Goal: Task Accomplishment & Management: Use online tool/utility

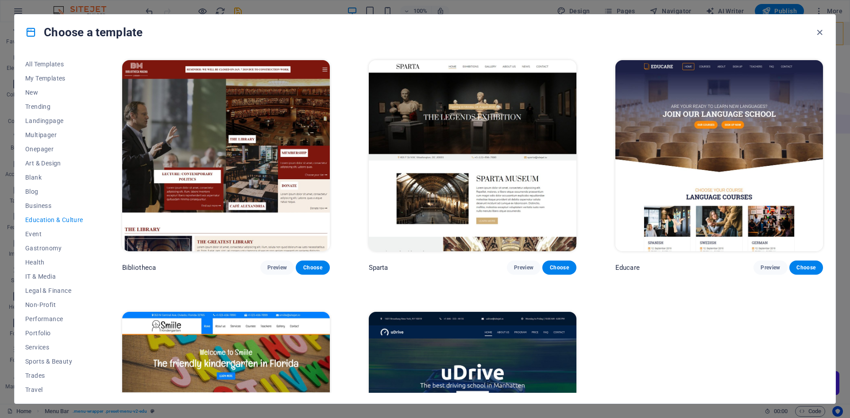
scroll to position [27, 0]
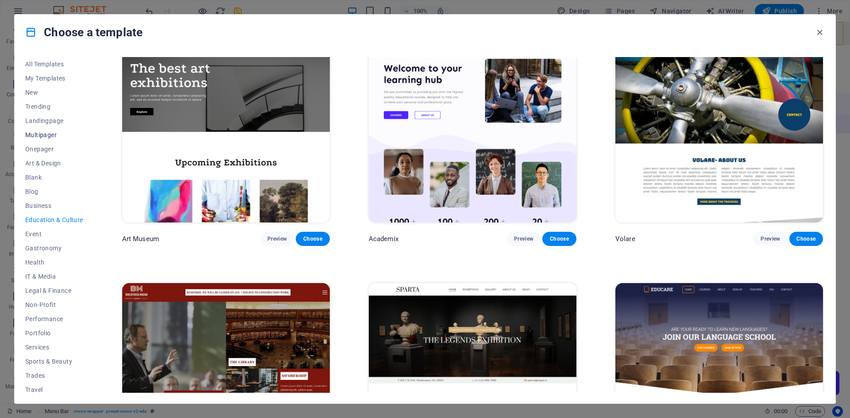
click at [44, 137] on span "Multipager" at bounding box center [54, 134] width 58 height 7
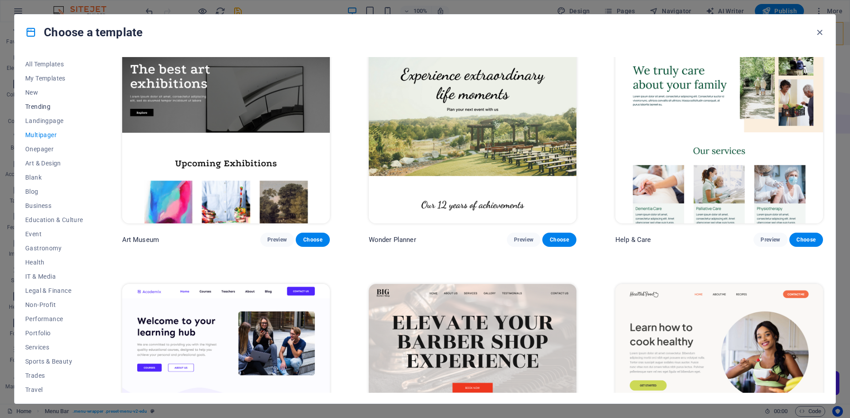
click at [38, 105] on span "Trending" at bounding box center [54, 106] width 58 height 7
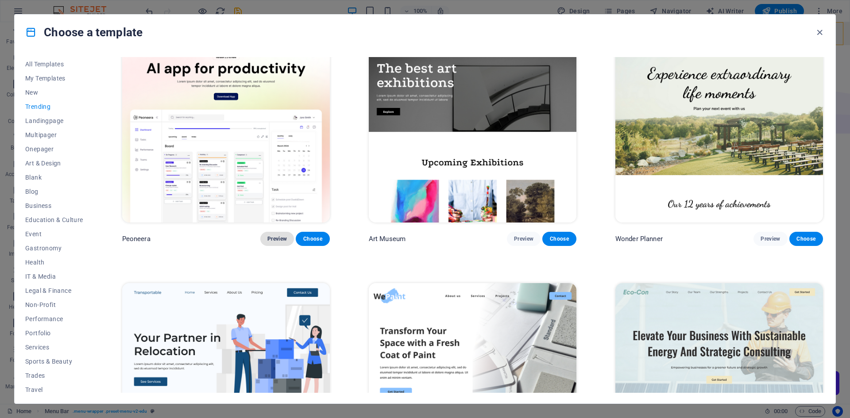
click at [269, 236] on span "Preview" at bounding box center [276, 238] width 19 height 7
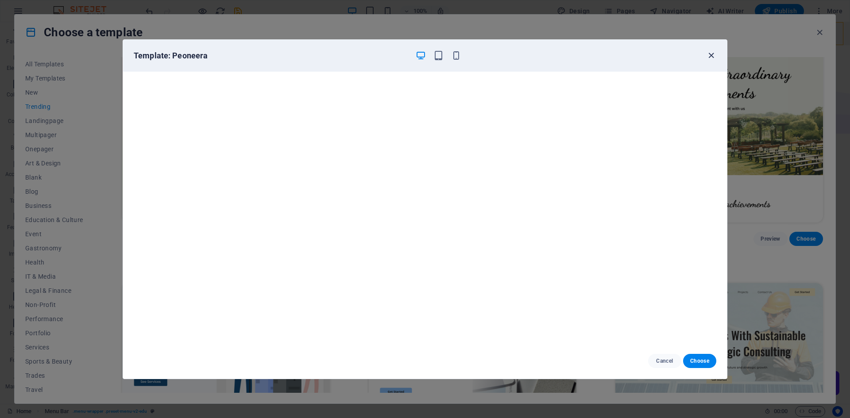
click at [708, 54] on icon "button" at bounding box center [711, 55] width 10 height 10
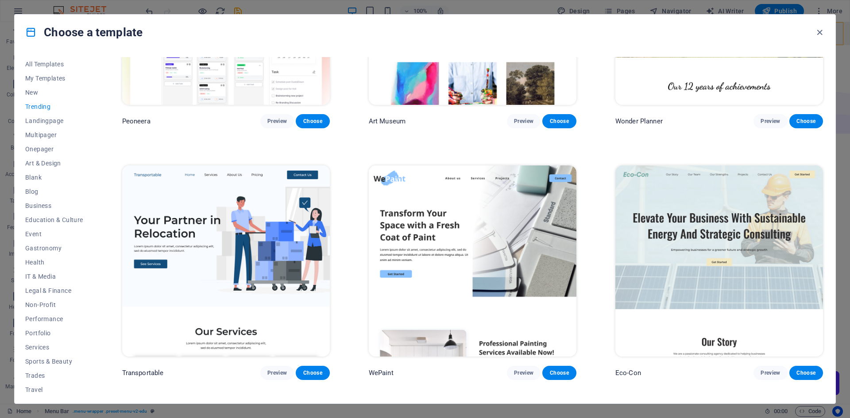
scroll to position [160, 0]
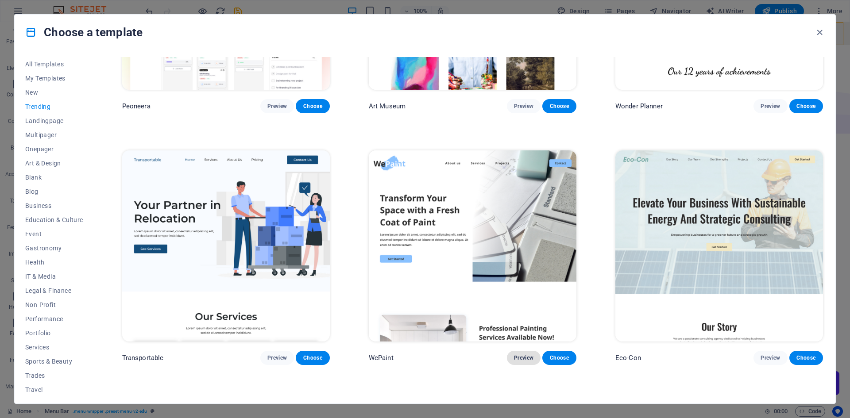
click at [520, 354] on span "Preview" at bounding box center [523, 357] width 19 height 7
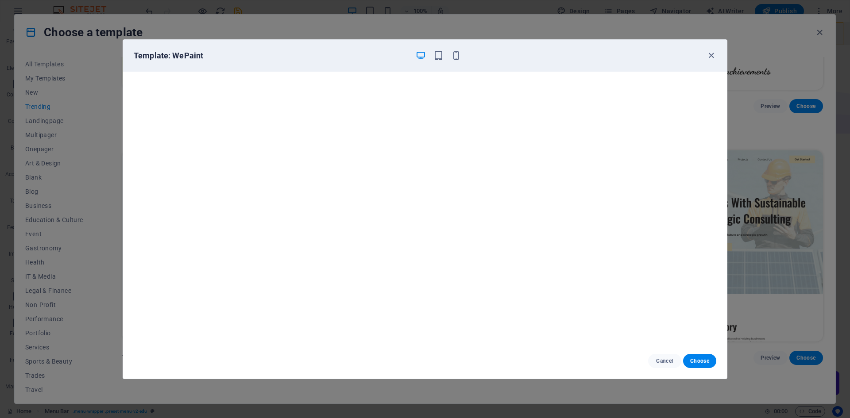
click at [456, 62] on div "Template: WePaint" at bounding box center [425, 56] width 604 height 32
click at [459, 58] on icon "button" at bounding box center [456, 55] width 10 height 10
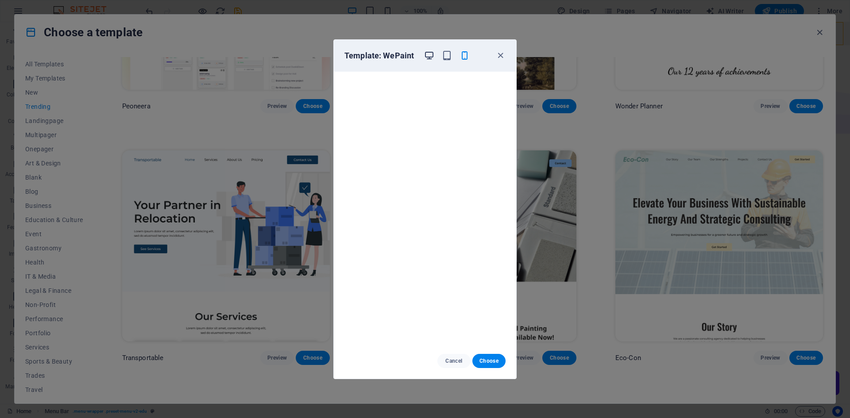
click at [431, 54] on icon "button" at bounding box center [429, 55] width 10 height 10
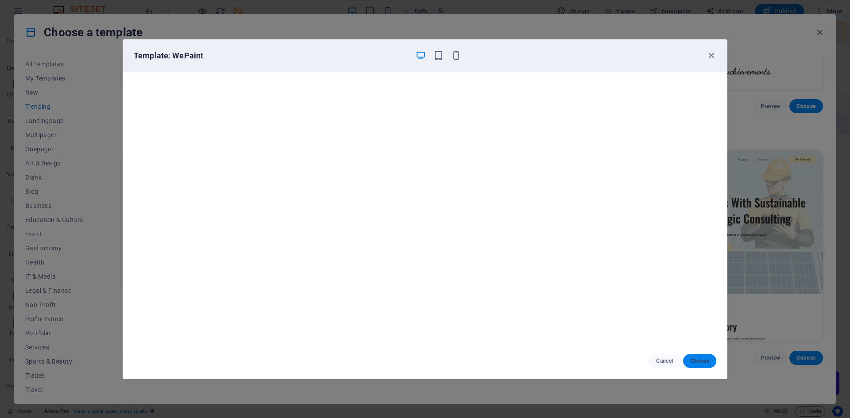
click at [700, 361] on span "Choose" at bounding box center [699, 361] width 19 height 7
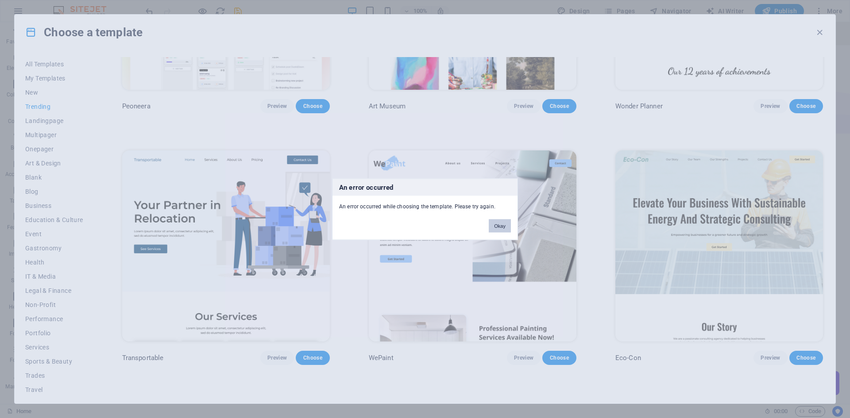
click at [496, 222] on button "Okay" at bounding box center [499, 225] width 22 height 13
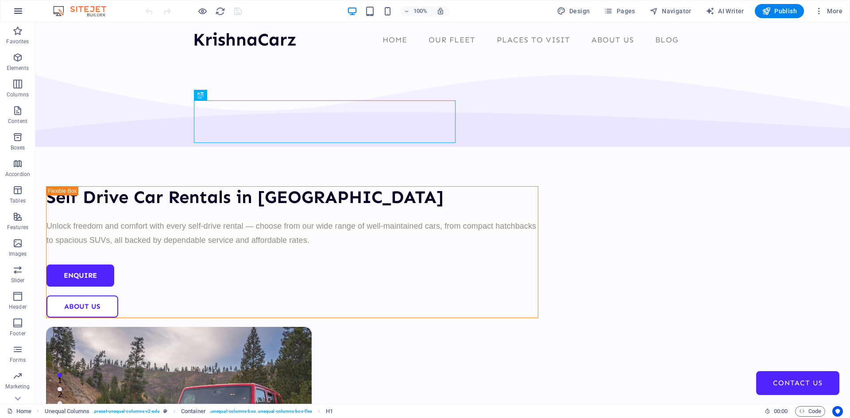
click at [13, 10] on icon "button" at bounding box center [18, 11] width 11 height 11
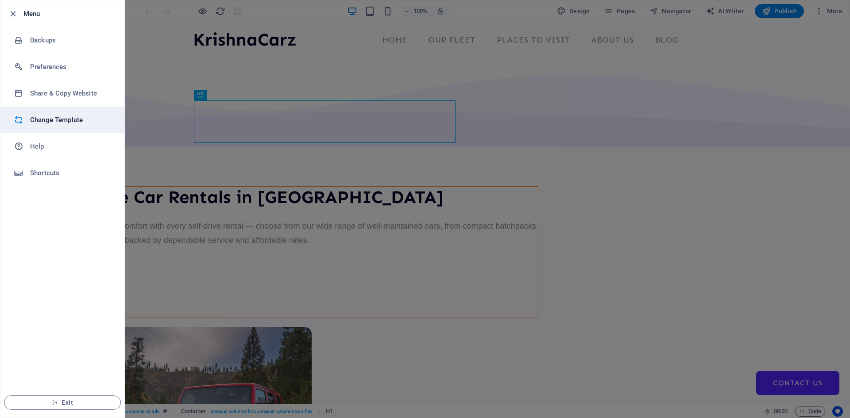
click at [53, 121] on h6 "Change Template" at bounding box center [71, 120] width 82 height 11
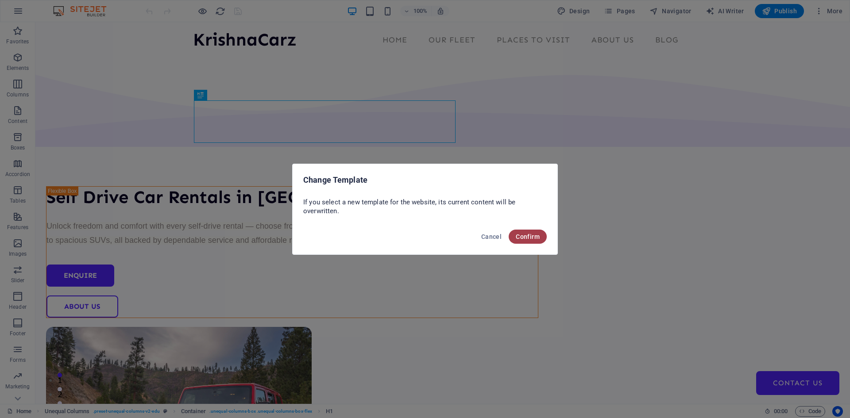
click at [527, 241] on button "Confirm" at bounding box center [527, 237] width 38 height 14
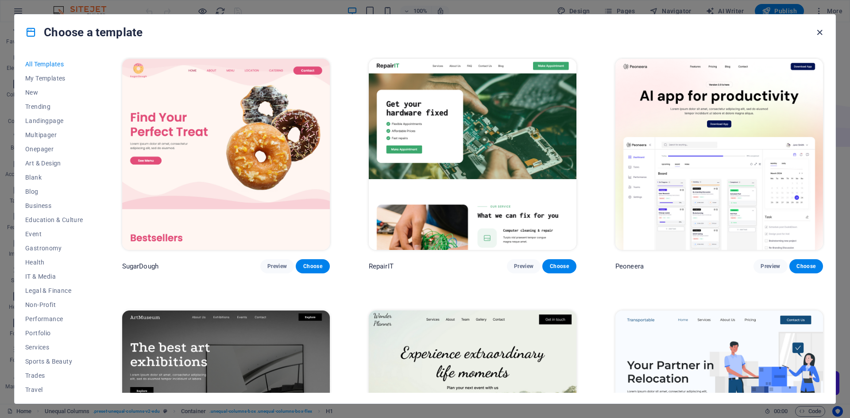
click at [821, 33] on icon "button" at bounding box center [819, 32] width 10 height 10
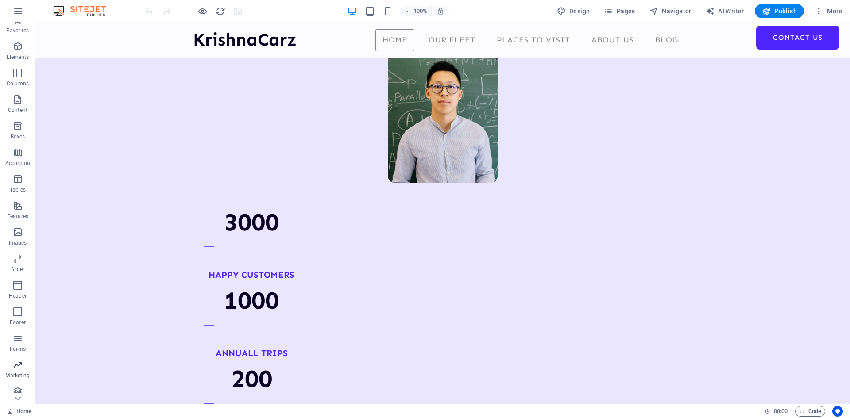
scroll to position [16, 0]
click at [18, 388] on icon "button" at bounding box center [17, 386] width 11 height 11
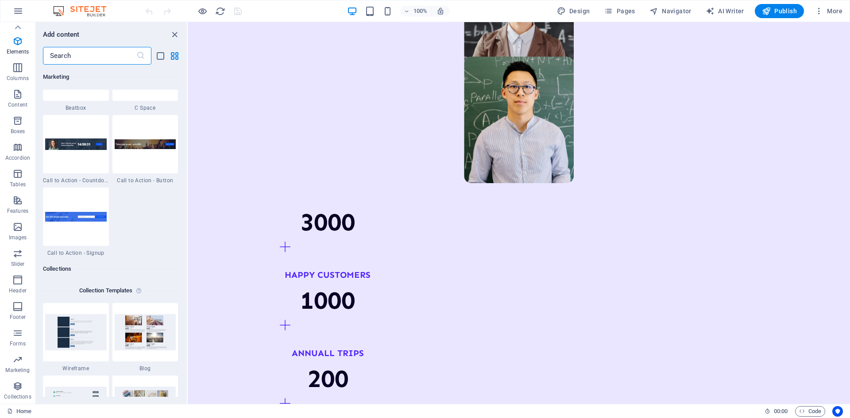
scroll to position [8100, 0]
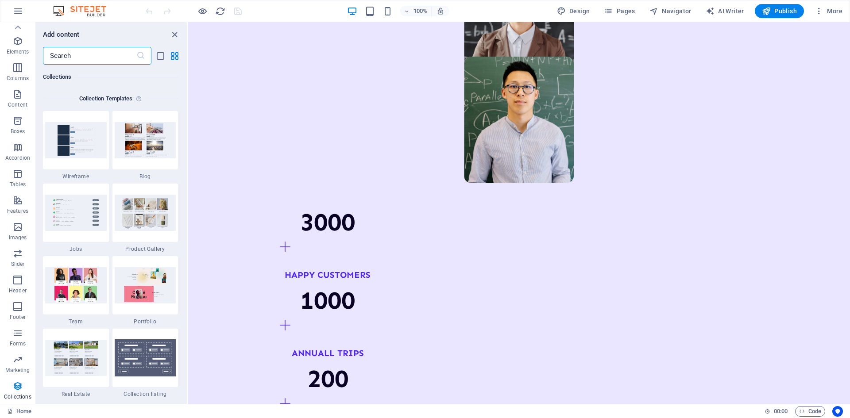
click at [89, 58] on input "text" at bounding box center [89, 56] width 93 height 18
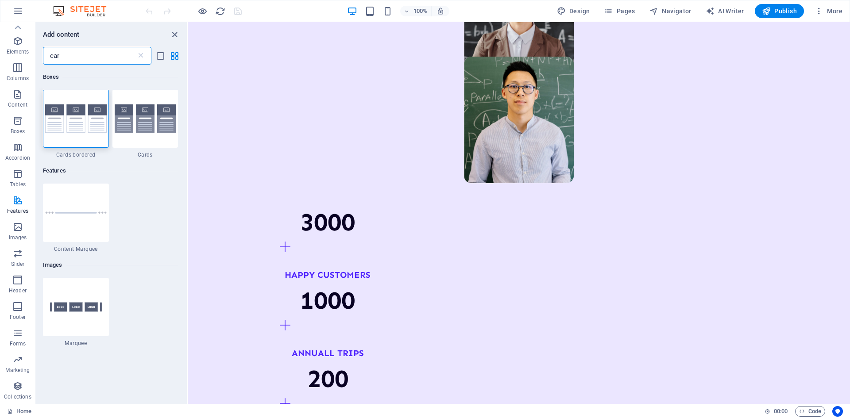
scroll to position [0, 0]
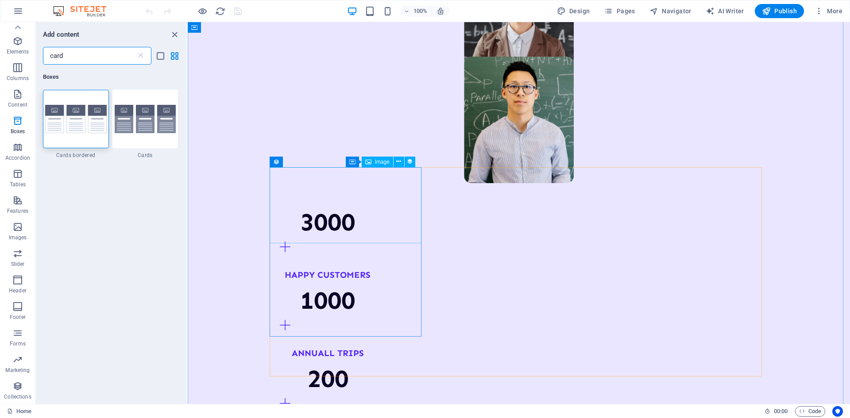
type input "card"
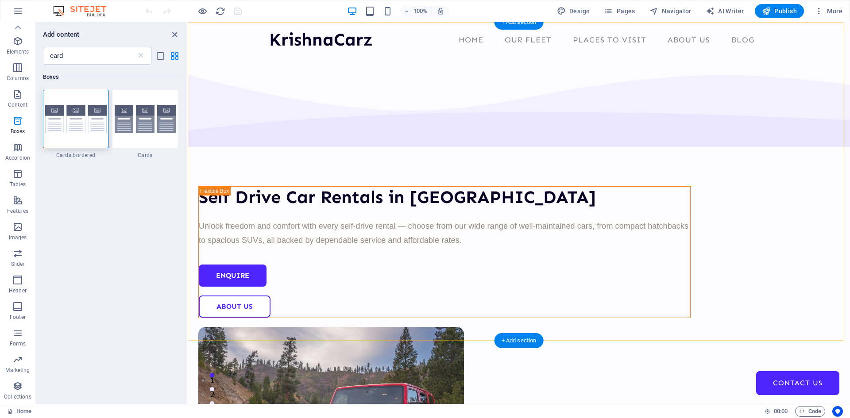
scroll to position [221, 0]
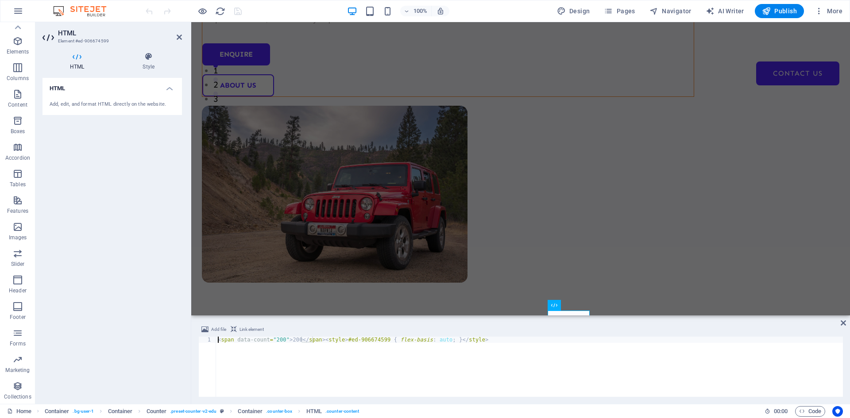
click at [277, 342] on div "< span data-count = "200" > 200 </ span > < style > #ed-906674599 { flex-basis …" at bounding box center [529, 373] width 627 height 73
type textarea "<span data-count="20+">20+</span><style>#ed-906674599 { flex-basis: auto; }</st…"
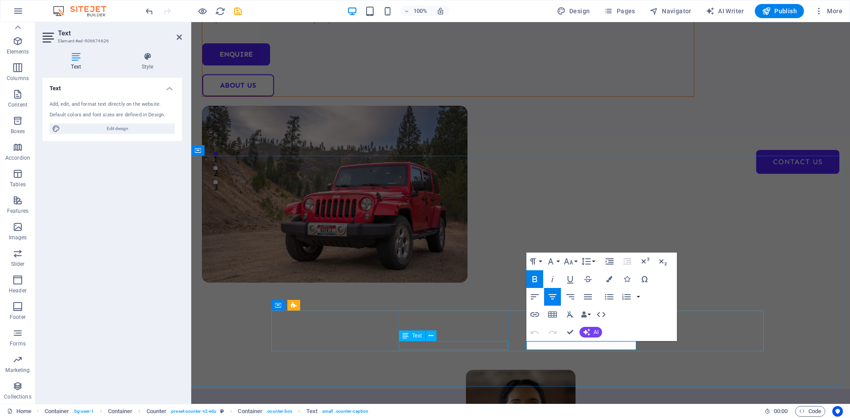
scroll to position [1, 0]
click at [550, 297] on icon "button" at bounding box center [552, 296] width 8 height 5
click at [537, 277] on icon "button" at bounding box center [534, 279] width 11 height 11
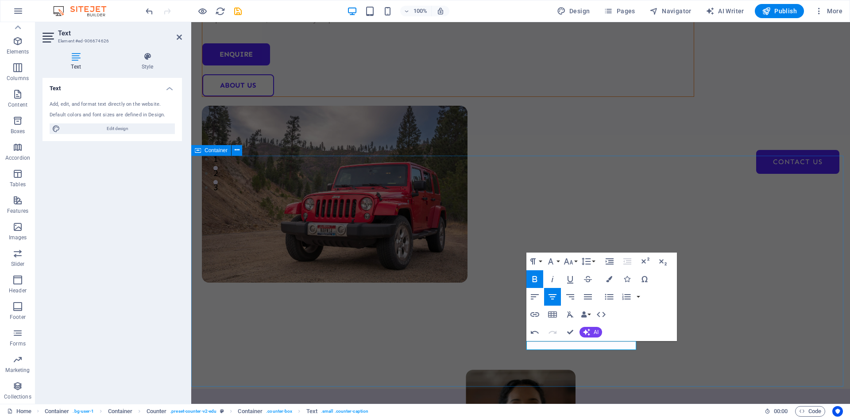
select select "multiple-waves"
select select "rem"
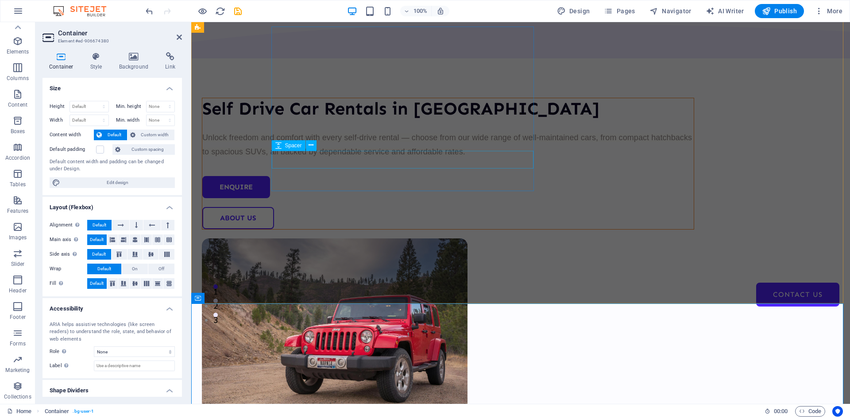
scroll to position [177, 0]
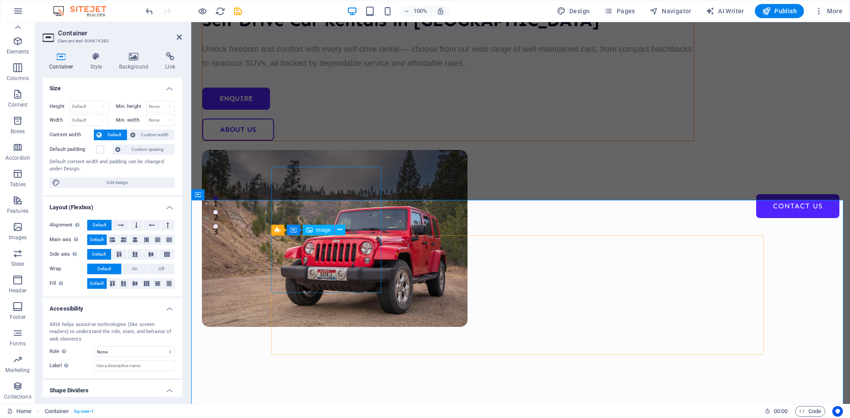
select select "%"
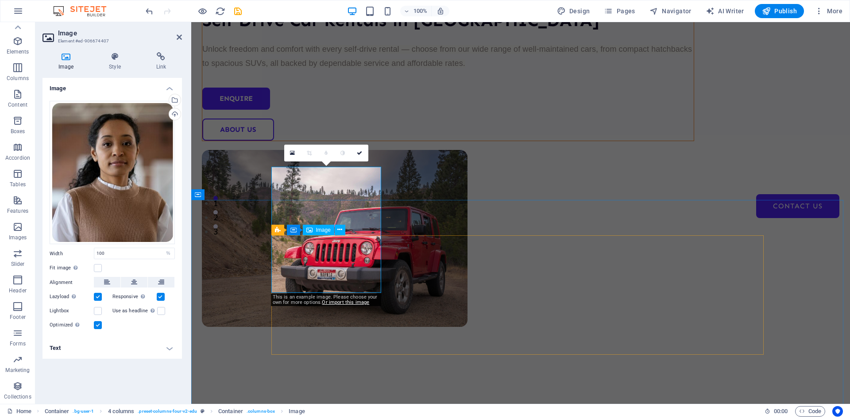
click at [324, 228] on span "Image" at bounding box center [323, 229] width 15 height 5
click at [134, 168] on div "Drag files here, click to choose files or select files from Files or our free s…" at bounding box center [112, 173] width 125 height 144
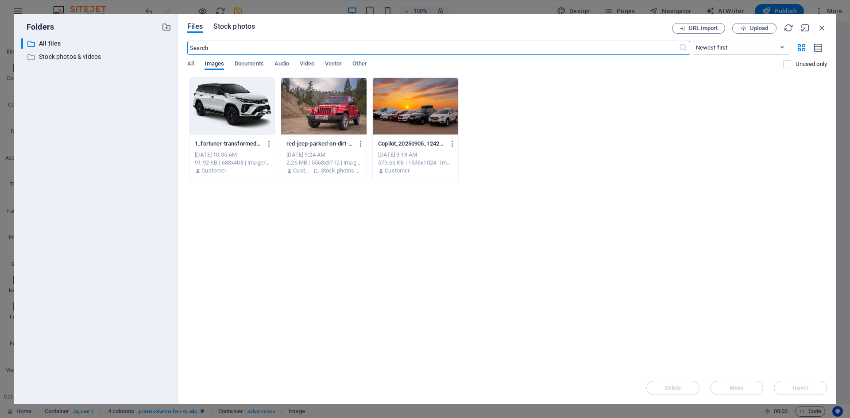
click at [236, 27] on span "Stock photos" at bounding box center [234, 26] width 42 height 11
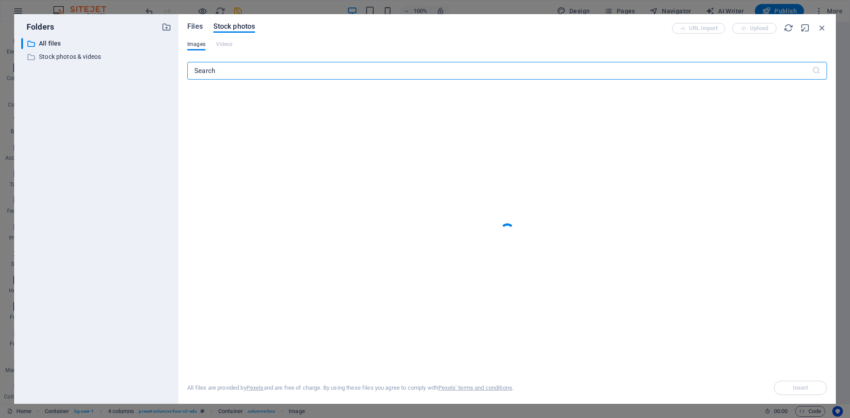
click at [200, 30] on span "Files" at bounding box center [194, 26] width 15 height 11
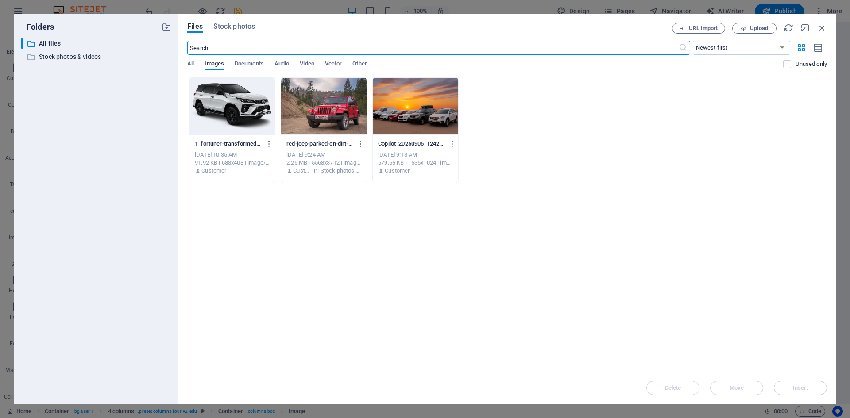
click at [240, 103] on div at bounding box center [231, 106] width 85 height 58
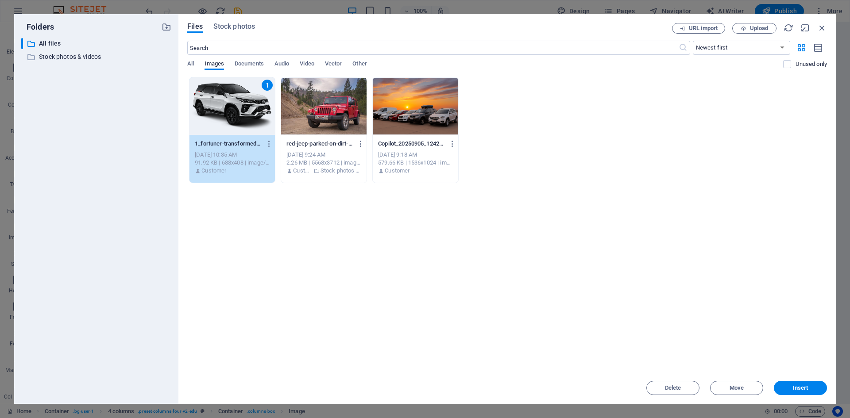
click at [240, 103] on div "1" at bounding box center [231, 106] width 85 height 58
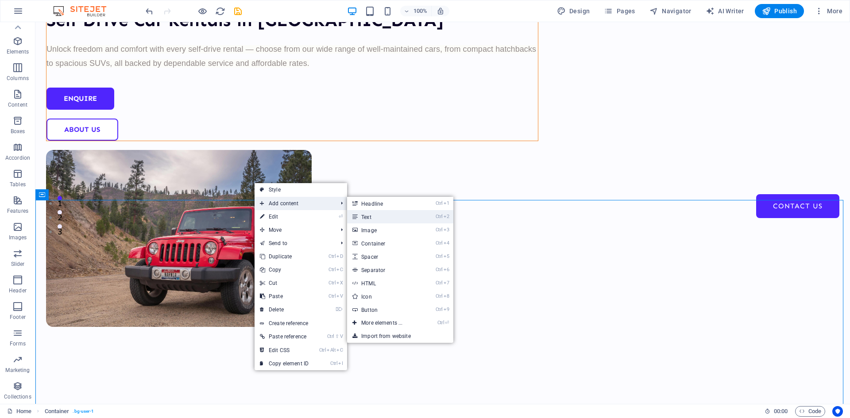
click at [377, 215] on link "Ctrl 2 Text" at bounding box center [383, 216] width 73 height 13
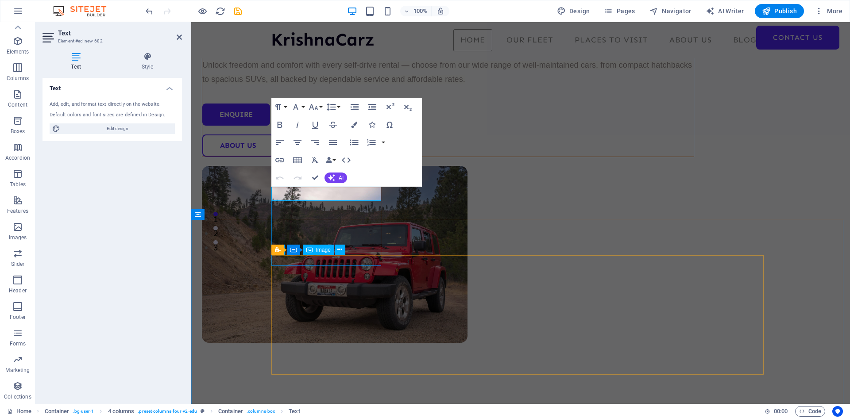
scroll to position [157, 0]
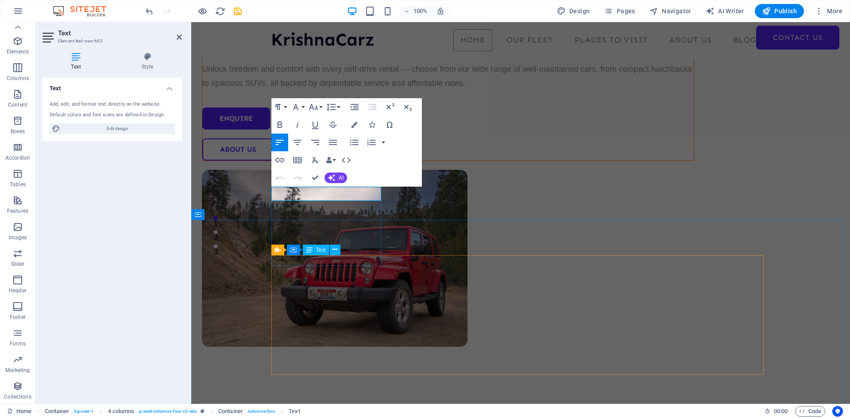
click at [300, 142] on icon "button" at bounding box center [297, 142] width 8 height 5
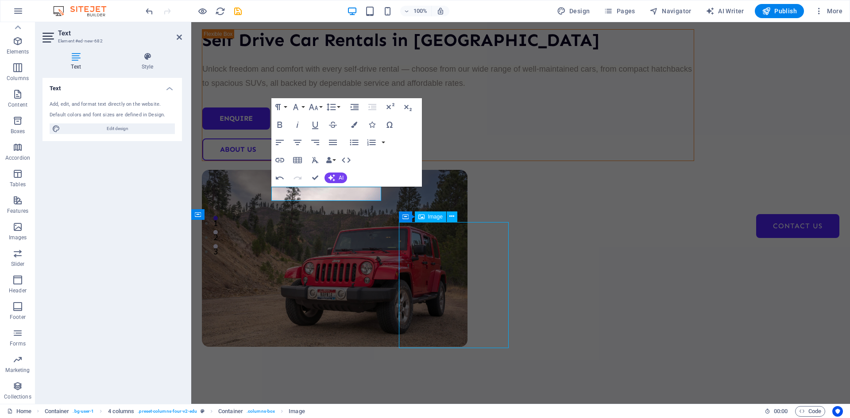
select select "%"
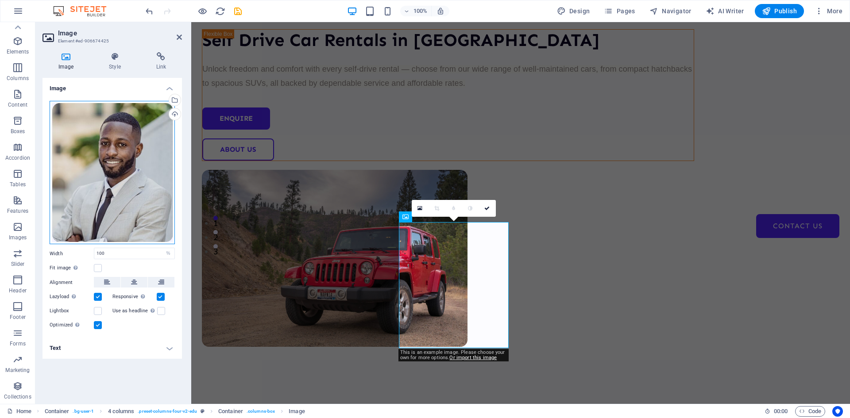
click at [136, 181] on div "Drag files here, click to choose files or select files from Files or our free s…" at bounding box center [112, 173] width 125 height 144
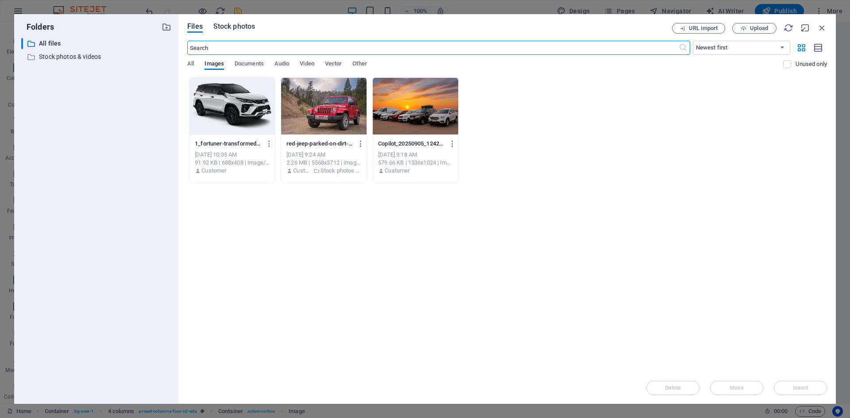
click at [236, 23] on span "Stock photos" at bounding box center [234, 26] width 42 height 11
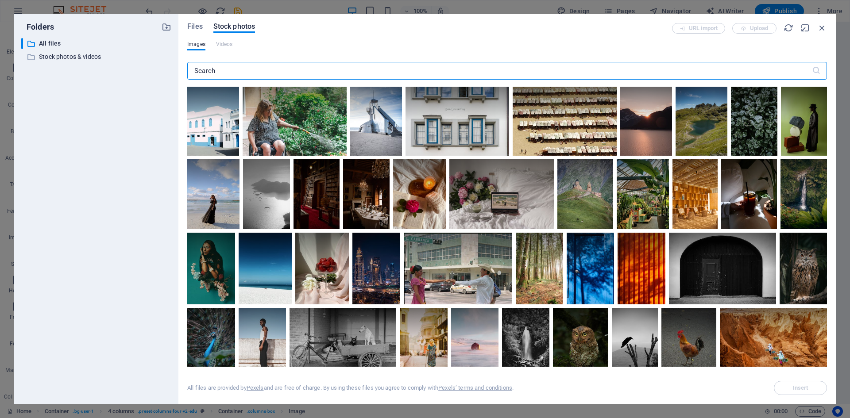
click at [225, 69] on input "text" at bounding box center [499, 71] width 624 height 18
type input "innova crysta"
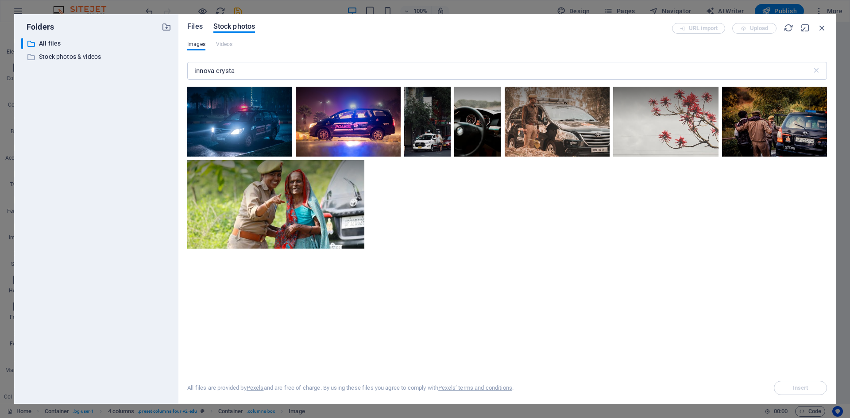
click at [194, 28] on span "Files" at bounding box center [194, 26] width 15 height 11
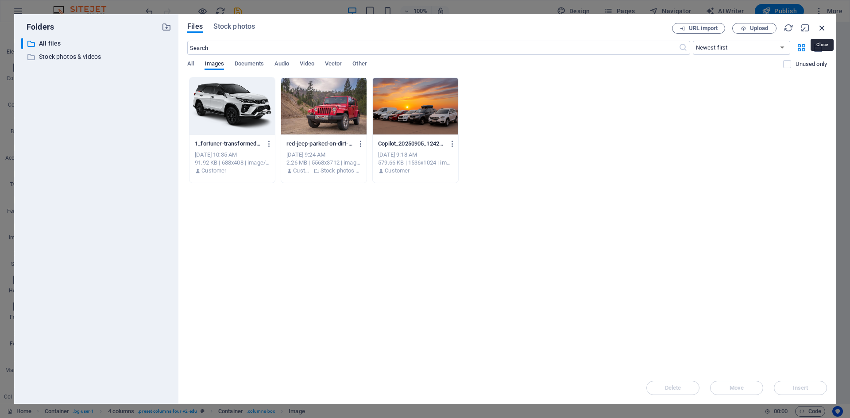
click at [825, 27] on icon "button" at bounding box center [822, 28] width 10 height 10
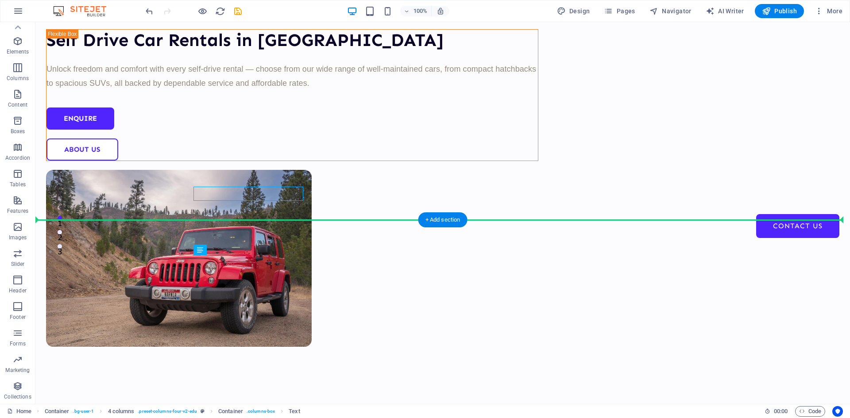
drag, startPoint x: 178, startPoint y: 194, endPoint x: 333, endPoint y: 209, distance: 155.6
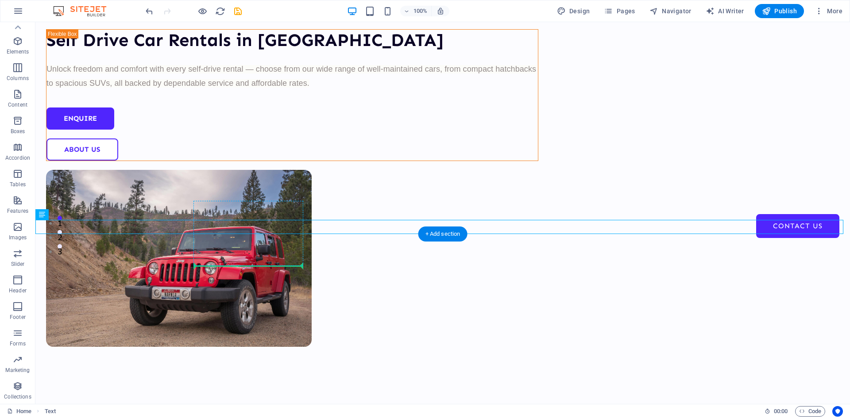
drag, startPoint x: 86, startPoint y: 235, endPoint x: 245, endPoint y: 248, distance: 159.4
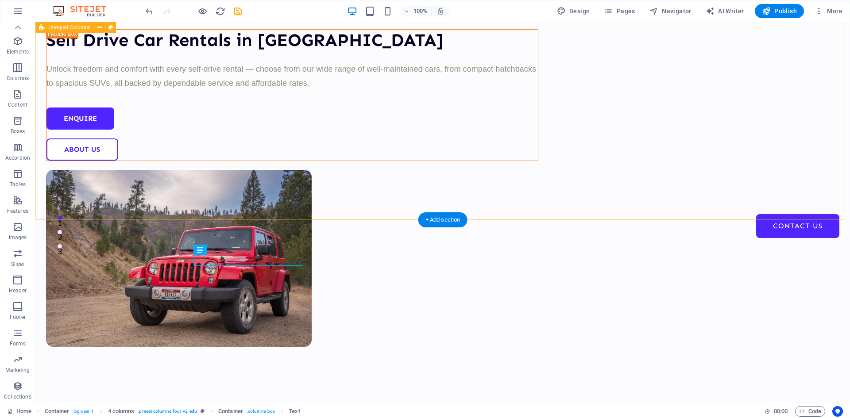
click at [188, 129] on div "Self Drive Car Rentals in Nagpur Unlock freedom and comfort with every self-dri…" at bounding box center [442, 177] width 814 height 552
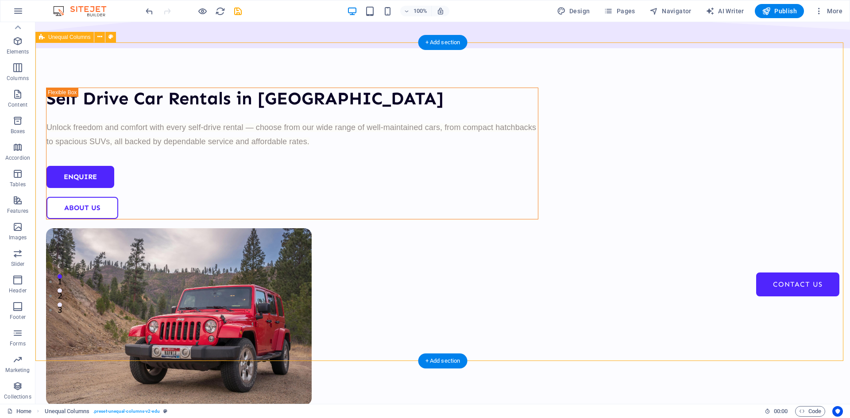
scroll to position [177, 0]
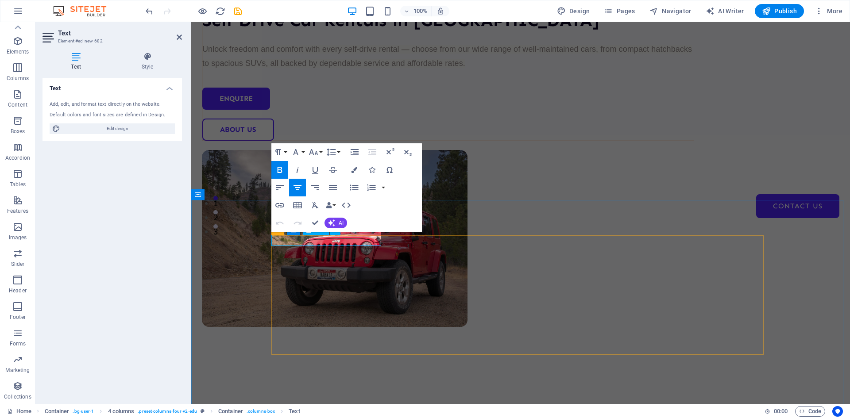
click at [298, 190] on icon "button" at bounding box center [297, 187] width 8 height 5
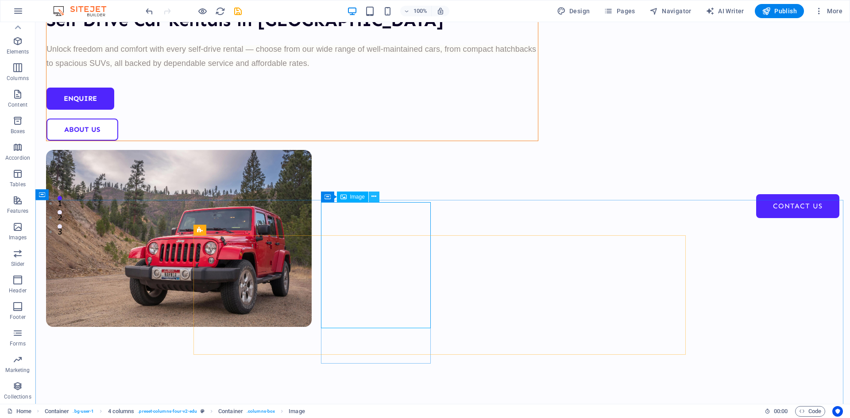
click at [374, 197] on icon at bounding box center [373, 196] width 5 height 9
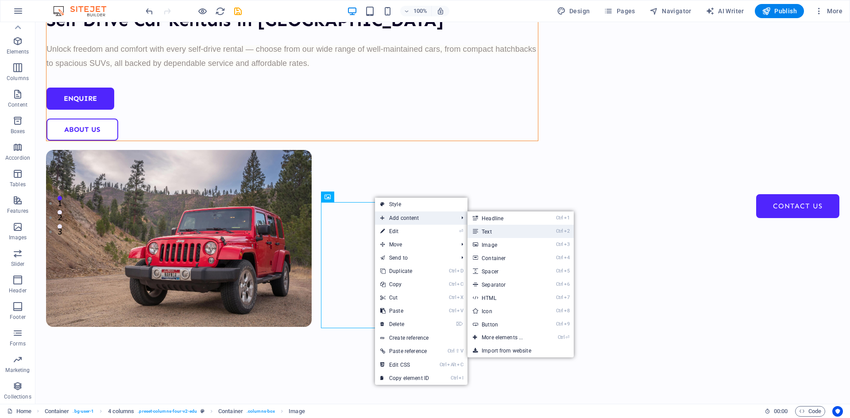
click at [481, 236] on link "Ctrl 2 Text" at bounding box center [503, 231] width 73 height 13
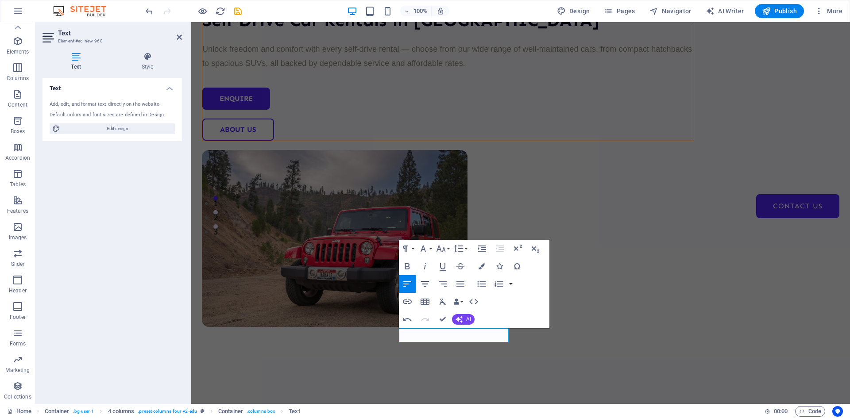
click at [429, 280] on icon "button" at bounding box center [424, 284] width 11 height 11
click at [485, 268] on button "Colors" at bounding box center [481, 267] width 17 height 18
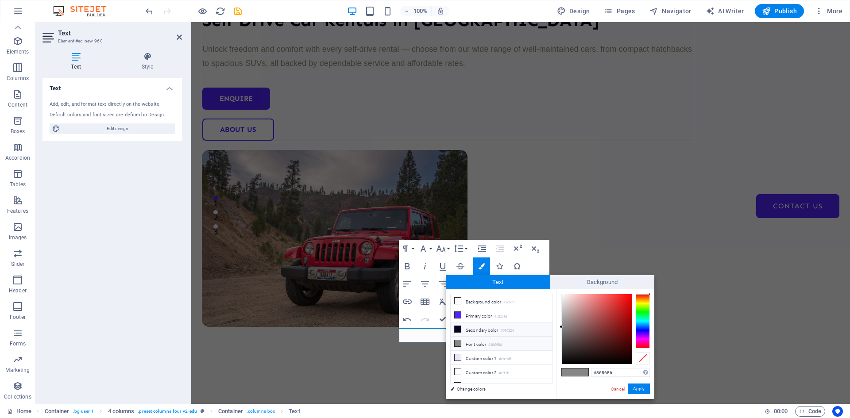
click at [474, 329] on li "Secondary color #090224" at bounding box center [501, 330] width 102 height 14
type input "#090224"
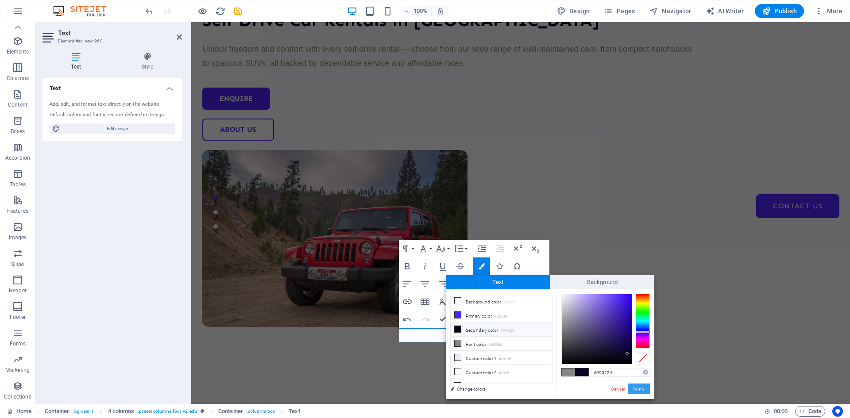
click at [642, 388] on button "Apply" at bounding box center [638, 389] width 22 height 11
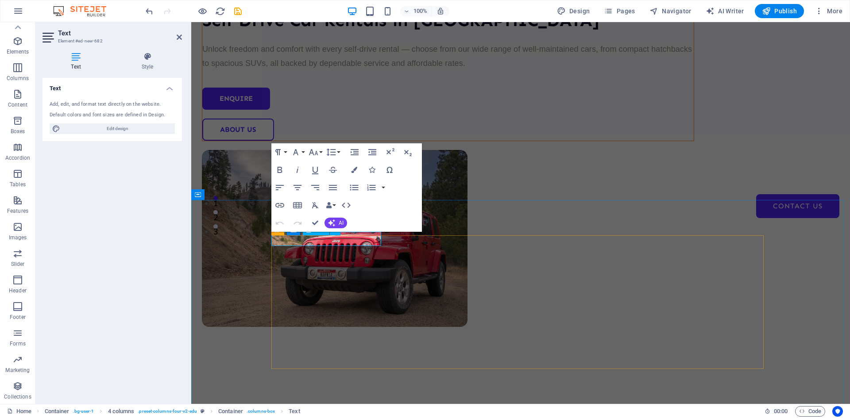
click at [356, 172] on icon "button" at bounding box center [354, 170] width 6 height 6
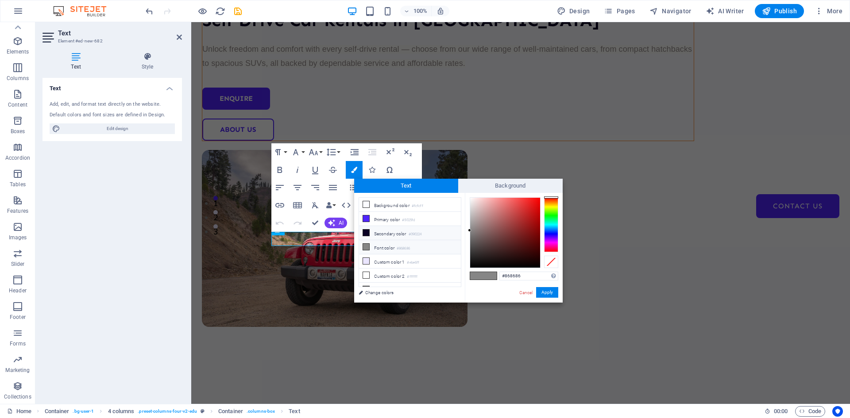
click at [390, 235] on li "Secondary color #090224" at bounding box center [410, 233] width 102 height 14
type input "#090224"
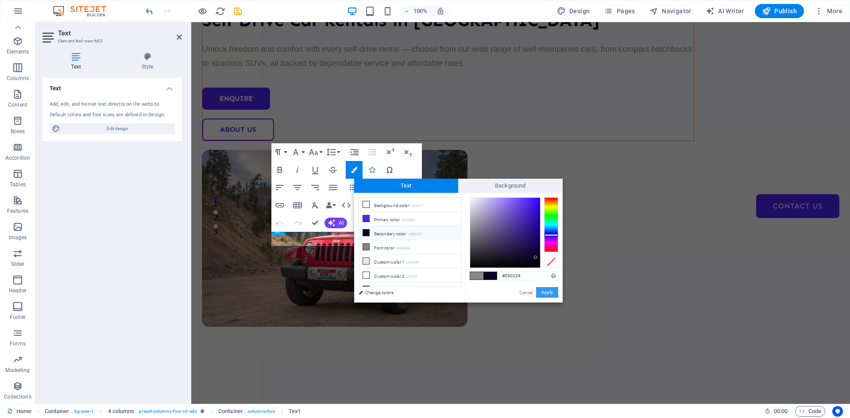
click at [550, 292] on button "Apply" at bounding box center [547, 292] width 22 height 11
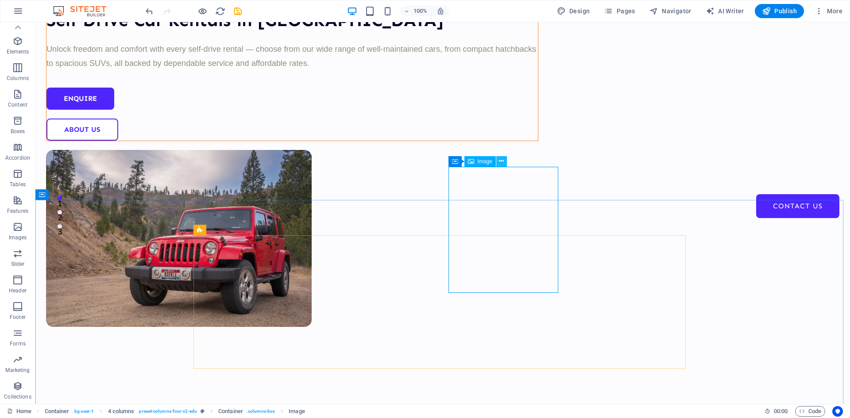
click at [501, 162] on icon at bounding box center [501, 161] width 5 height 9
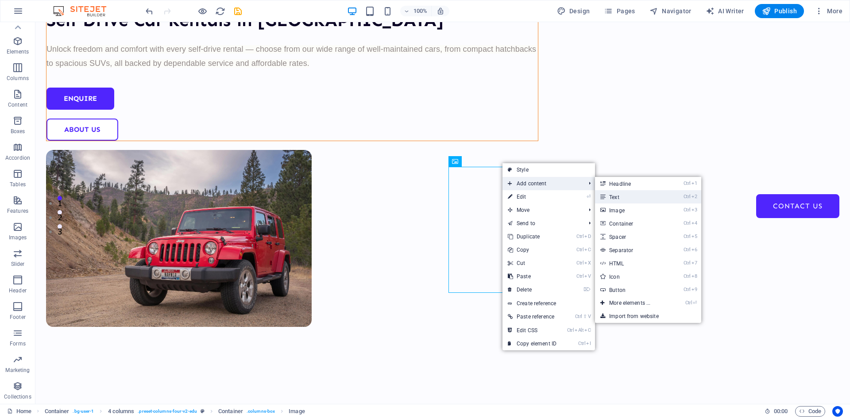
click at [623, 199] on link "Ctrl 2 Text" at bounding box center [631, 196] width 73 height 13
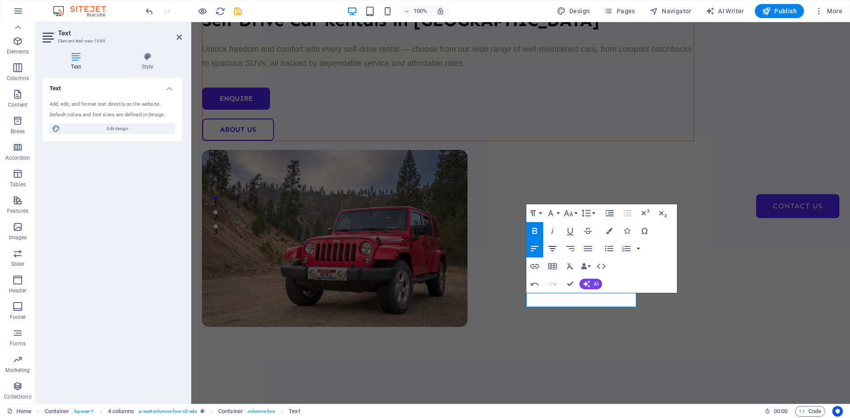
click at [553, 250] on icon "button" at bounding box center [552, 248] width 11 height 11
click at [607, 231] on icon "button" at bounding box center [609, 231] width 6 height 6
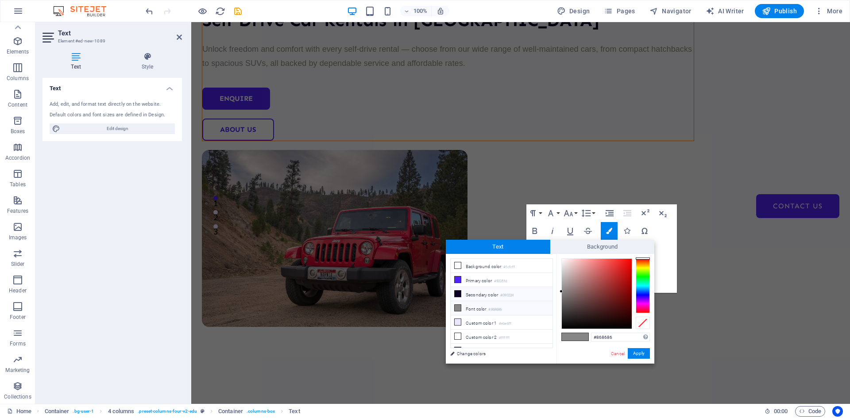
click at [480, 294] on li "Secondary color #090224" at bounding box center [501, 294] width 102 height 14
type input "#090224"
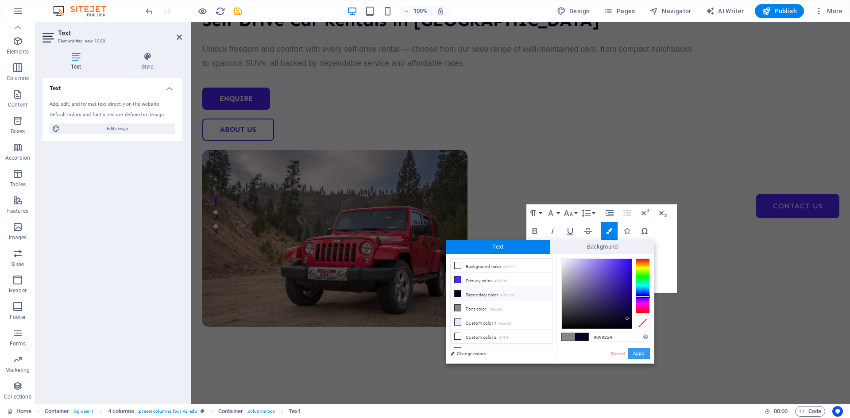
click at [640, 352] on button "Apply" at bounding box center [638, 353] width 22 height 11
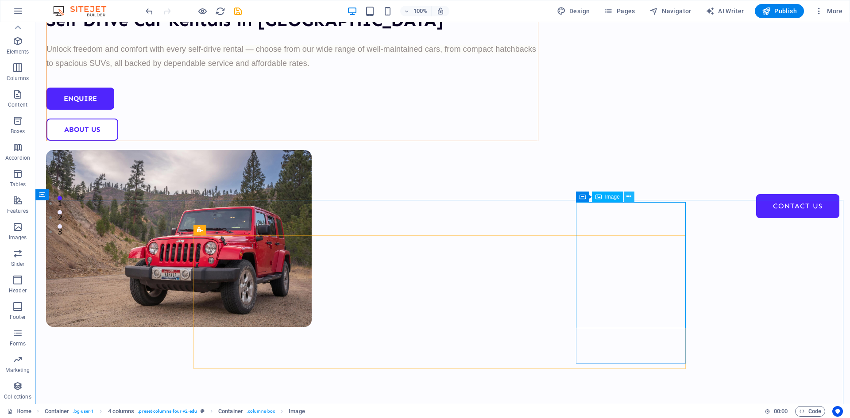
click at [628, 196] on icon at bounding box center [628, 196] width 5 height 9
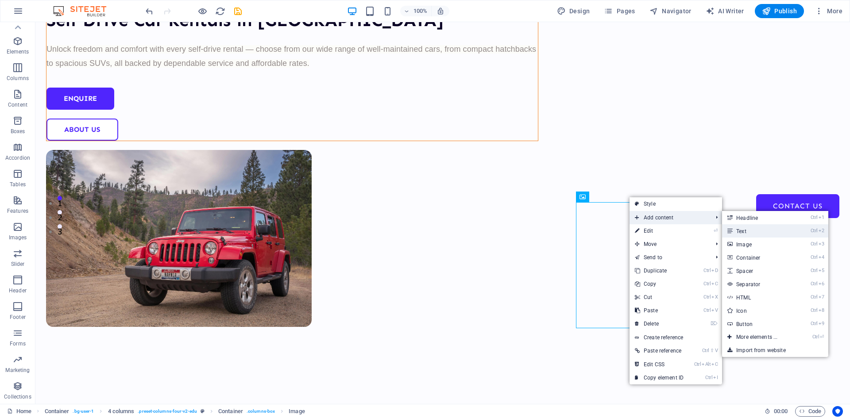
click at [757, 232] on link "Ctrl 2 Text" at bounding box center [758, 230] width 73 height 13
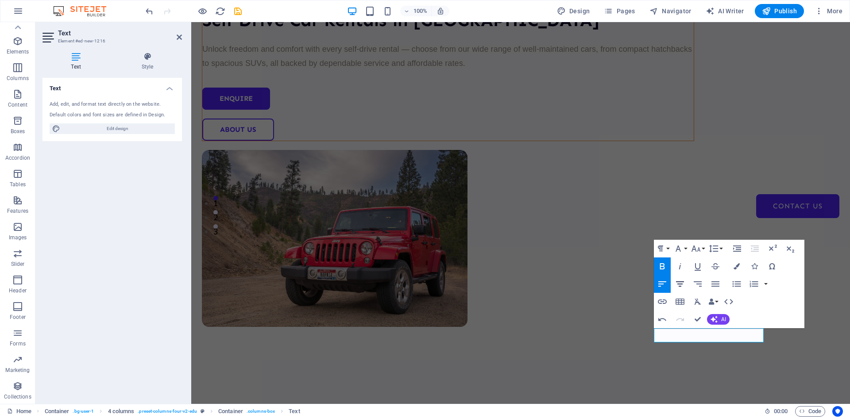
click at [682, 284] on icon "button" at bounding box center [679, 284] width 11 height 11
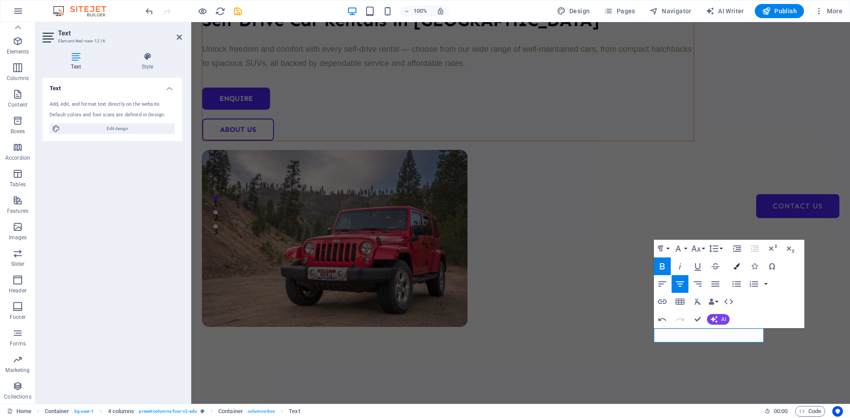
click at [736, 271] on button "Colors" at bounding box center [736, 267] width 17 height 18
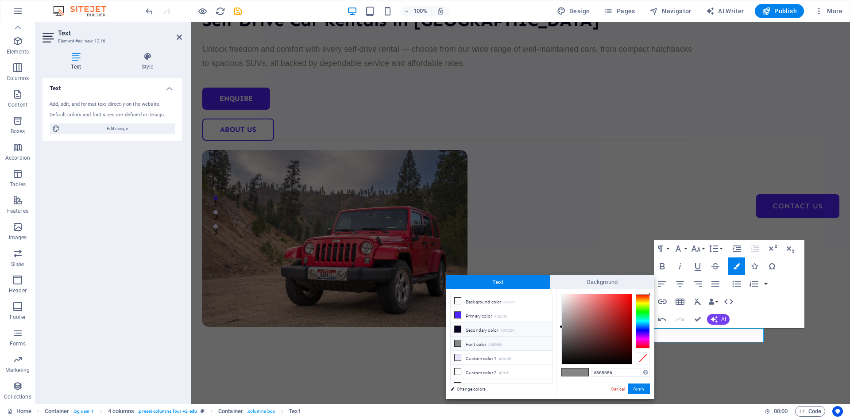
click at [492, 331] on li "Secondary color #090224" at bounding box center [501, 330] width 102 height 14
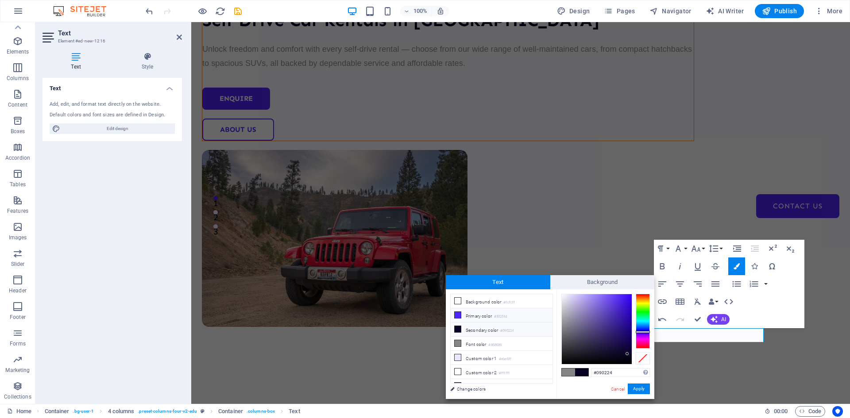
click at [473, 315] on li "Primary color #5025fd" at bounding box center [501, 315] width 102 height 14
type input "#5025fd"
click at [637, 389] on button "Apply" at bounding box center [638, 389] width 22 height 11
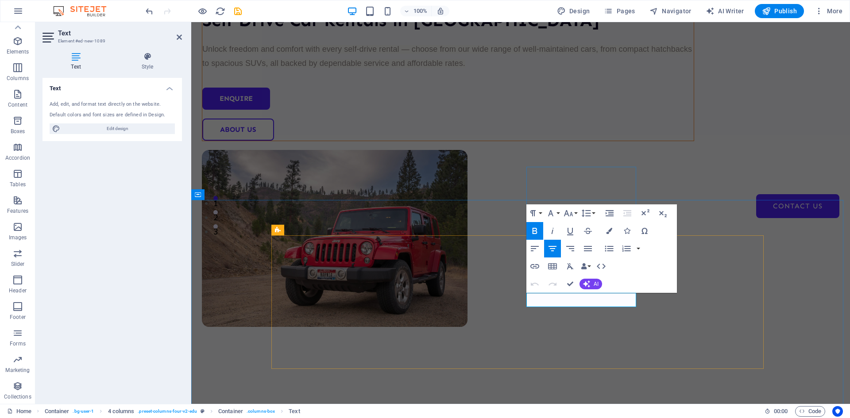
click at [606, 234] on icon "button" at bounding box center [609, 231] width 6 height 6
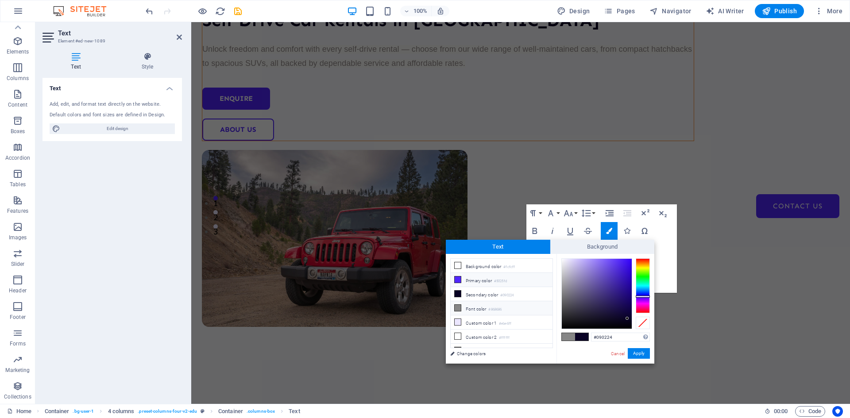
click at [490, 282] on li "Primary color #5025fd" at bounding box center [501, 280] width 102 height 14
type input "#5025fd"
click at [633, 351] on button "Apply" at bounding box center [638, 353] width 22 height 11
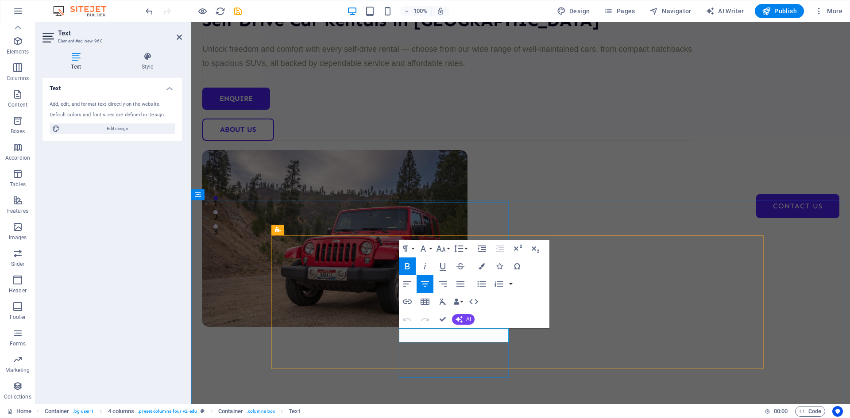
click at [482, 270] on button "Colors" at bounding box center [481, 267] width 17 height 18
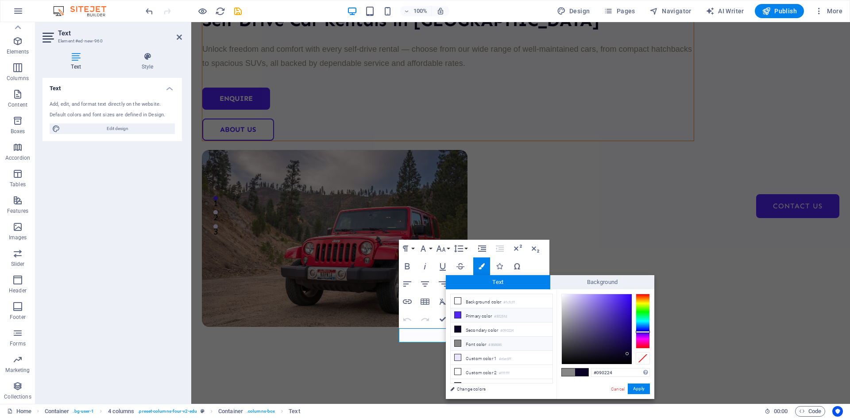
click at [485, 313] on li "Primary color #5025fd" at bounding box center [501, 315] width 102 height 14
type input "#5025fd"
click at [638, 392] on button "Apply" at bounding box center [638, 389] width 22 height 11
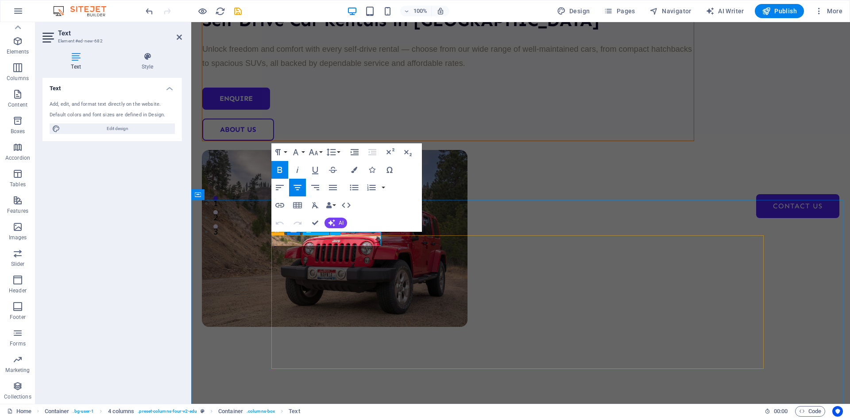
click at [353, 169] on icon "button" at bounding box center [354, 170] width 6 height 6
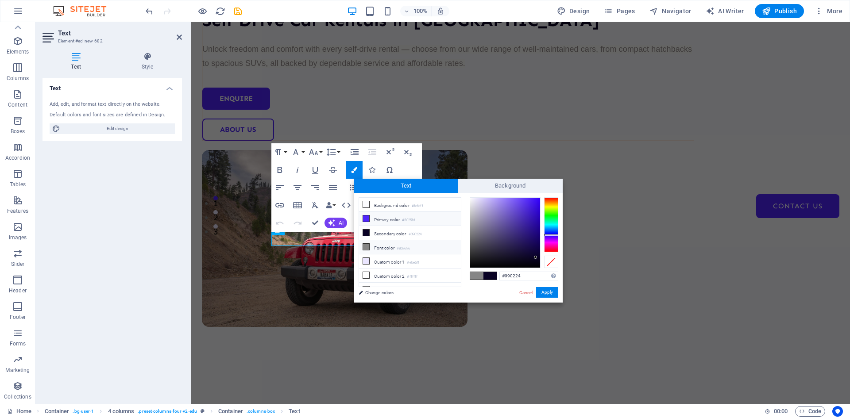
click at [382, 220] on li "Primary color #5025fd" at bounding box center [410, 219] width 102 height 14
type input "#5025fd"
click at [545, 288] on button "Apply" at bounding box center [547, 292] width 22 height 11
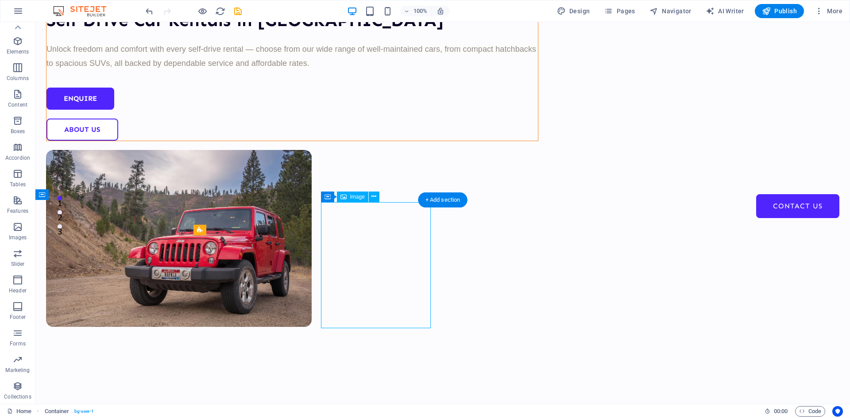
select select "%"
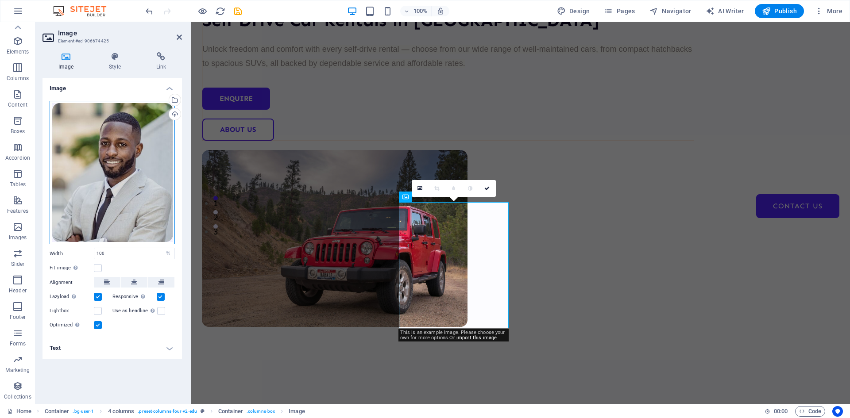
click at [140, 132] on div "Drag files here, click to choose files or select files from Files or our free s…" at bounding box center [112, 173] width 125 height 144
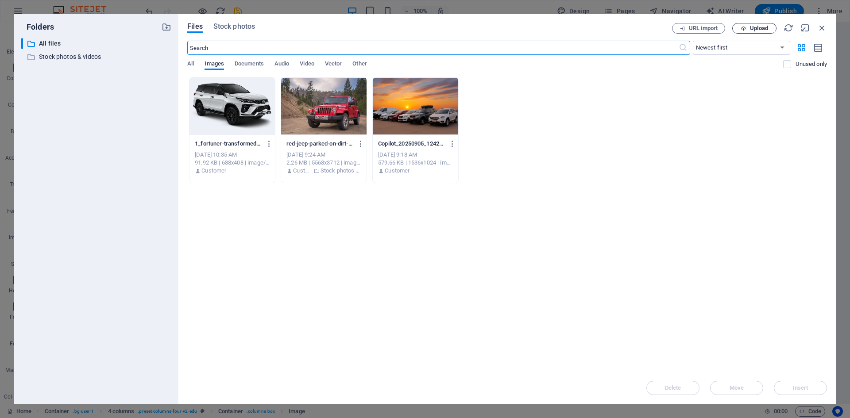
click at [755, 27] on span "Upload" at bounding box center [759, 28] width 18 height 5
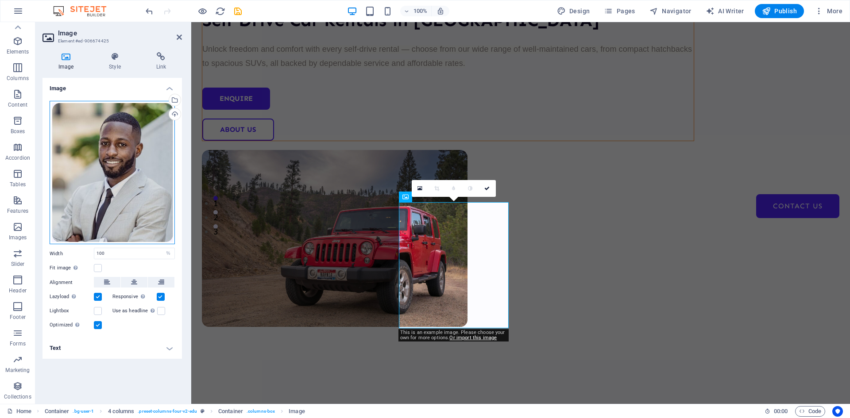
click at [138, 199] on div "Drag files here, click to choose files or select files from Files or our free s…" at bounding box center [112, 173] width 125 height 144
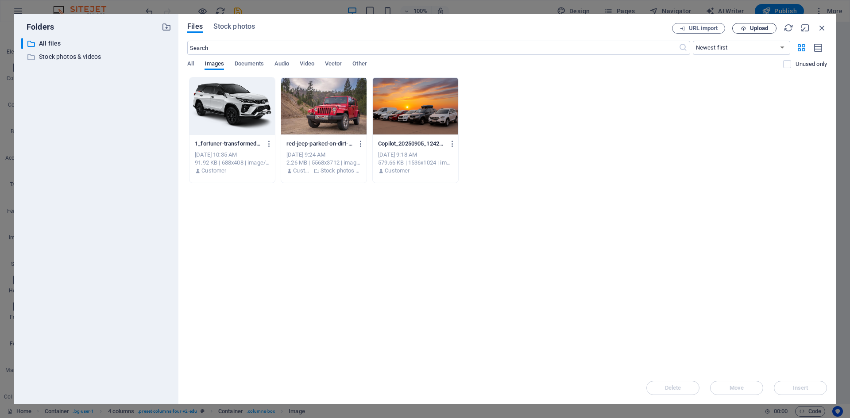
click at [755, 27] on span "Upload" at bounding box center [759, 28] width 18 height 5
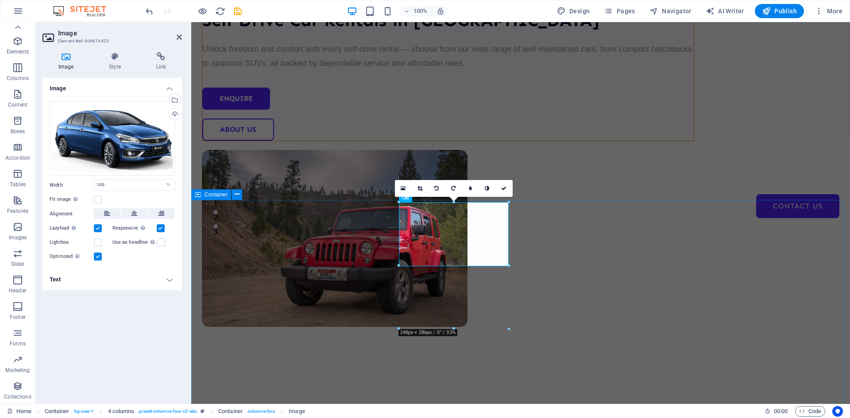
select select "multiple-waves"
select select "rem"
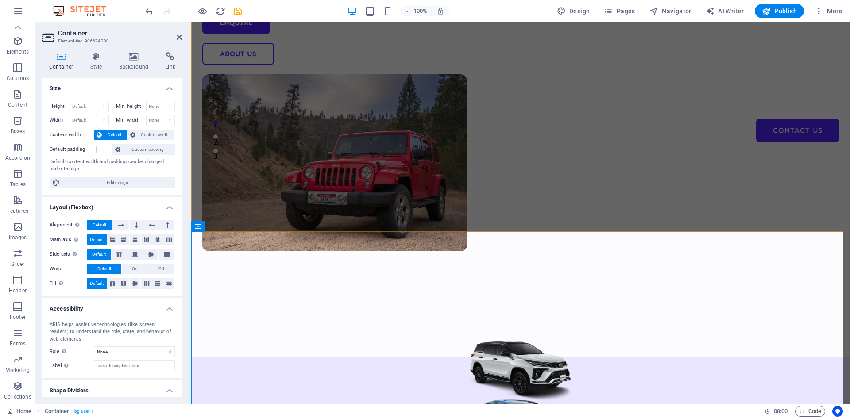
scroll to position [265, 0]
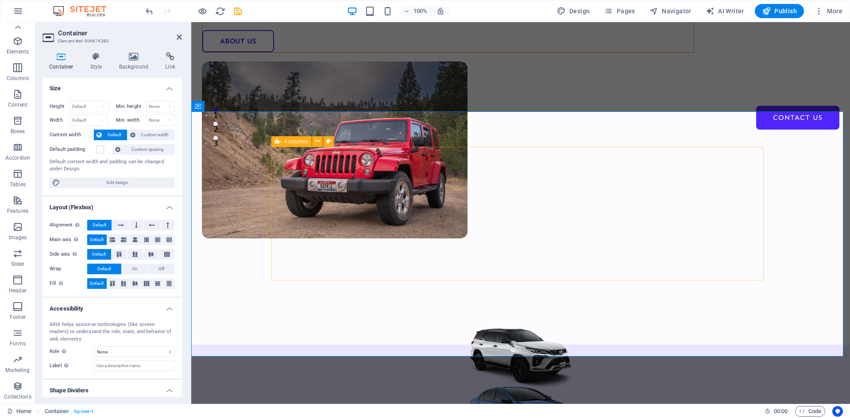
click at [284, 142] on span "4 columns" at bounding box center [296, 141] width 24 height 5
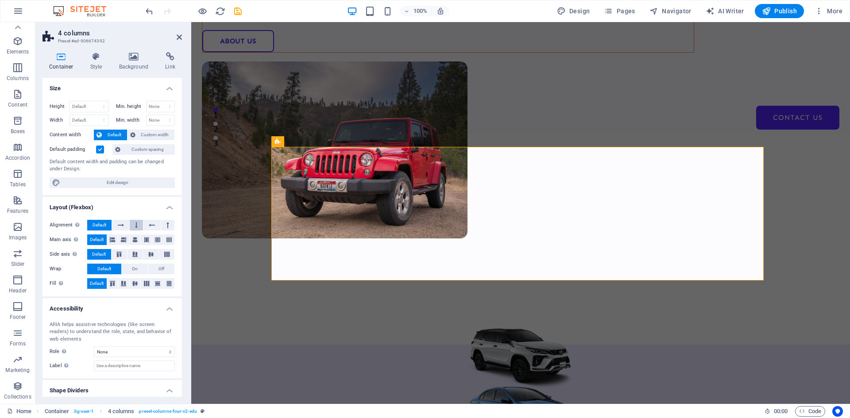
click at [137, 225] on icon at bounding box center [136, 225] width 3 height 11
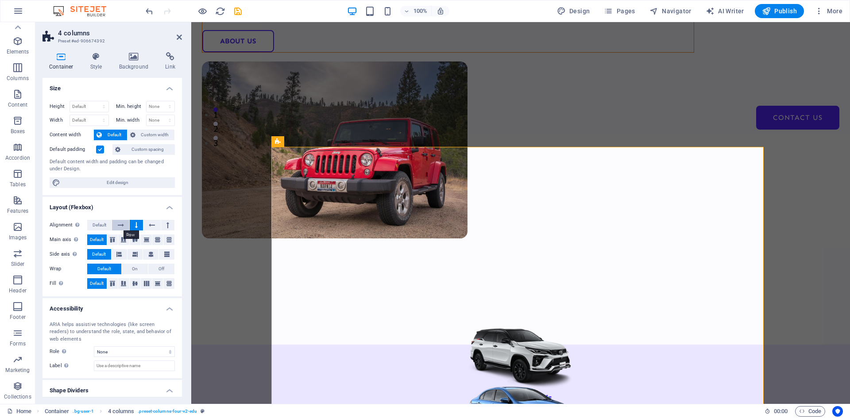
click at [118, 225] on icon at bounding box center [121, 225] width 6 height 11
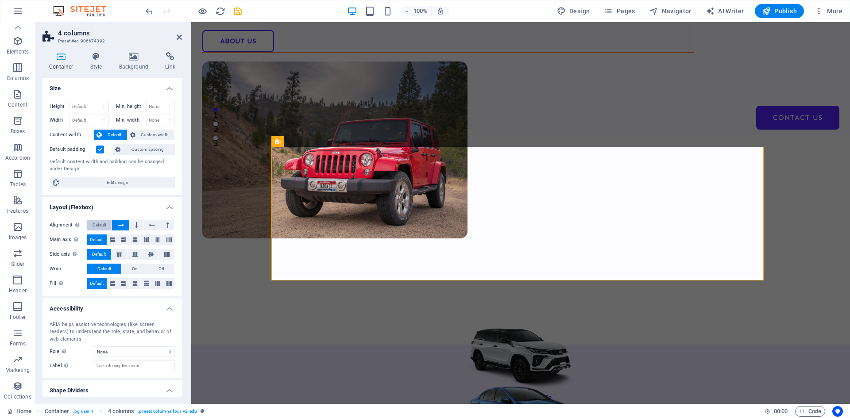
click at [102, 220] on span "Default" at bounding box center [99, 225] width 14 height 11
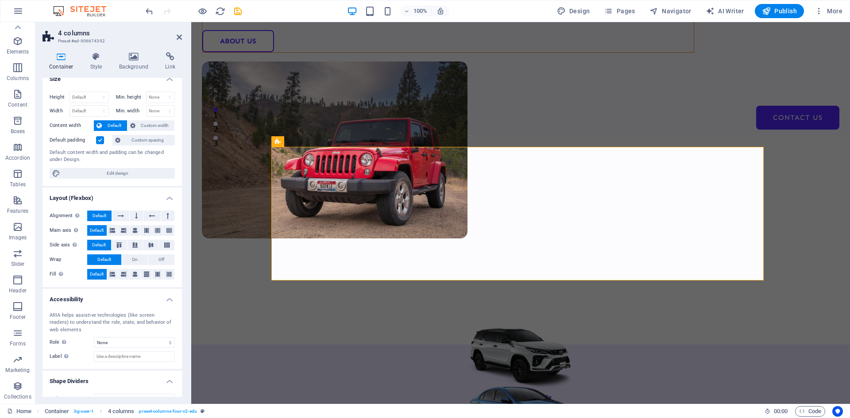
scroll to position [24, 0]
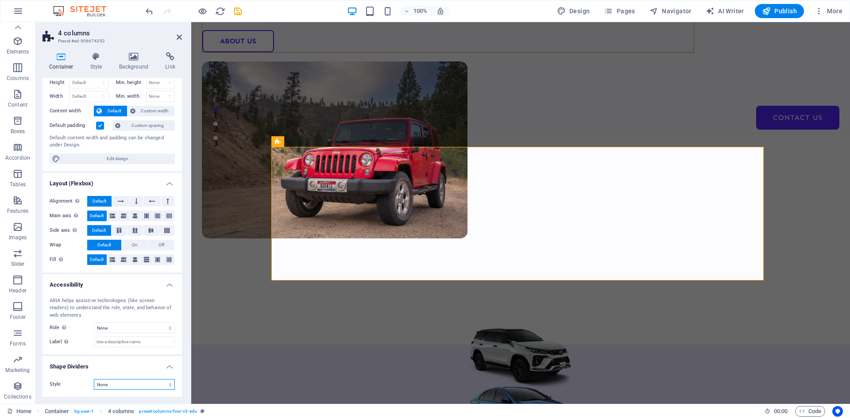
click at [124, 386] on select "None Triangle Square Diagonal Polygon 1 Polygon 2 Zigzag Multiple Zigzags Waves…" at bounding box center [134, 384] width 81 height 11
click at [94, 379] on select "None Triangle Square Diagonal Polygon 1 Polygon 2 Zigzag Multiple Zigzags Waves…" at bounding box center [134, 384] width 81 height 11
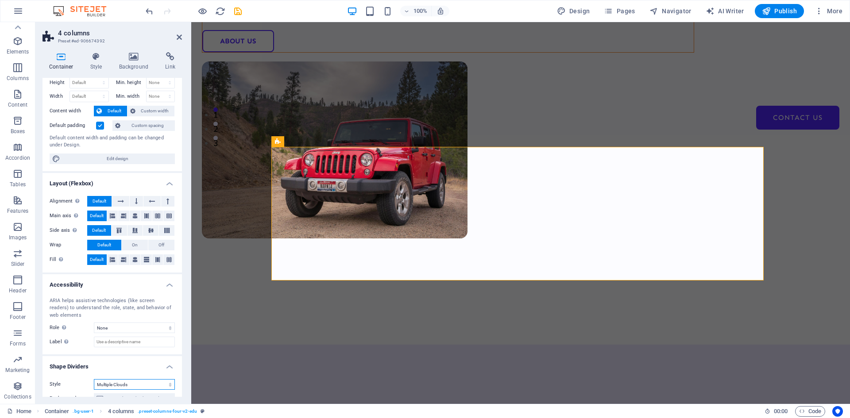
click at [113, 387] on select "None Triangle Square Diagonal Polygon 1 Polygon 2 Zigzag Multiple Zigzags Waves…" at bounding box center [134, 384] width 81 height 11
click at [94, 379] on select "None Triangle Square Diagonal Polygon 1 Polygon 2 Zigzag Multiple Zigzags Waves…" at bounding box center [134, 384] width 81 height 11
click at [114, 383] on select "None Triangle Square Diagonal Polygon 1 Polygon 2 Zigzag Multiple Zigzags Waves…" at bounding box center [134, 384] width 81 height 11
click at [94, 379] on select "None Triangle Square Diagonal Polygon 1 Polygon 2 Zigzag Multiple Zigzags Waves…" at bounding box center [134, 384] width 81 height 11
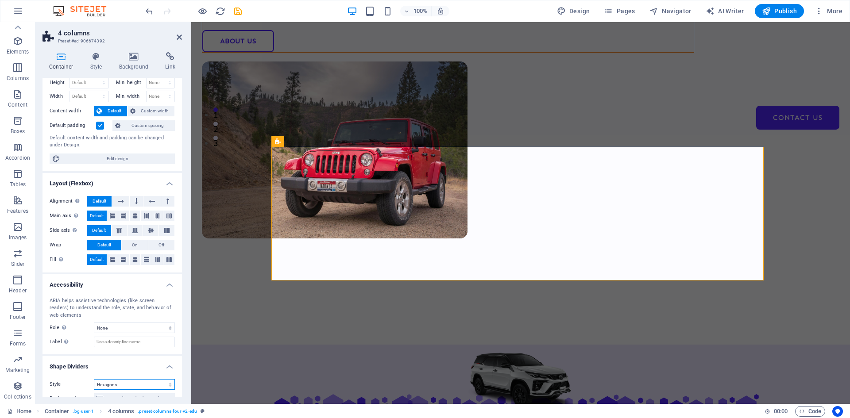
click at [109, 382] on select "None Triangle Square Diagonal Polygon 1 Polygon 2 Zigzag Multiple Zigzags Waves…" at bounding box center [134, 384] width 81 height 11
select select "zigzag"
click at [94, 379] on select "None Triangle Square Diagonal Polygon 1 Polygon 2 Zigzag Multiple Zigzags Waves…" at bounding box center [134, 384] width 81 height 11
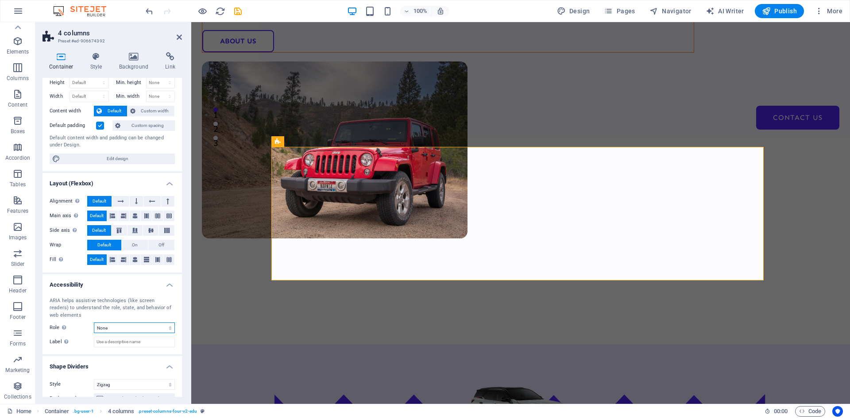
click at [122, 327] on select "None Alert Article Banner Comment Complementary Dialog Footer Header Marquee Pr…" at bounding box center [134, 328] width 81 height 11
click at [94, 323] on select "None Alert Article Banner Comment Complementary Dialog Footer Header Marquee Pr…" at bounding box center [134, 328] width 81 height 11
click at [112, 328] on select "None Alert Article Banner Comment Complementary Dialog Footer Header Marquee Pr…" at bounding box center [134, 328] width 81 height 11
select select "none"
click at [94, 323] on select "None Alert Article Banner Comment Complementary Dialog Footer Header Marquee Pr…" at bounding box center [134, 328] width 81 height 11
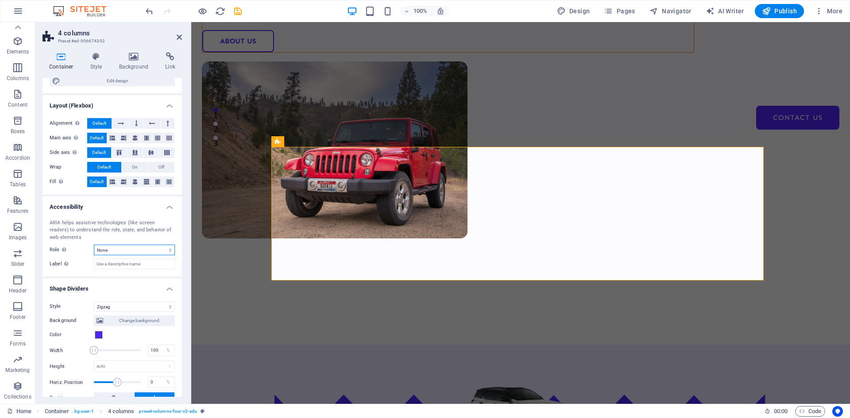
scroll to position [130, 0]
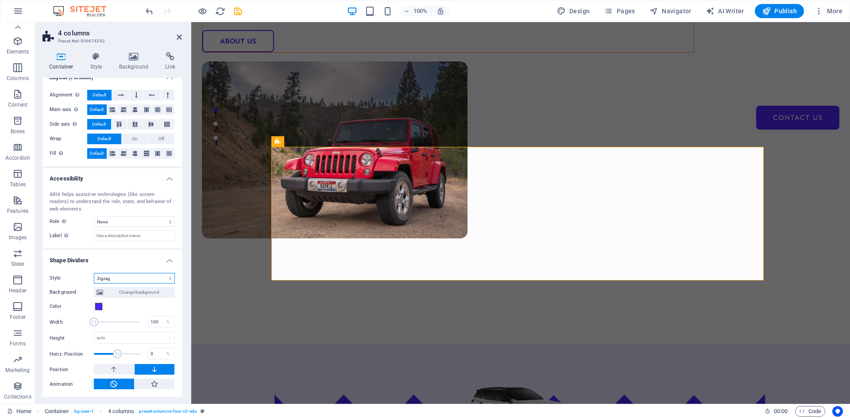
click at [124, 279] on select "None Triangle Square Diagonal Polygon 1 Polygon 2 Zigzag Multiple Zigzags Waves…" at bounding box center [134, 278] width 81 height 11
click at [94, 273] on select "None Triangle Square Diagonal Polygon 1 Polygon 2 Zigzag Multiple Zigzags Waves…" at bounding box center [134, 278] width 81 height 11
click at [121, 278] on select "None Triangle Square Diagonal Polygon 1 Polygon 2 Zigzag Multiple Zigzags Waves…" at bounding box center [134, 278] width 81 height 11
click at [94, 284] on select "None Triangle Square Diagonal Polygon 1 Polygon 2 Zigzag Multiple Zigzags Waves…" at bounding box center [134, 278] width 81 height 11
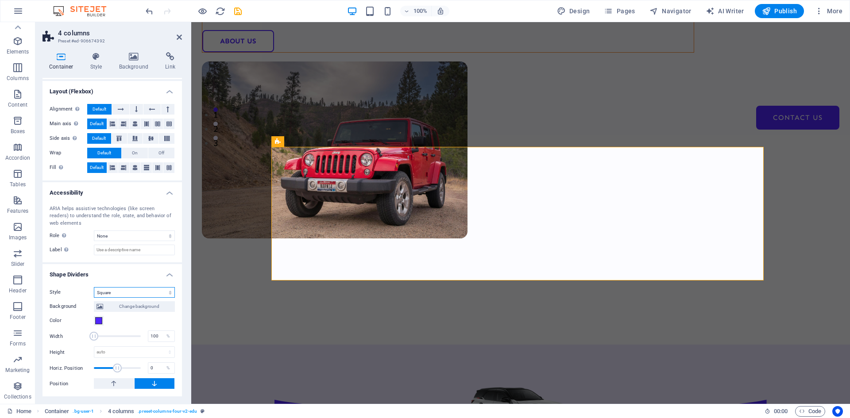
scroll to position [116, 0]
click at [112, 293] on select "None Triangle Square Diagonal Polygon 1 Polygon 2 Zigzag Multiple Zigzags Waves…" at bounding box center [134, 292] width 81 height 11
click at [94, 287] on select "None Triangle Square Diagonal Polygon 1 Polygon 2 Zigzag Multiple Zigzags Waves…" at bounding box center [134, 292] width 81 height 11
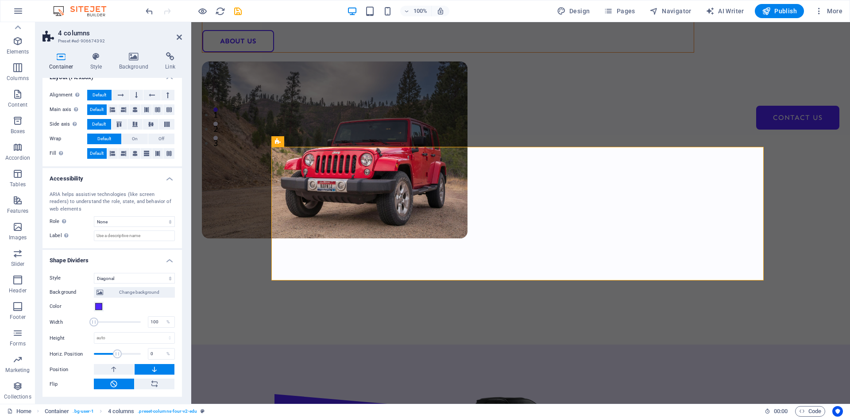
click at [110, 273] on div "Style None Triangle Square Diagonal Polygon 1 Polygon 2 Zigzag Multiple Zigzags…" at bounding box center [111, 331] width 139 height 131
click at [111, 275] on select "None Triangle Square Diagonal Polygon 1 Polygon 2 Zigzag Multiple Zigzags Waves…" at bounding box center [134, 278] width 81 height 11
click at [94, 273] on select "None Triangle Square Diagonal Polygon 1 Polygon 2 Zigzag Multiple Zigzags Waves…" at bounding box center [134, 278] width 81 height 11
click at [111, 275] on select "None Triangle Square Diagonal Polygon 1 Polygon 2 Zigzag Multiple Zigzags Waves…" at bounding box center [134, 278] width 81 height 11
click at [94, 273] on select "None Triangle Square Diagonal Polygon 1 Polygon 2 Zigzag Multiple Zigzags Waves…" at bounding box center [134, 278] width 81 height 11
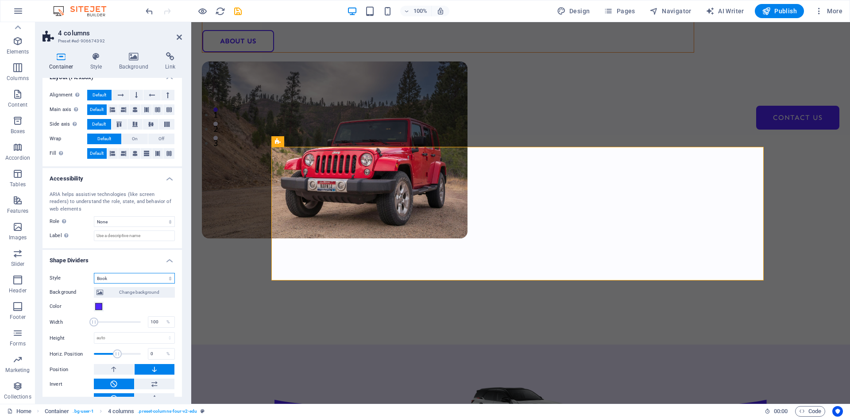
click at [114, 280] on select "None Triangle Square Diagonal Polygon 1 Polygon 2 Zigzag Multiple Zigzags Waves…" at bounding box center [134, 278] width 81 height 11
click at [94, 273] on select "None Triangle Square Diagonal Polygon 1 Polygon 2 Zigzag Multiple Zigzags Waves…" at bounding box center [134, 278] width 81 height 11
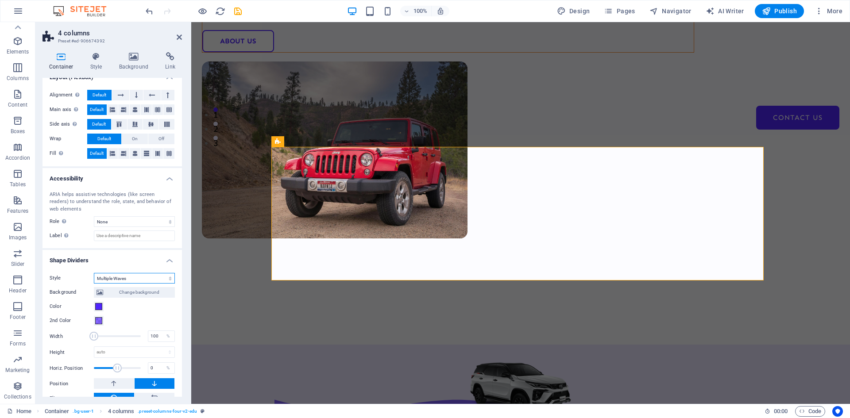
click at [115, 279] on select "None Triangle Square Diagonal Polygon 1 Polygon 2 Zigzag Multiple Zigzags Waves…" at bounding box center [134, 278] width 81 height 11
select select "none"
click at [94, 284] on select "None Triangle Square Diagonal Polygon 1 Polygon 2 Zigzag Multiple Zigzags Waves…" at bounding box center [134, 278] width 81 height 11
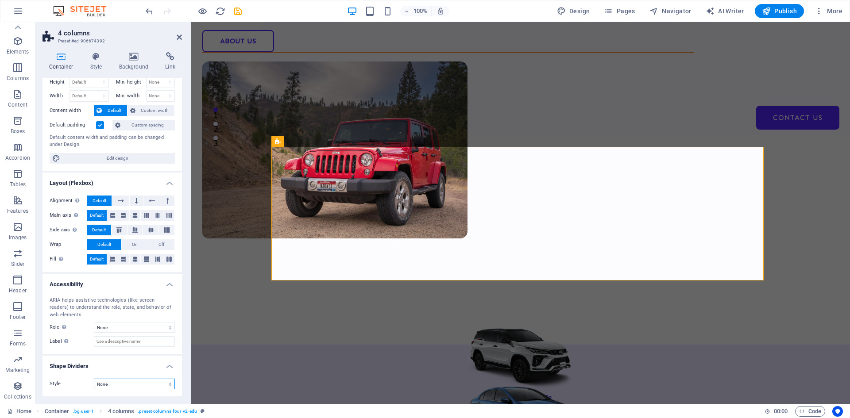
scroll to position [24, 0]
click at [110, 388] on select "None Triangle Square Diagonal Polygon 1 Polygon 2 Zigzag Multiple Zigzags Waves…" at bounding box center [134, 384] width 81 height 11
click at [111, 388] on select "None Triangle Square Diagonal Polygon 1 Polygon 2 Zigzag Multiple Zigzags Waves…" at bounding box center [134, 384] width 81 height 11
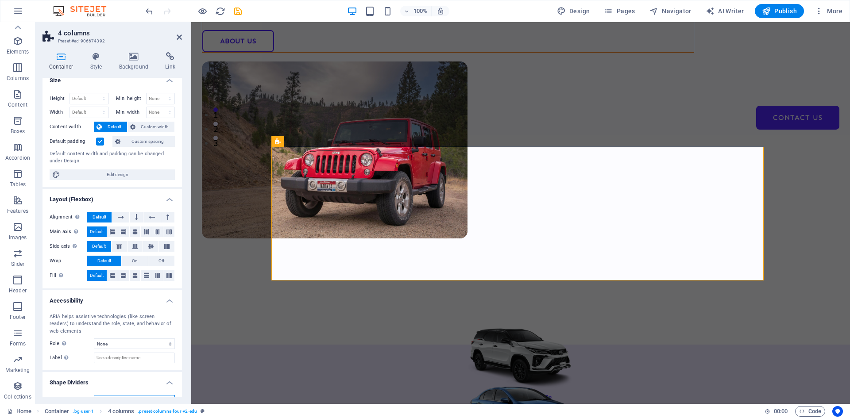
scroll to position [0, 0]
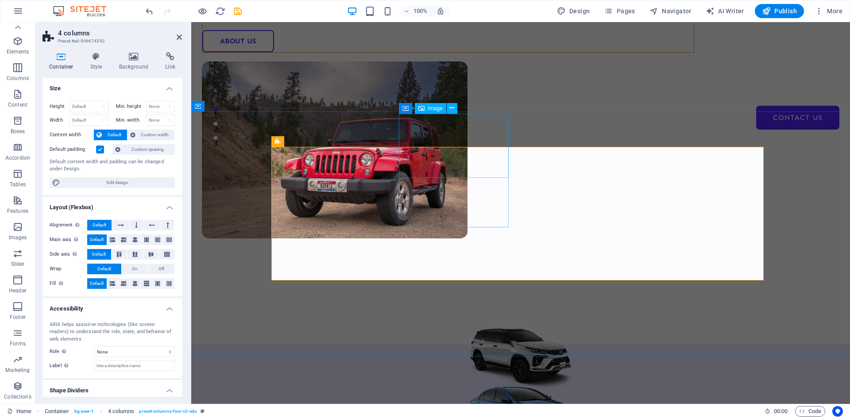
click at [465, 381] on figure at bounding box center [520, 413] width 110 height 64
click at [210, 107] on span "Container" at bounding box center [215, 106] width 23 height 5
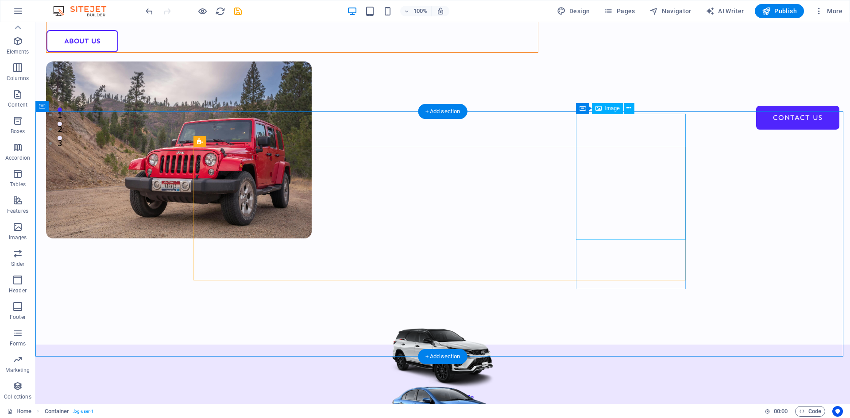
select select "%"
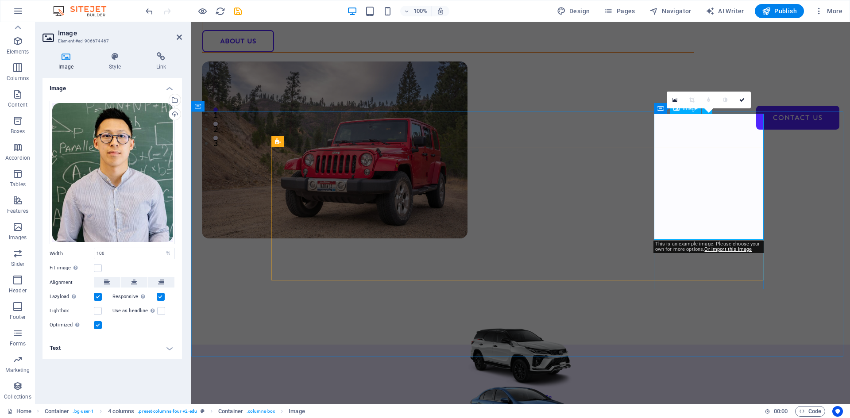
click at [109, 180] on div "Drag files here, click to choose files or select files from Files or our free s…" at bounding box center [112, 173] width 125 height 144
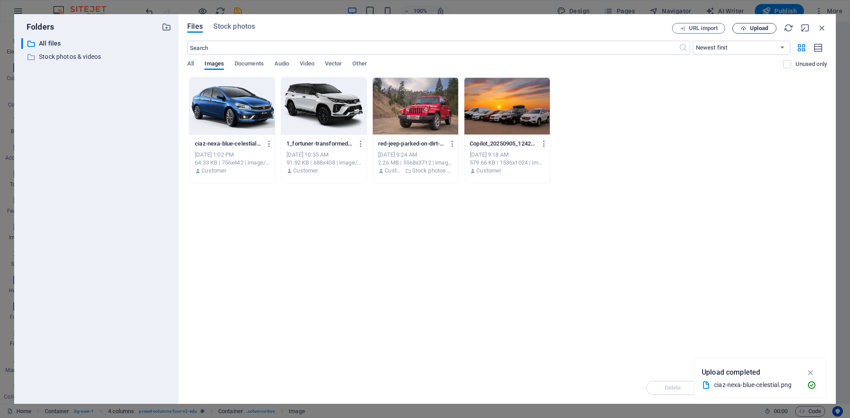
click at [760, 28] on span "Upload" at bounding box center [759, 28] width 18 height 5
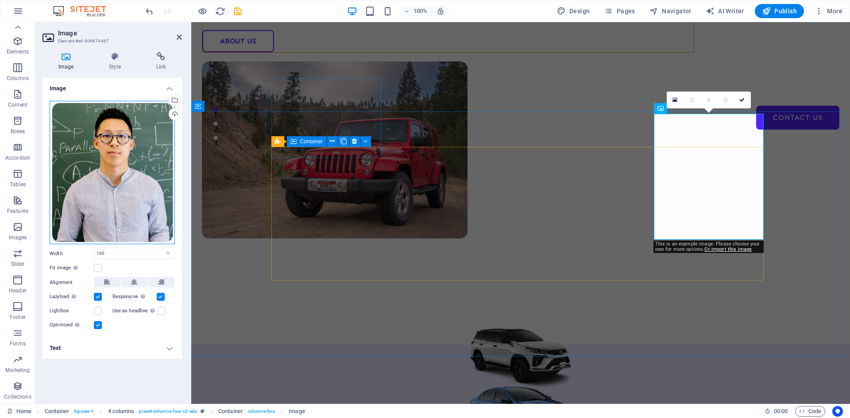
click at [165, 142] on div "Drag files here, click to choose files or select files from Files or our free s…" at bounding box center [112, 173] width 125 height 144
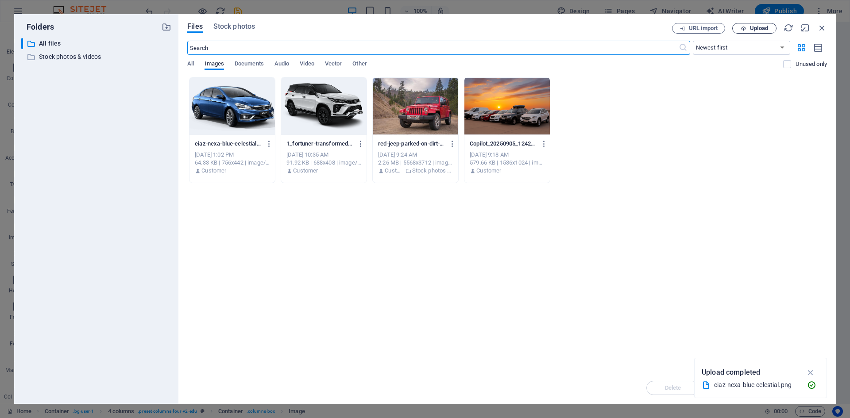
click at [761, 28] on span "Upload" at bounding box center [759, 28] width 18 height 5
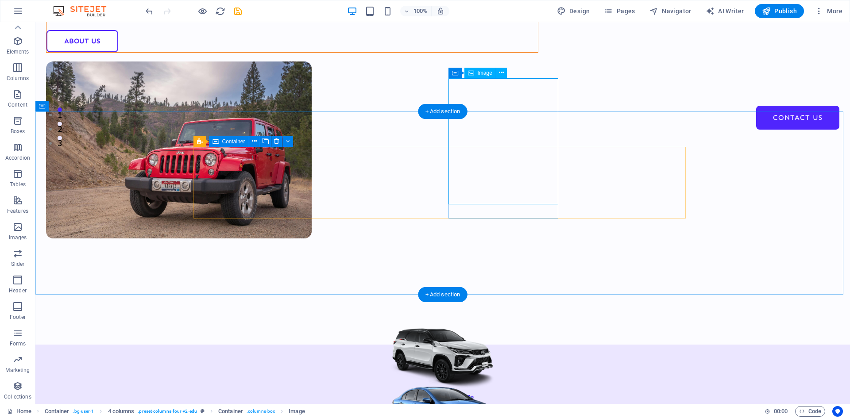
select select "%"
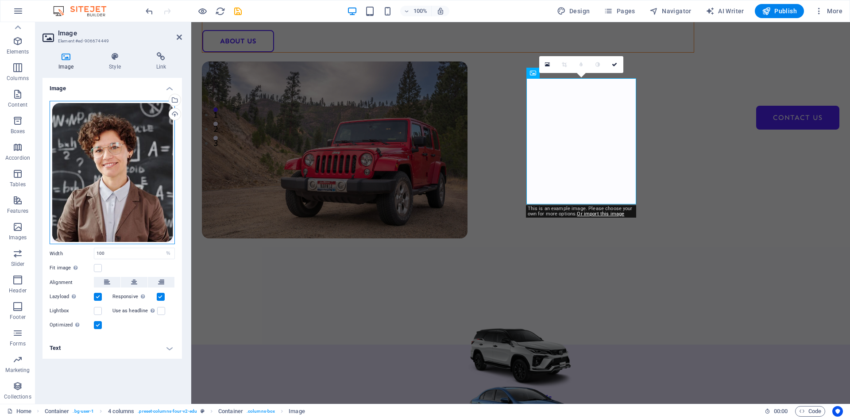
click at [116, 157] on div "Drag files here, click to choose files or select files from Files or our free s…" at bounding box center [112, 173] width 125 height 144
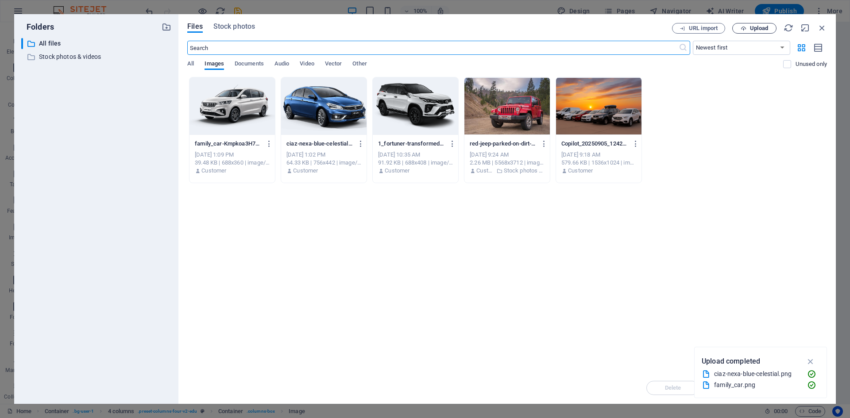
click at [740, 27] on icon "button" at bounding box center [743, 29] width 6 height 6
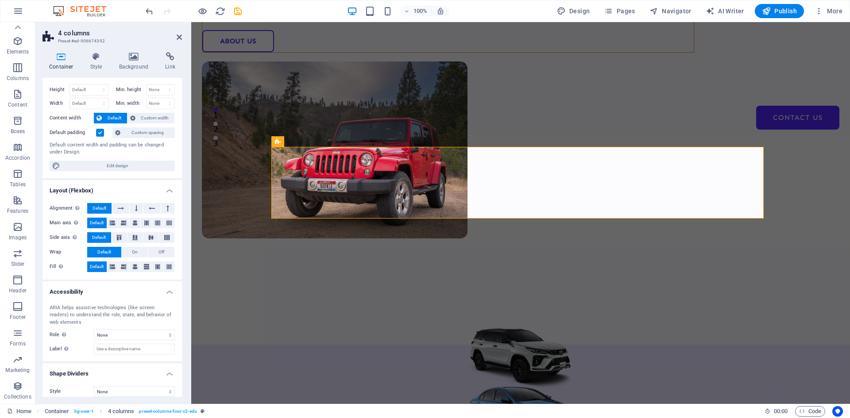
scroll to position [24, 0]
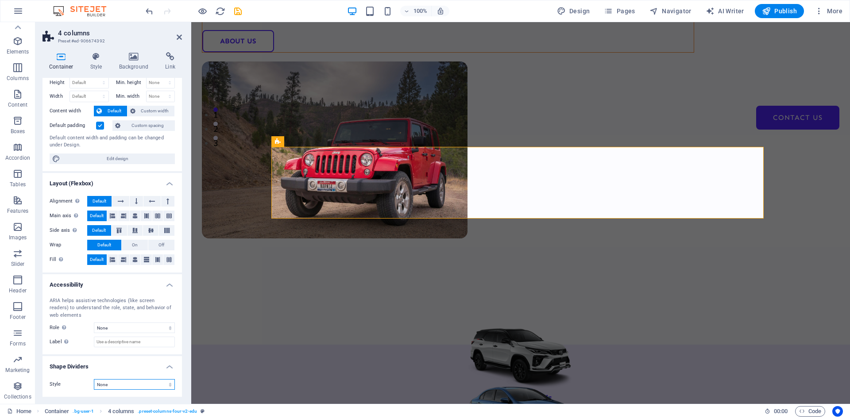
click at [113, 382] on select "None Triangle Square Diagonal Polygon 1 Polygon 2 Zigzag Multiple Zigzags Waves…" at bounding box center [134, 384] width 81 height 11
click at [114, 382] on select "None Triangle Square Diagonal Polygon 1 Polygon 2 Zigzag Multiple Zigzags Waves…" at bounding box center [134, 384] width 81 height 11
click at [94, 379] on select "None Triangle Square Diagonal Polygon 1 Polygon 2 Zigzag Multiple Zigzags Waves…" at bounding box center [134, 384] width 81 height 11
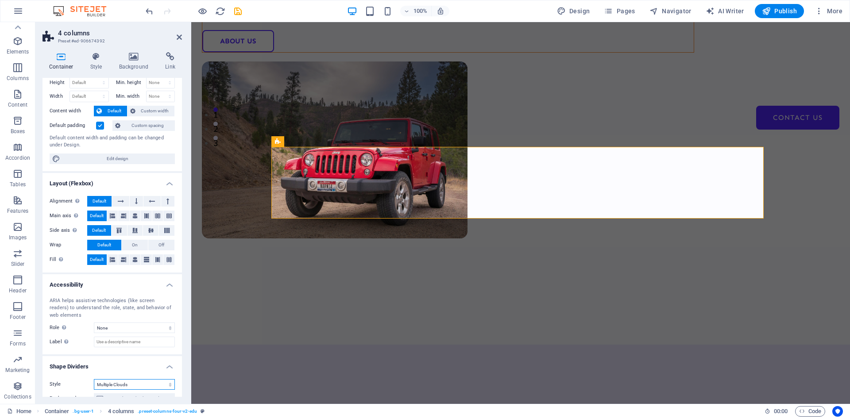
click at [119, 382] on select "None Triangle Square Diagonal Polygon 1 Polygon 2 Zigzag Multiple Zigzags Waves…" at bounding box center [134, 384] width 81 height 11
click at [94, 379] on select "None Triangle Square Diagonal Polygon 1 Polygon 2 Zigzag Multiple Zigzags Waves…" at bounding box center [134, 384] width 81 height 11
click at [111, 386] on select "None Triangle Square Diagonal Polygon 1 Polygon 2 Zigzag Multiple Zigzags Waves…" at bounding box center [134, 384] width 81 height 11
select select "pyramids"
click at [94, 379] on select "None Triangle Square Diagonal Polygon 1 Polygon 2 Zigzag Multiple Zigzags Waves…" at bounding box center [134, 384] width 81 height 11
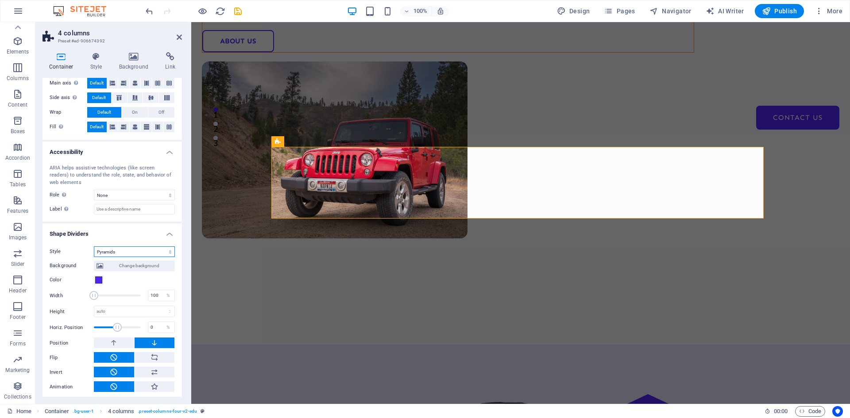
scroll to position [159, 0]
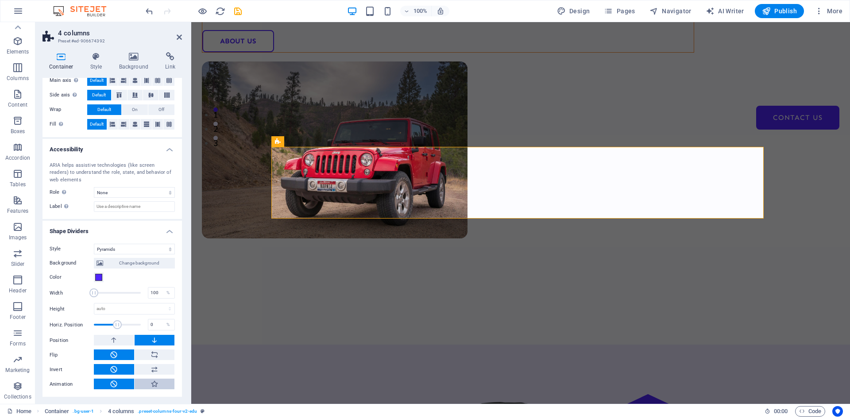
click at [150, 384] on icon at bounding box center [154, 384] width 8 height 11
type input "400"
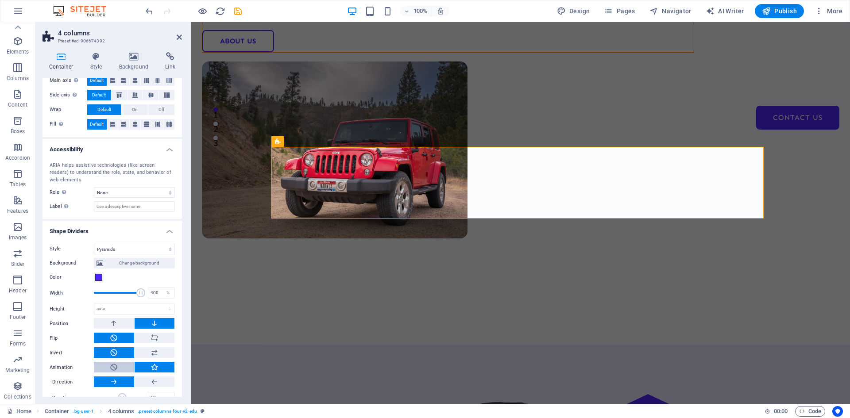
click at [108, 368] on button at bounding box center [114, 367] width 40 height 11
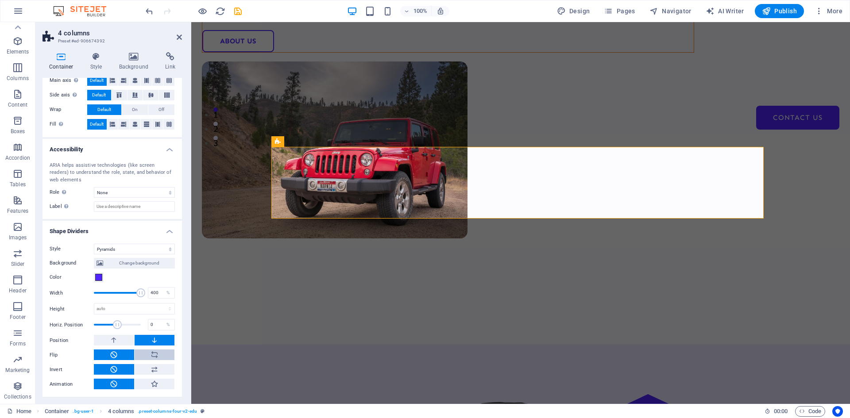
click at [150, 353] on icon at bounding box center [154, 355] width 8 height 11
click at [114, 355] on icon at bounding box center [114, 355] width 8 height 11
click at [121, 341] on button at bounding box center [114, 340] width 40 height 11
click at [148, 338] on button at bounding box center [155, 340] width 40 height 11
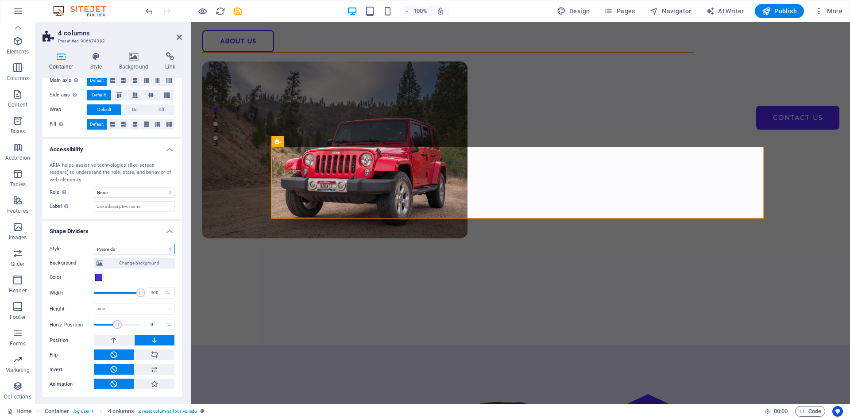
click at [123, 250] on select "None Triangle Square Diagonal Polygon 1 Polygon 2 Zigzag Multiple Zigzags Waves…" at bounding box center [134, 249] width 81 height 11
click at [94, 244] on select "None Triangle Square Diagonal Polygon 1 Polygon 2 Zigzag Multiple Zigzags Waves…" at bounding box center [134, 249] width 81 height 11
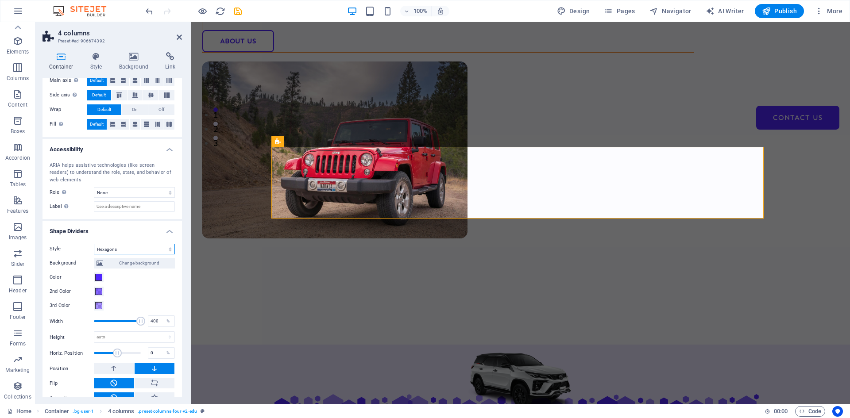
click at [124, 248] on select "None Triangle Square Diagonal Polygon 1 Polygon 2 Zigzag Multiple Zigzags Waves…" at bounding box center [134, 249] width 81 height 11
click at [94, 254] on select "None Triangle Square Diagonal Polygon 1 Polygon 2 Zigzag Multiple Zigzags Waves…" at bounding box center [134, 249] width 81 height 11
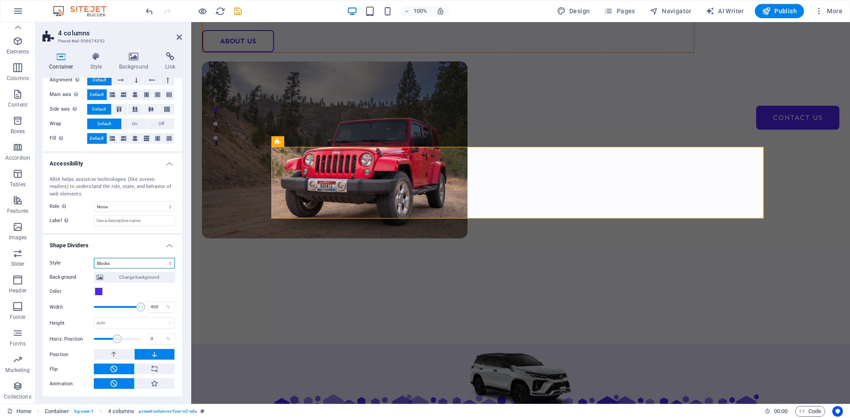
scroll to position [145, 0]
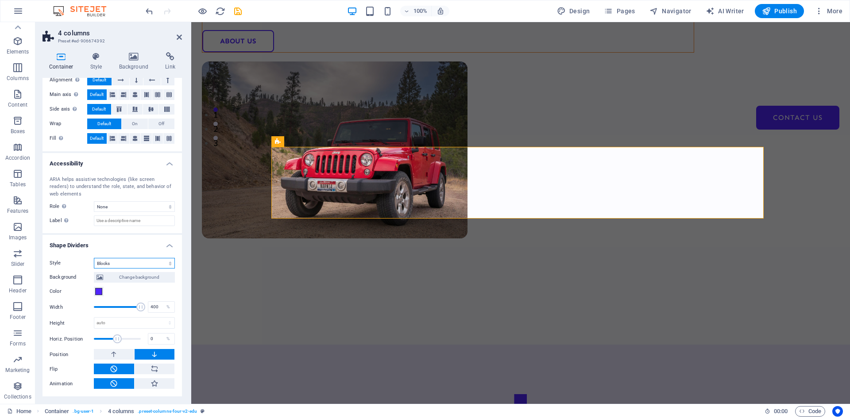
click at [120, 261] on select "None Triangle Square Diagonal Polygon 1 Polygon 2 Zigzag Multiple Zigzags Waves…" at bounding box center [134, 263] width 81 height 11
select select "multiple-waves"
click at [94, 258] on select "None Triangle Square Diagonal Polygon 1 Polygon 2 Zigzag Multiple Zigzags Waves…" at bounding box center [134, 263] width 81 height 11
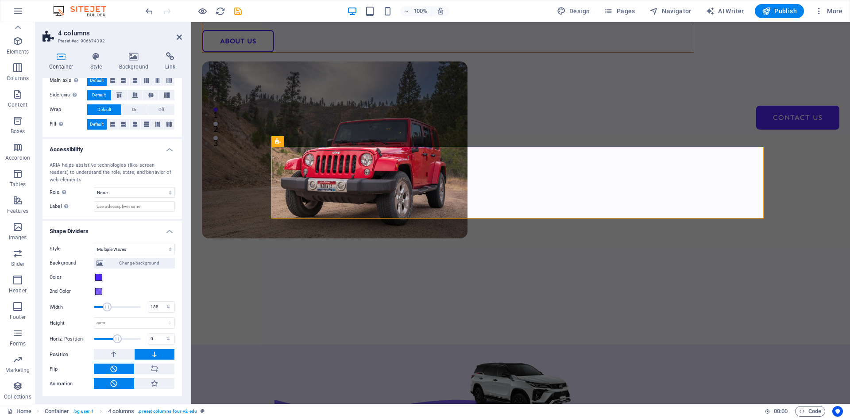
drag, startPoint x: 137, startPoint y: 305, endPoint x: 107, endPoint y: 304, distance: 30.5
click at [107, 304] on span at bounding box center [107, 307] width 9 height 9
type input "100"
drag, startPoint x: 107, startPoint y: 304, endPoint x: 88, endPoint y: 302, distance: 18.2
click at [89, 303] on span at bounding box center [93, 307] width 9 height 9
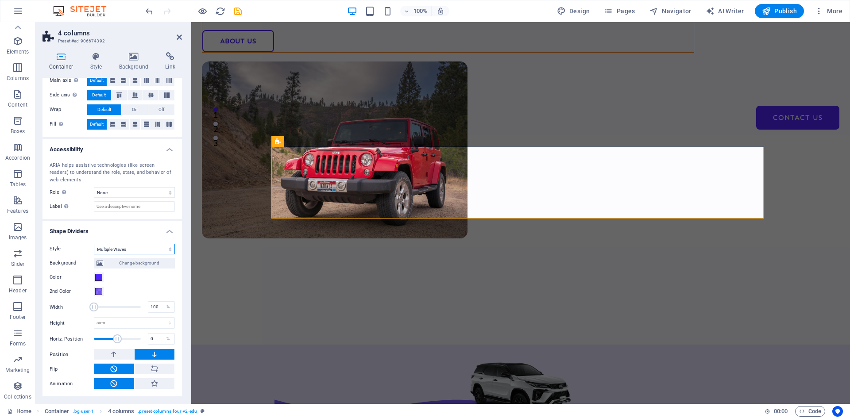
click at [119, 248] on select "None Triangle Square Diagonal Polygon 1 Polygon 2 Zigzag Multiple Zigzags Waves…" at bounding box center [134, 249] width 81 height 11
select select "zigzag"
click at [94, 254] on select "None Triangle Square Diagonal Polygon 1 Polygon 2 Zigzag Multiple Zigzags Waves…" at bounding box center [134, 249] width 81 height 11
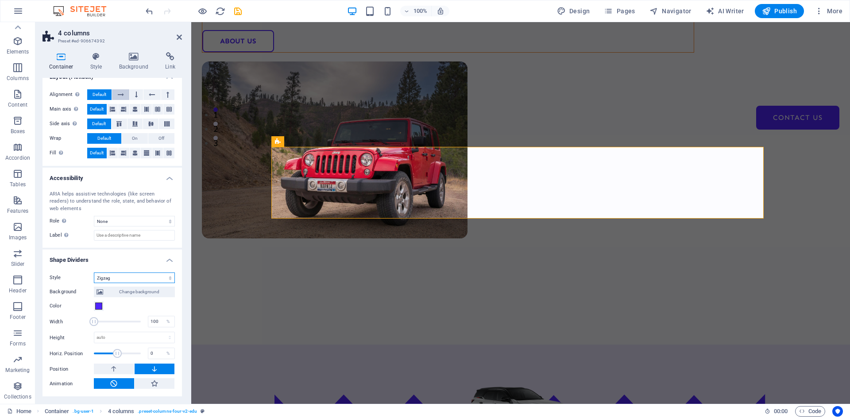
scroll to position [131, 0]
click at [121, 214] on div "ARIA helps assistive technologies (like screen readers) to understand the role,…" at bounding box center [111, 216] width 139 height 65
click at [122, 216] on select "None Alert Article Banner Comment Complementary Dialog Footer Header Marquee Pr…" at bounding box center [134, 221] width 81 height 11
click at [94, 216] on select "None Alert Article Banner Comment Complementary Dialog Footer Header Marquee Pr…" at bounding box center [134, 221] width 81 height 11
click at [125, 219] on select "None Alert Article Banner Comment Complementary Dialog Footer Header Marquee Pr…" at bounding box center [134, 221] width 81 height 11
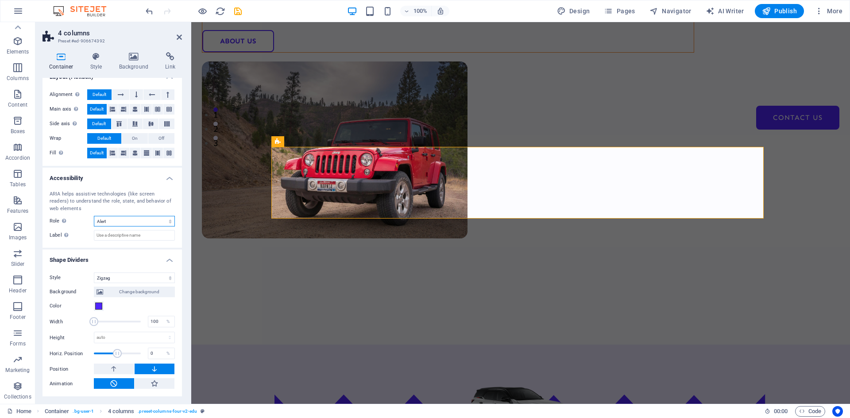
select select "none"
click at [94, 216] on select "None Alert Article Banner Comment Complementary Dialog Footer Header Marquee Pr…" at bounding box center [134, 221] width 81 height 11
click at [121, 280] on select "None Triangle Square Diagonal Polygon 1 Polygon 2 Zigzag Multiple Zigzags Waves…" at bounding box center [134, 278] width 81 height 11
click at [94, 283] on select "None Triangle Square Diagonal Polygon 1 Polygon 2 Zigzag Multiple Zigzags Waves…" at bounding box center [134, 278] width 81 height 11
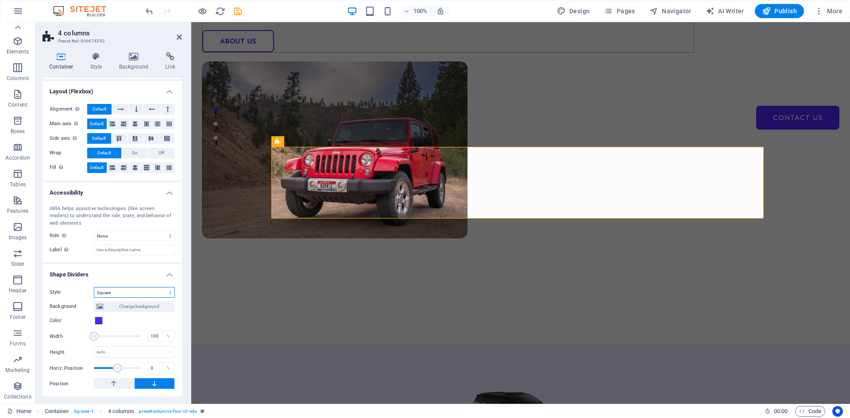
scroll to position [116, 0]
click at [122, 290] on select "None Triangle Square Diagonal Polygon 1 Polygon 2 Zigzag Multiple Zigzags Waves…" at bounding box center [134, 292] width 81 height 11
click at [94, 287] on select "None Triangle Square Diagonal Polygon 1 Polygon 2 Zigzag Multiple Zigzags Waves…" at bounding box center [134, 292] width 81 height 11
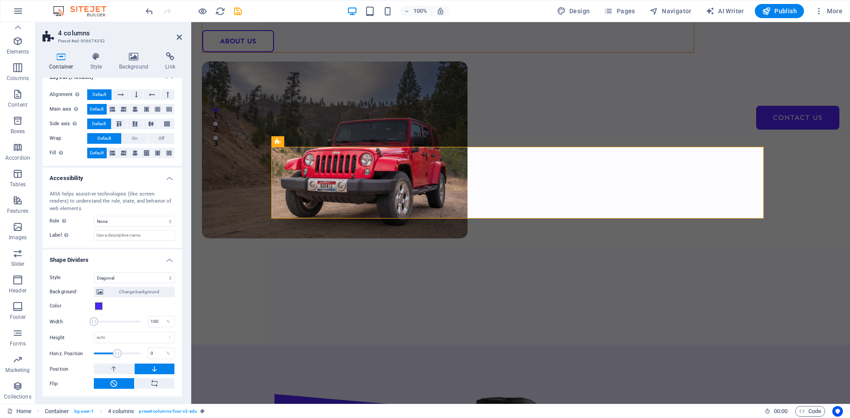
click at [131, 286] on div "Background Change background Color 2nd Color 3rd Color Width 100 % Height auto …" at bounding box center [112, 336] width 125 height 106
click at [131, 274] on select "None Triangle Square Diagonal Polygon 1 Polygon 2 Zigzag Multiple Zigzags Waves…" at bounding box center [134, 278] width 81 height 11
click at [94, 273] on select "None Triangle Square Diagonal Polygon 1 Polygon 2 Zigzag Multiple Zigzags Waves…" at bounding box center [134, 278] width 81 height 11
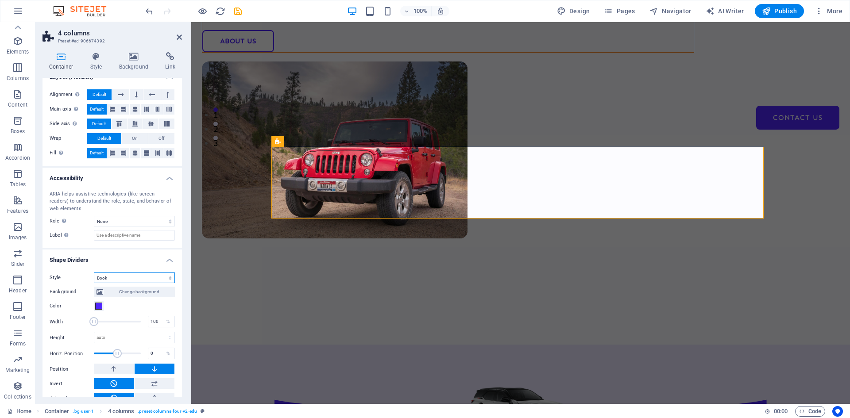
click at [126, 276] on select "None Triangle Square Diagonal Polygon 1 Polygon 2 Zigzag Multiple Zigzags Waves…" at bounding box center [134, 278] width 81 height 11
click at [94, 273] on select "None Triangle Square Diagonal Polygon 1 Polygon 2 Zigzag Multiple Zigzags Waves…" at bounding box center [134, 278] width 81 height 11
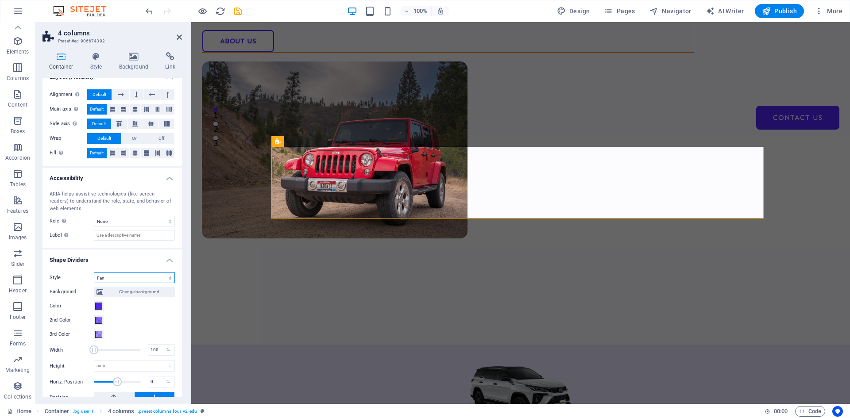
click at [120, 276] on select "None Triangle Square Diagonal Polygon 1 Polygon 2 Zigzag Multiple Zigzags Waves…" at bounding box center [134, 278] width 81 height 11
select select "hexagons"
click at [94, 273] on select "None Triangle Square Diagonal Polygon 1 Polygon 2 Zigzag Multiple Zigzags Waves…" at bounding box center [134, 278] width 81 height 11
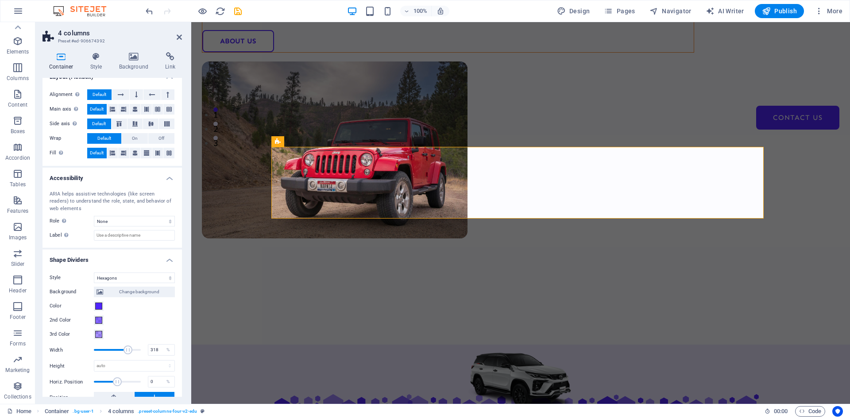
drag, startPoint x: 95, startPoint y: 347, endPoint x: 127, endPoint y: 350, distance: 31.6
click at [127, 350] on span at bounding box center [127, 350] width 9 height 9
type input "100"
drag, startPoint x: 125, startPoint y: 349, endPoint x: 60, endPoint y: 349, distance: 65.5
click at [60, 349] on div "Width 100 %" at bounding box center [112, 349] width 125 height 13
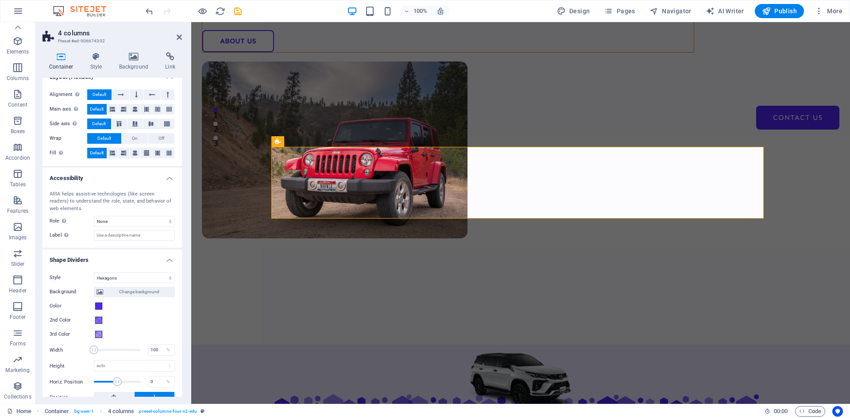
scroll to position [173, 0]
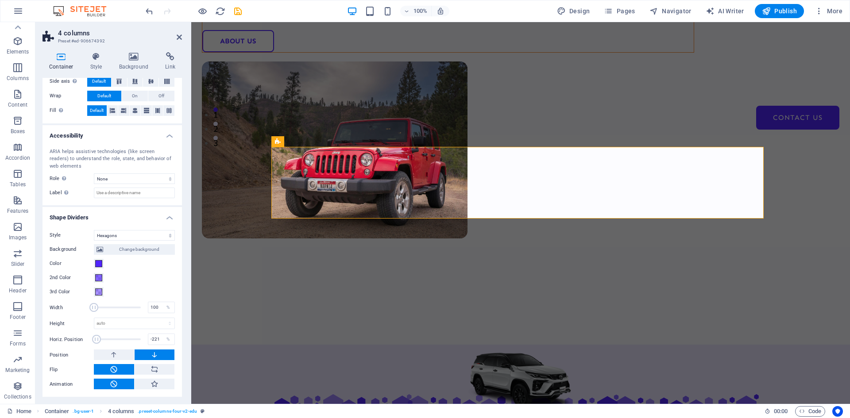
drag, startPoint x: 116, startPoint y: 341, endPoint x: 96, endPoint y: 341, distance: 19.5
click at [96, 341] on span at bounding box center [96, 339] width 9 height 9
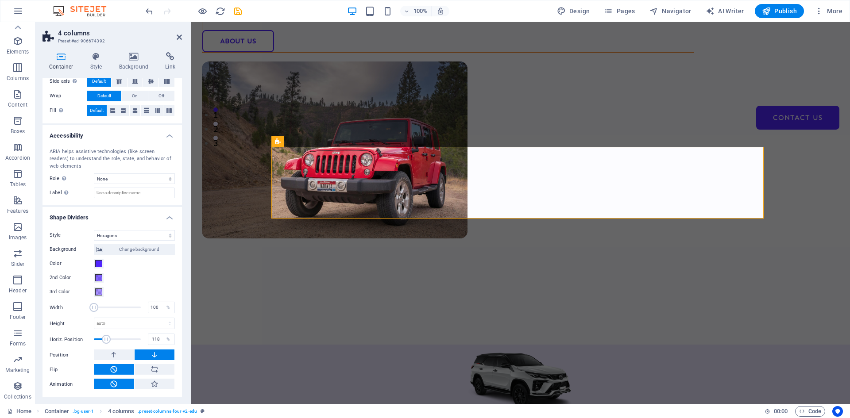
drag, startPoint x: 98, startPoint y: 340, endPoint x: 106, endPoint y: 340, distance: 8.0
click at [106, 340] on span at bounding box center [106, 339] width 9 height 9
drag, startPoint x: 106, startPoint y: 340, endPoint x: 117, endPoint y: 341, distance: 11.1
click at [117, 341] on span at bounding box center [117, 339] width 9 height 9
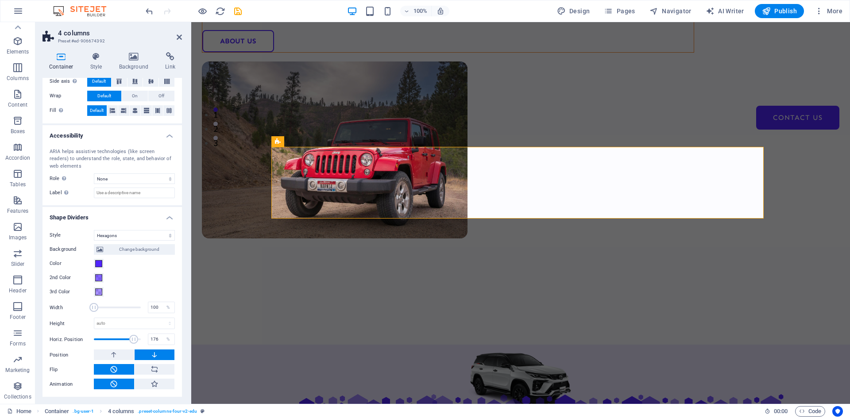
drag, startPoint x: 117, startPoint y: 341, endPoint x: 132, endPoint y: 341, distance: 15.5
click at [132, 341] on span at bounding box center [133, 339] width 9 height 9
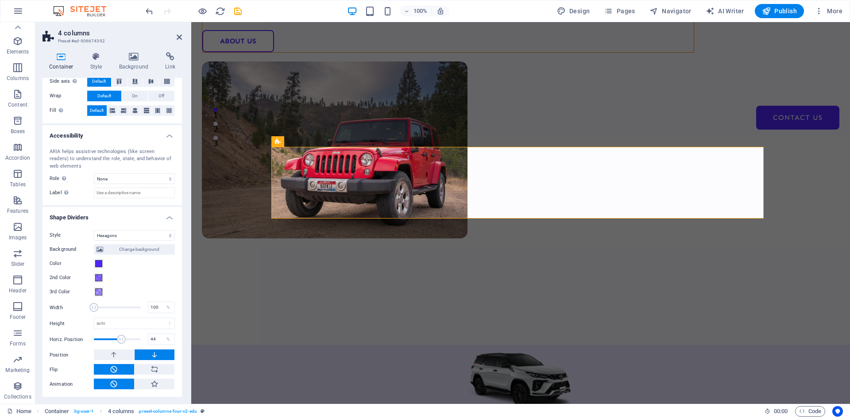
drag, startPoint x: 133, startPoint y: 341, endPoint x: 120, endPoint y: 343, distance: 12.6
click at [120, 343] on span at bounding box center [121, 339] width 9 height 9
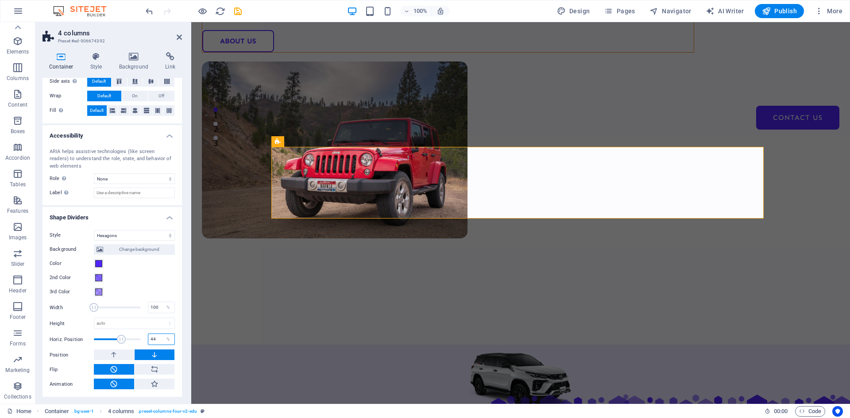
click at [156, 339] on input "44" at bounding box center [161, 339] width 26 height 11
click at [158, 340] on input "100" at bounding box center [161, 339] width 26 height 11
click at [153, 338] on input "50" at bounding box center [161, 339] width 26 height 11
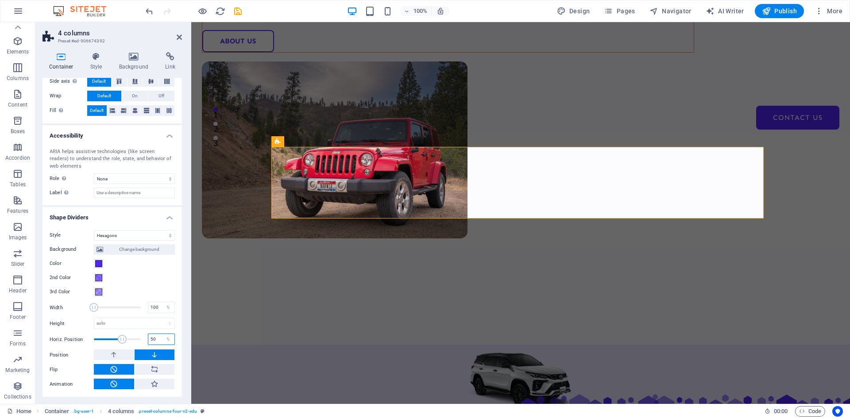
click at [153, 338] on input "50" at bounding box center [161, 339] width 26 height 11
type input "0"
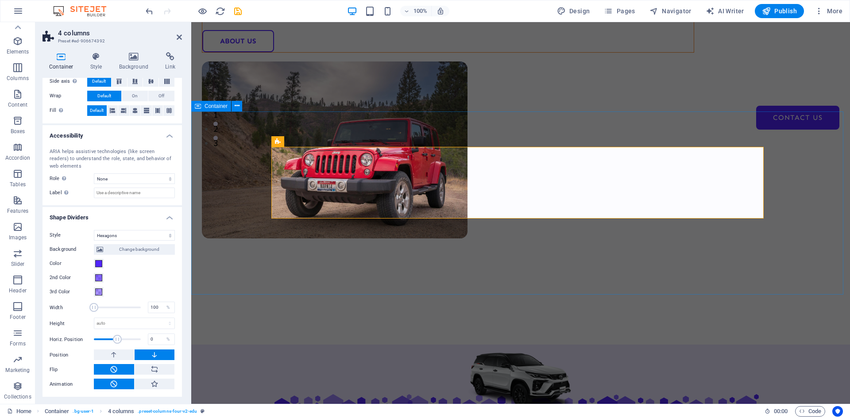
select select "multiple-waves"
select select "rem"
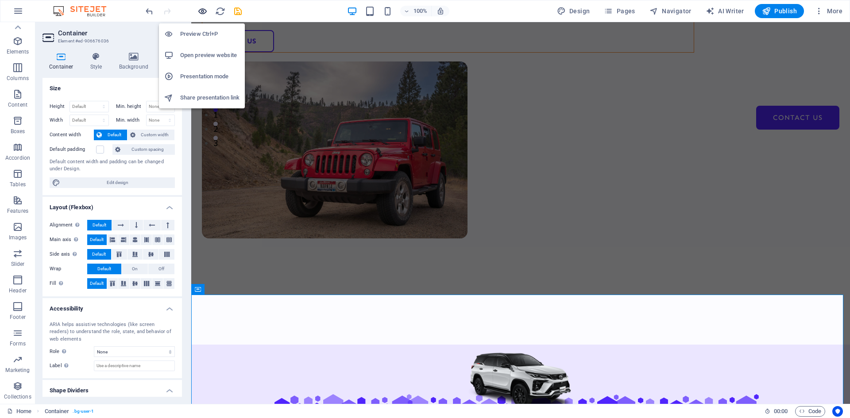
click at [204, 12] on icon "button" at bounding box center [202, 11] width 10 height 10
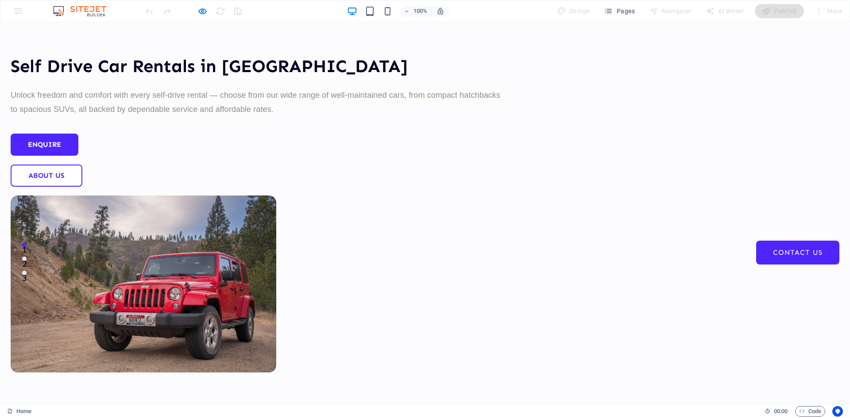
scroll to position [177, 0]
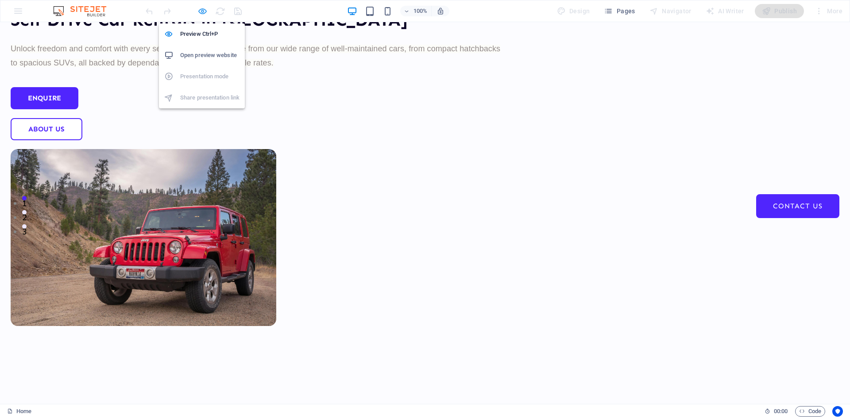
click at [202, 9] on icon "button" at bounding box center [202, 11] width 10 height 10
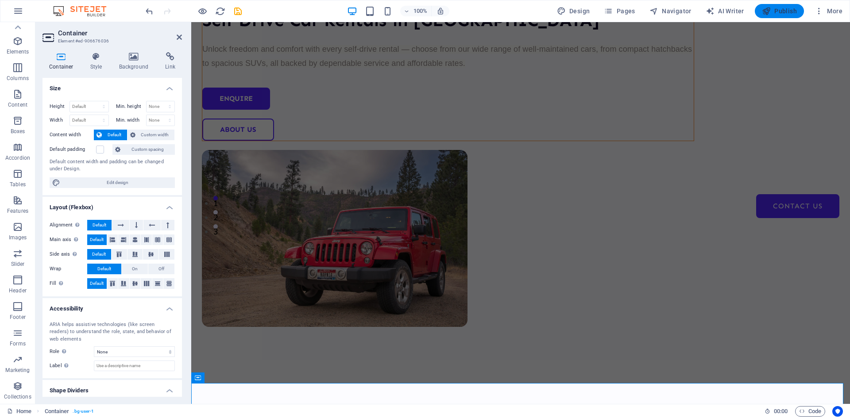
click at [780, 9] on span "Publish" at bounding box center [778, 11] width 35 height 9
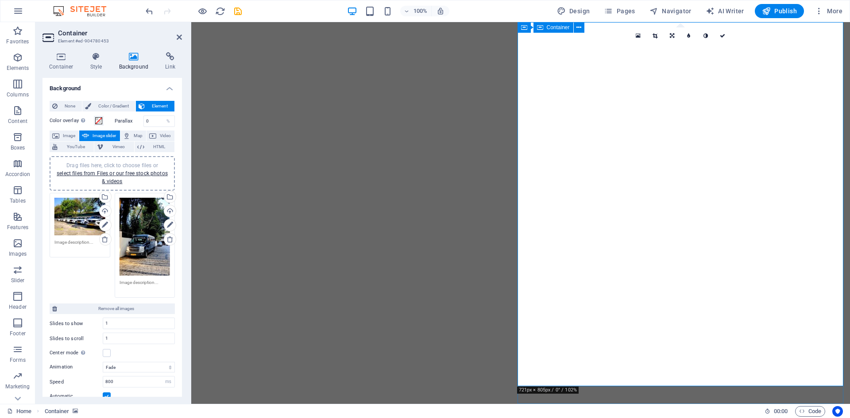
select select "fade"
select select "ms"
select select "s"
select select "progressive"
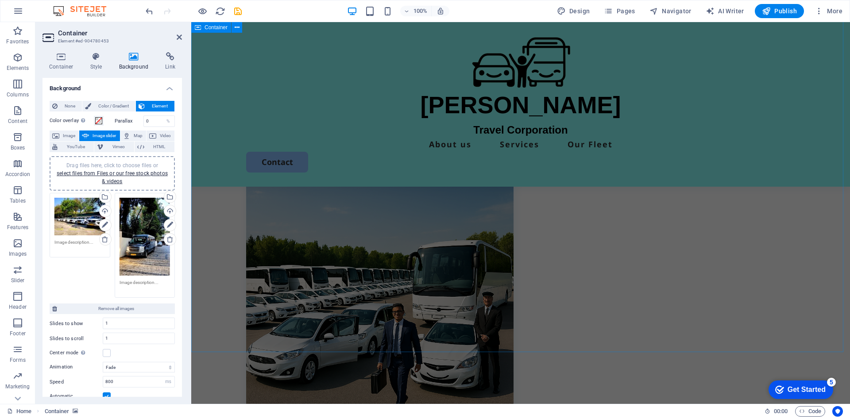
scroll to position [221, 0]
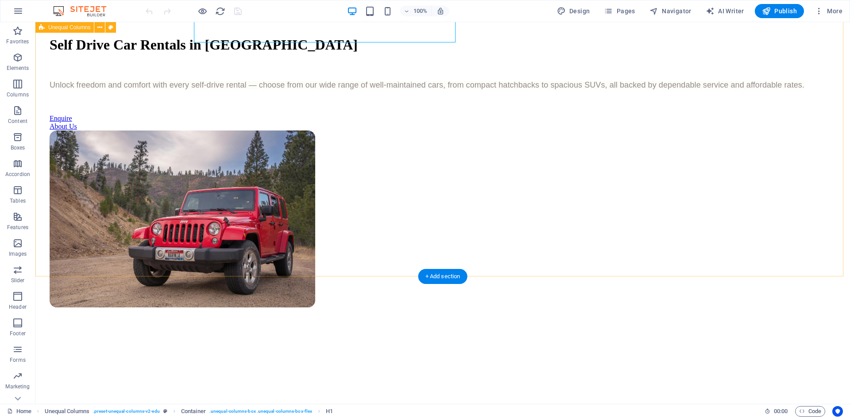
scroll to position [221, 0]
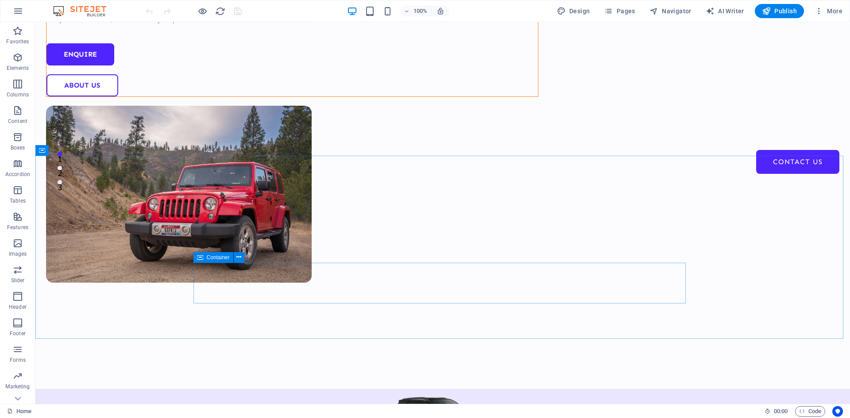
click at [208, 258] on span "Container" at bounding box center [218, 257] width 23 height 5
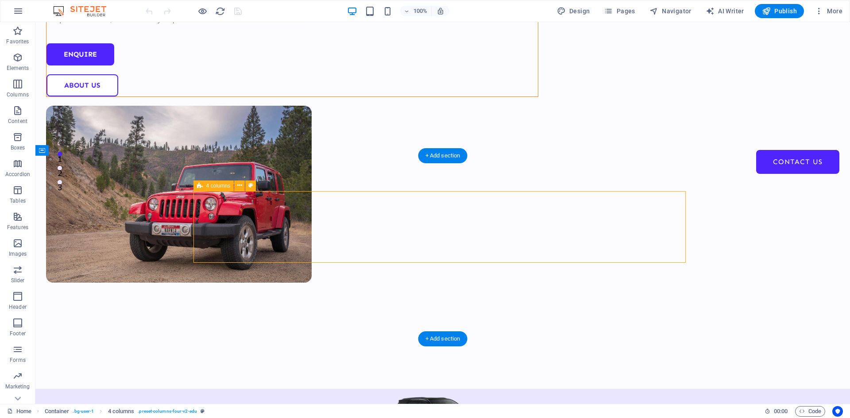
select select "hexagons"
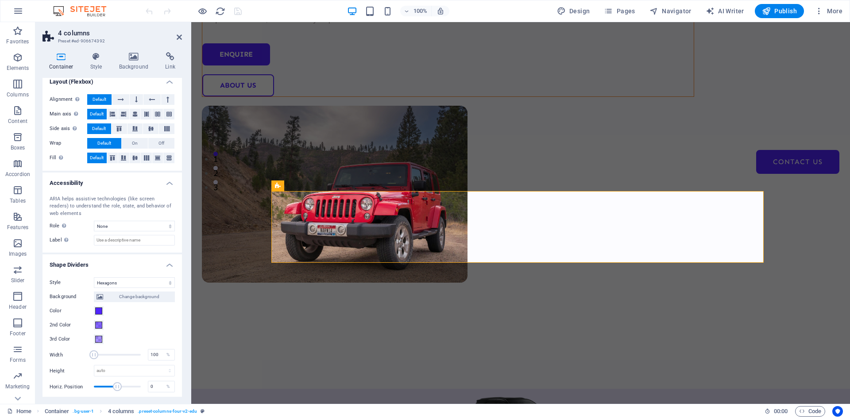
scroll to position [173, 0]
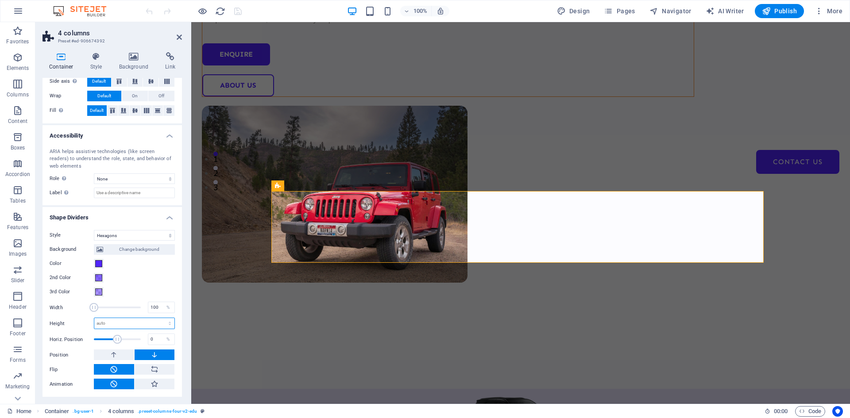
click at [103, 322] on select "auto px rem em vh vw" at bounding box center [134, 323] width 80 height 11
select select "px"
click at [160, 318] on select "auto px rem em vh vw" at bounding box center [134, 323] width 80 height 11
type input "10"
click at [165, 323] on select "auto px rem em vh vw" at bounding box center [168, 323] width 12 height 11
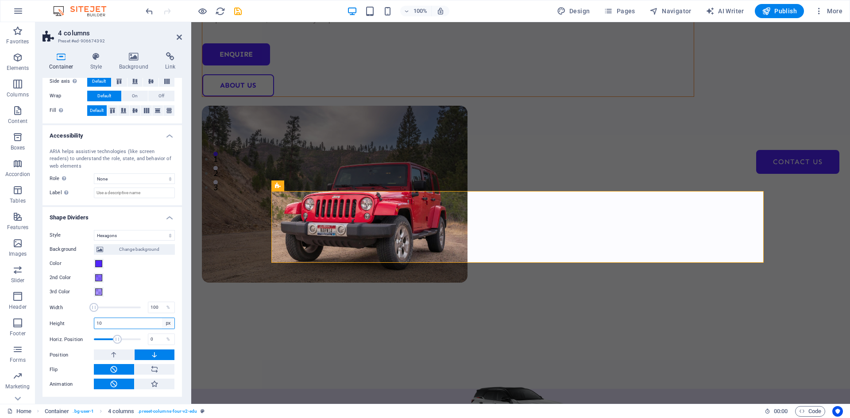
select select "auto"
click at [162, 318] on select "auto px rem em vh vw" at bounding box center [168, 323] width 12 height 11
select select "DISABLED_OPTION_VALUE"
click at [167, 323] on select "auto px rem em vh vw" at bounding box center [134, 323] width 80 height 11
click at [178, 320] on div "Style None Triangle Square Diagonal Polygon 1 Polygon 2 Zigzag Multiple Zigzags…" at bounding box center [111, 310] width 139 height 174
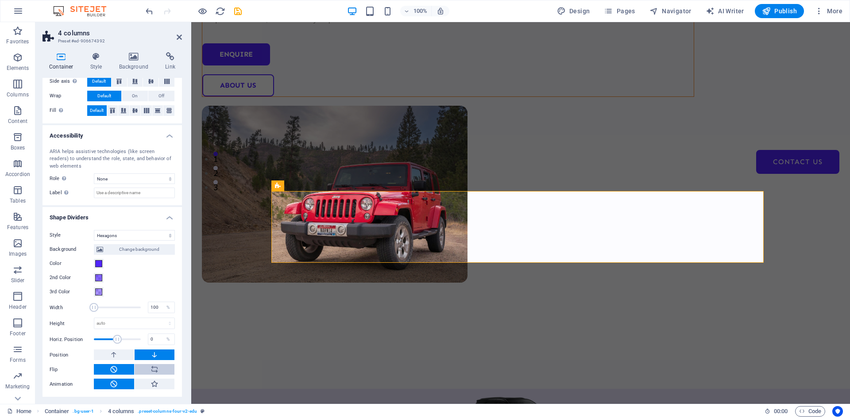
click at [154, 371] on icon at bounding box center [154, 369] width 8 height 11
click at [154, 370] on icon at bounding box center [154, 369] width 8 height 11
click at [119, 369] on button at bounding box center [114, 369] width 40 height 11
click at [144, 369] on button at bounding box center [155, 369] width 40 height 11
click at [112, 354] on icon at bounding box center [114, 355] width 8 height 11
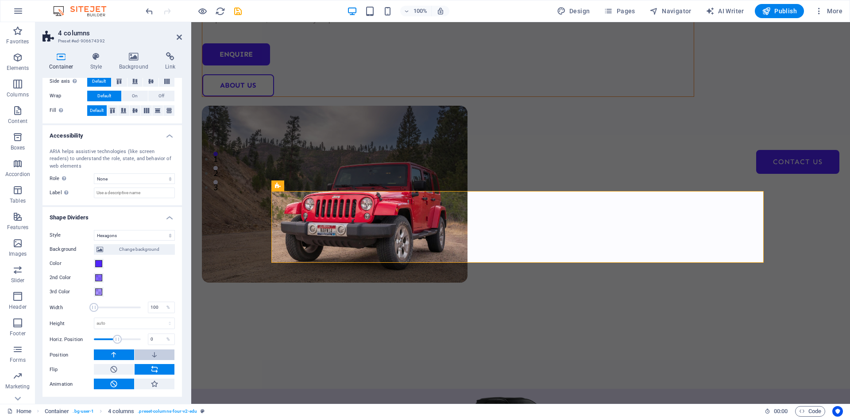
click at [148, 354] on button at bounding box center [155, 355] width 40 height 11
click at [169, 235] on select "None Triangle Square Diagonal Polygon 1 Polygon 2 Zigzag Multiple Zigzags Waves…" at bounding box center [134, 235] width 81 height 11
click at [94, 241] on select "None Triangle Square Diagonal Polygon 1 Polygon 2 Zigzag Multiple Zigzags Waves…" at bounding box center [134, 235] width 81 height 11
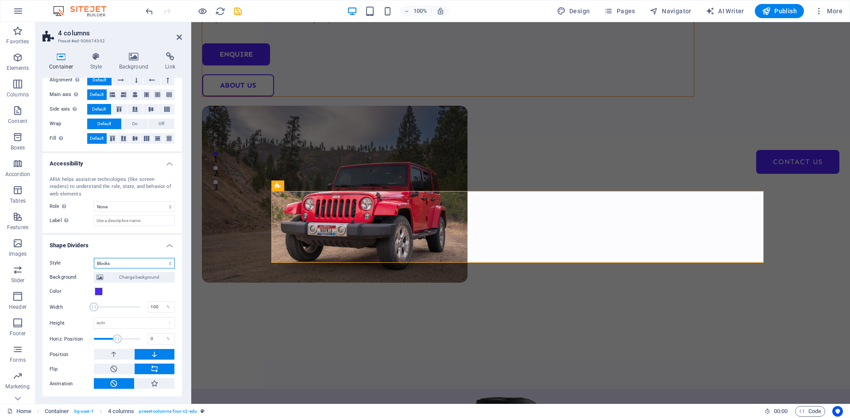
scroll to position [145, 0]
click at [137, 263] on select "None Triangle Square Diagonal Polygon 1 Polygon 2 Zigzag Multiple Zigzags Waves…" at bounding box center [134, 263] width 81 height 11
click at [94, 269] on select "None Triangle Square Diagonal Polygon 1 Polygon 2 Zigzag Multiple Zigzags Waves…" at bounding box center [134, 263] width 81 height 11
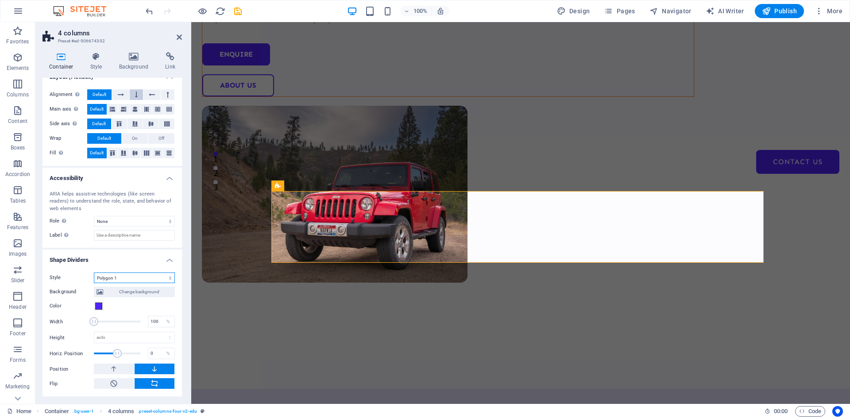
scroll to position [131, 0]
click at [134, 275] on select "None Triangle Square Diagonal Polygon 1 Polygon 2 Zigzag Multiple Zigzags Waves…" at bounding box center [134, 278] width 81 height 11
click at [94, 273] on select "None Triangle Square Diagonal Polygon 1 Polygon 2 Zigzag Multiple Zigzags Waves…" at bounding box center [134, 278] width 81 height 11
drag, startPoint x: 125, startPoint y: 277, endPoint x: 124, endPoint y: 273, distance: 4.9
click at [125, 277] on select "None Triangle Square Diagonal Polygon 1 Polygon 2 Zigzag Multiple Zigzags Waves…" at bounding box center [134, 278] width 81 height 11
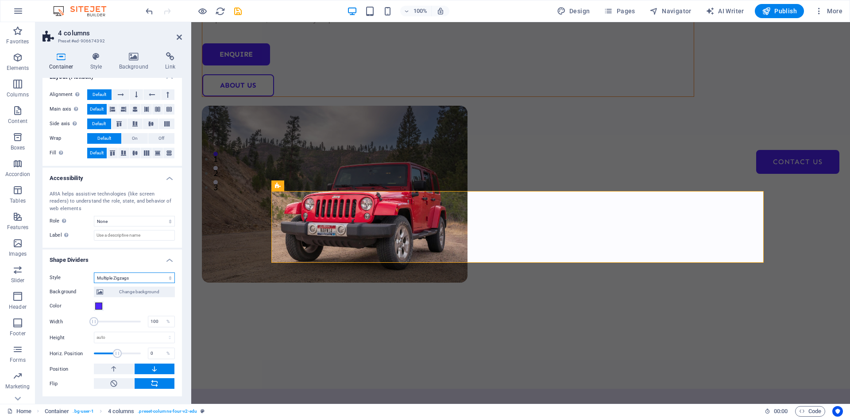
click at [94, 273] on select "None Triangle Square Diagonal Polygon 1 Polygon 2 Zigzag Multiple Zigzags Waves…" at bounding box center [134, 278] width 81 height 11
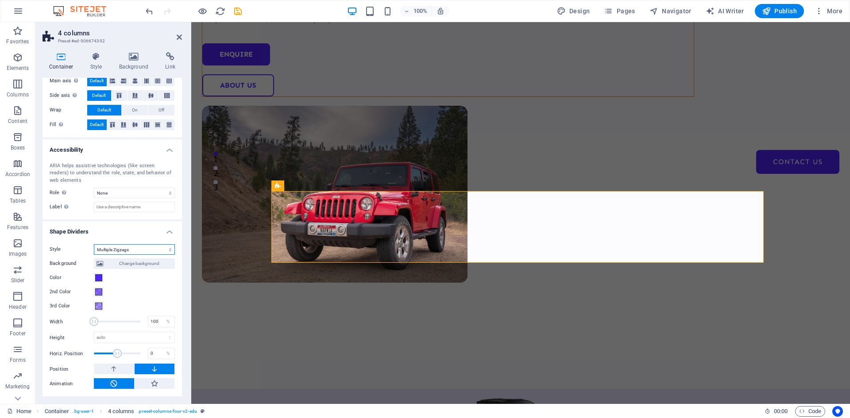
click at [127, 254] on select "None Triangle Square Diagonal Polygon 1 Polygon 2 Zigzag Multiple Zigzags Waves…" at bounding box center [134, 249] width 81 height 11
select select "hexagons"
click at [94, 244] on select "None Triangle Square Diagonal Polygon 1 Polygon 2 Zigzag Multiple Zigzags Waves…" at bounding box center [134, 249] width 81 height 11
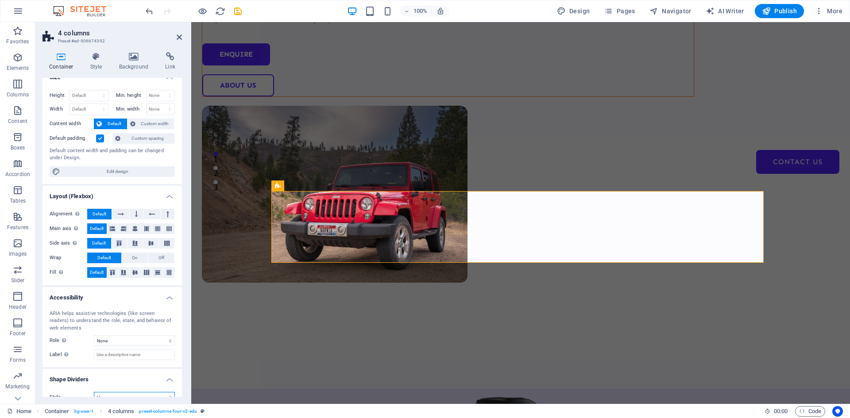
scroll to position [0, 0]
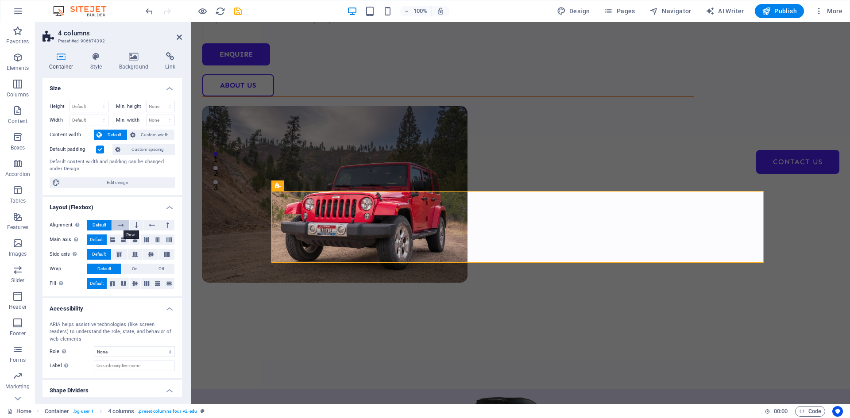
click at [119, 224] on icon at bounding box center [121, 225] width 6 height 11
click at [101, 224] on span "Default" at bounding box center [99, 225] width 14 height 11
click at [146, 283] on icon at bounding box center [146, 283] width 5 height 11
click at [132, 281] on icon at bounding box center [134, 283] width 5 height 11
click at [127, 282] on button at bounding box center [123, 283] width 11 height 11
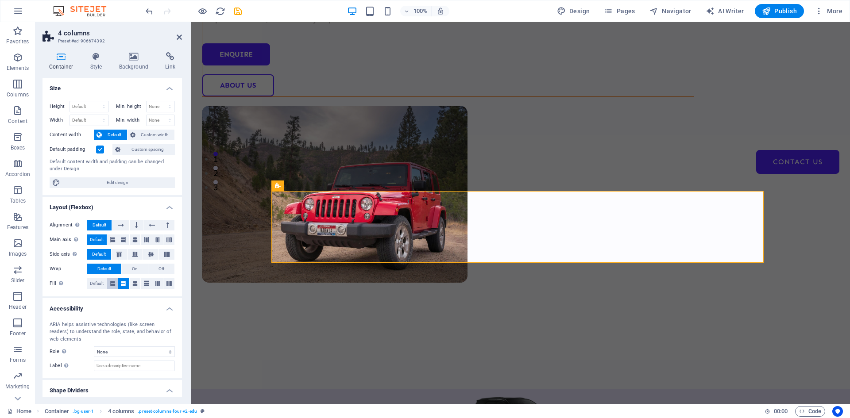
click at [113, 281] on icon at bounding box center [112, 283] width 5 height 11
click at [100, 281] on span "Default" at bounding box center [97, 283] width 14 height 11
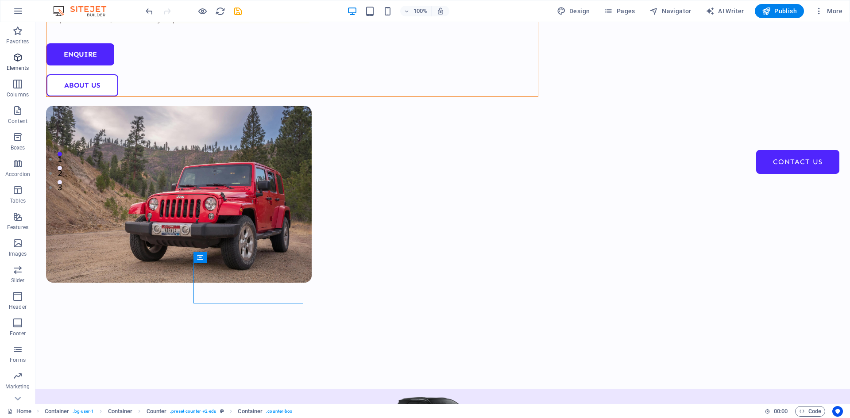
click at [19, 54] on icon "button" at bounding box center [17, 57] width 11 height 11
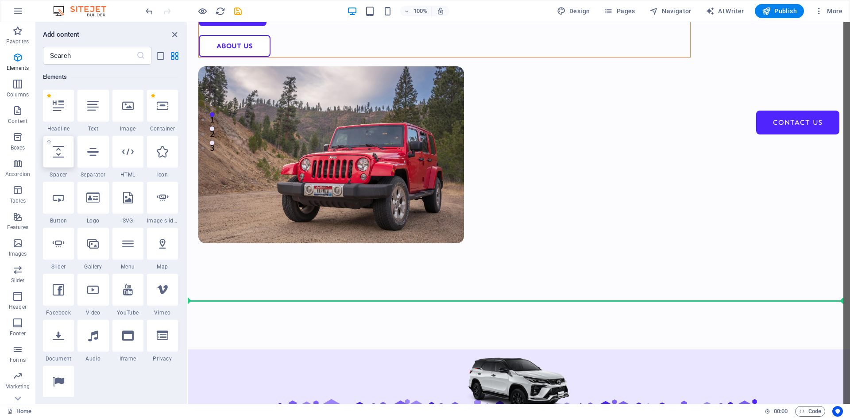
scroll to position [270, 0]
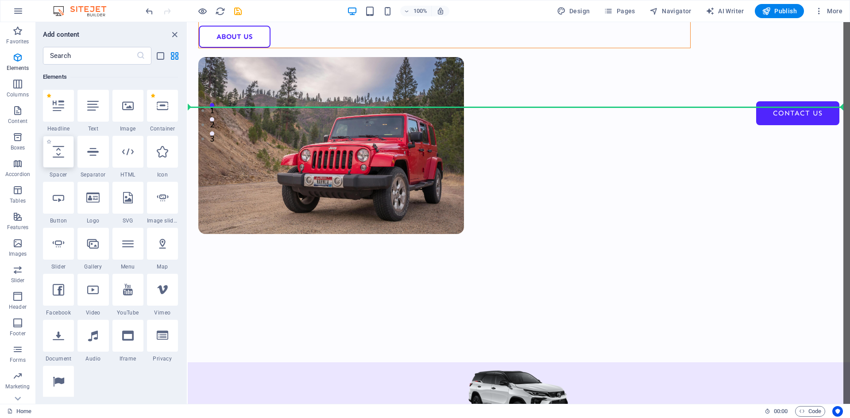
select select "px"
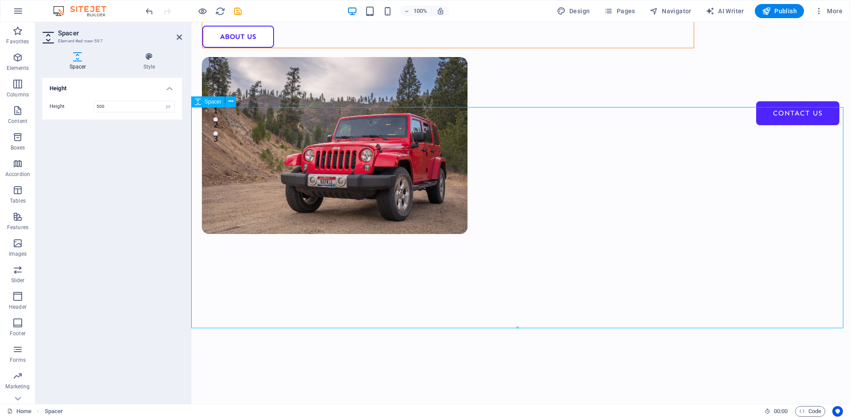
type input "50"
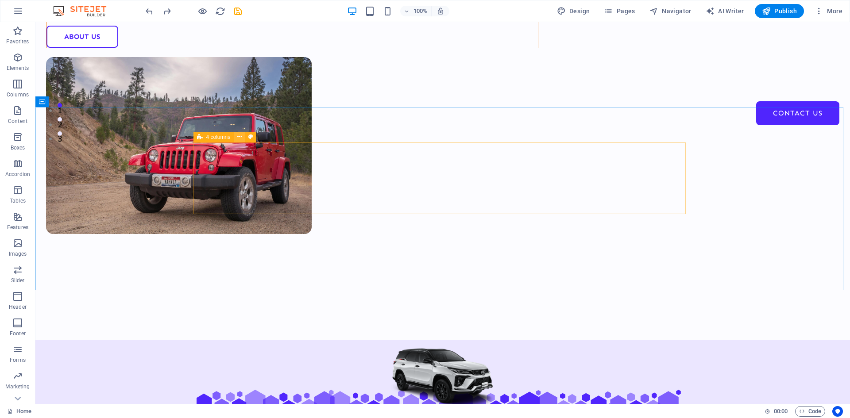
click at [237, 137] on icon at bounding box center [239, 136] width 5 height 9
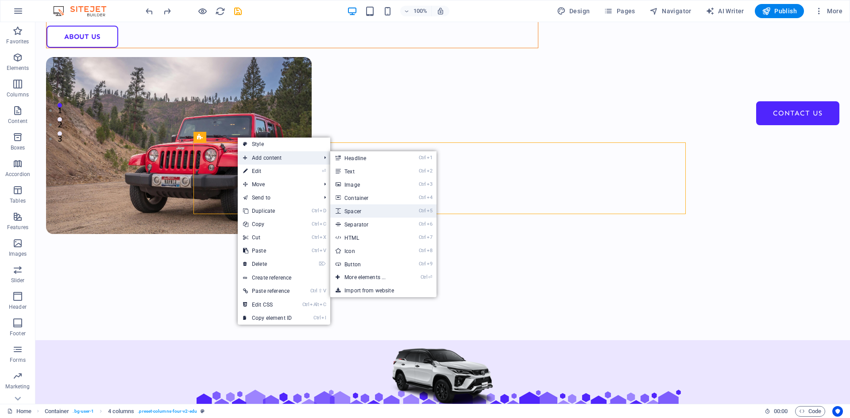
click at [370, 208] on link "Ctrl 5 Spacer" at bounding box center [366, 210] width 73 height 13
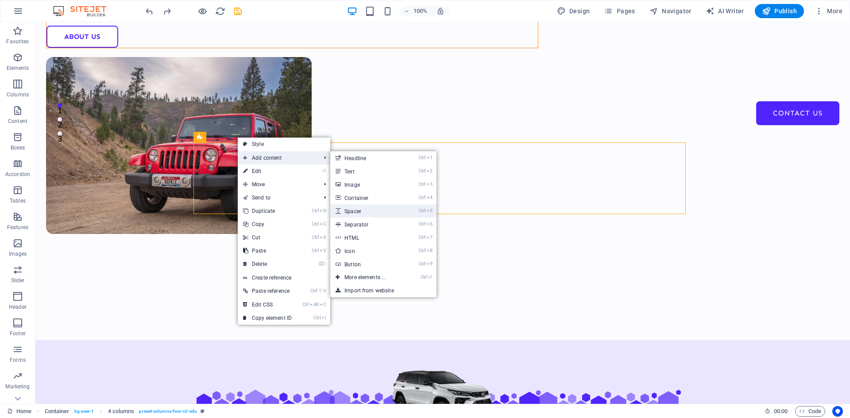
select select "px"
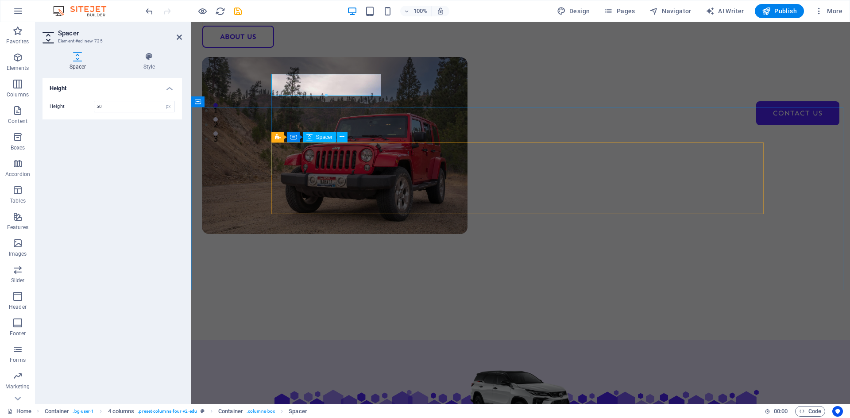
click at [465, 346] on div at bounding box center [520, 357] width 110 height 22
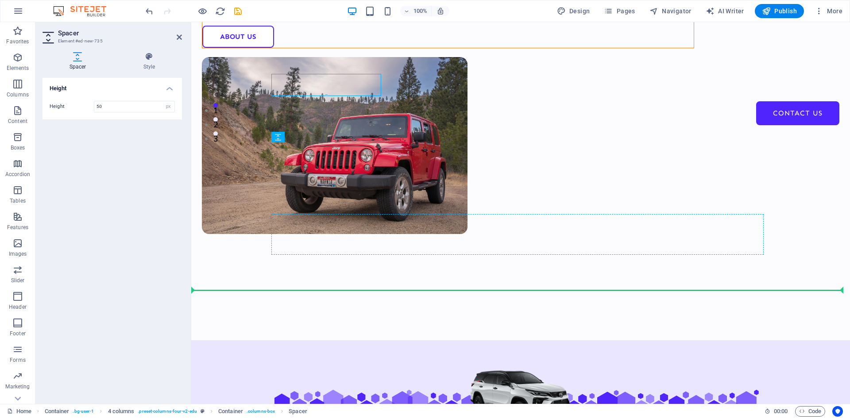
drag, startPoint x: 289, startPoint y: 85, endPoint x: 397, endPoint y: 214, distance: 167.4
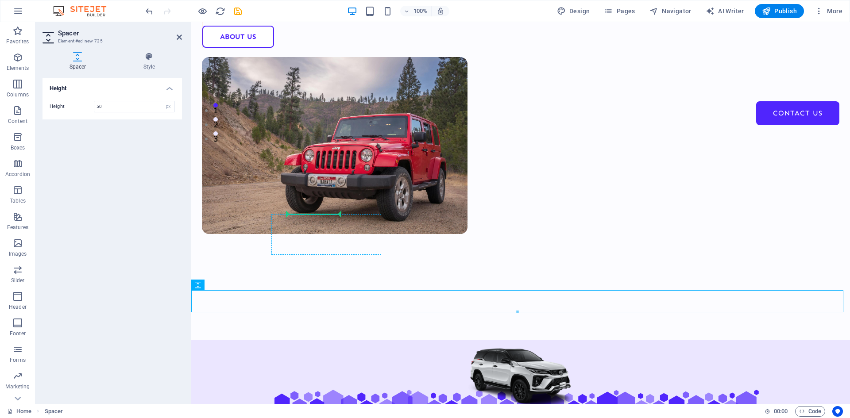
drag, startPoint x: 291, startPoint y: 295, endPoint x: 298, endPoint y: 223, distance: 71.6
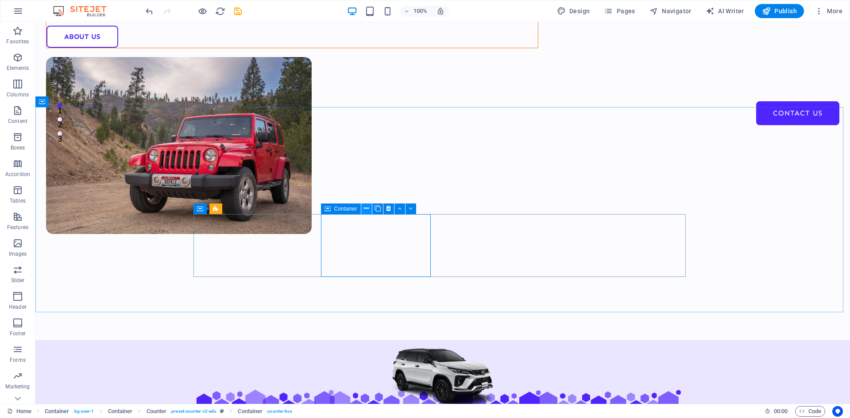
click at [365, 208] on icon at bounding box center [366, 208] width 5 height 9
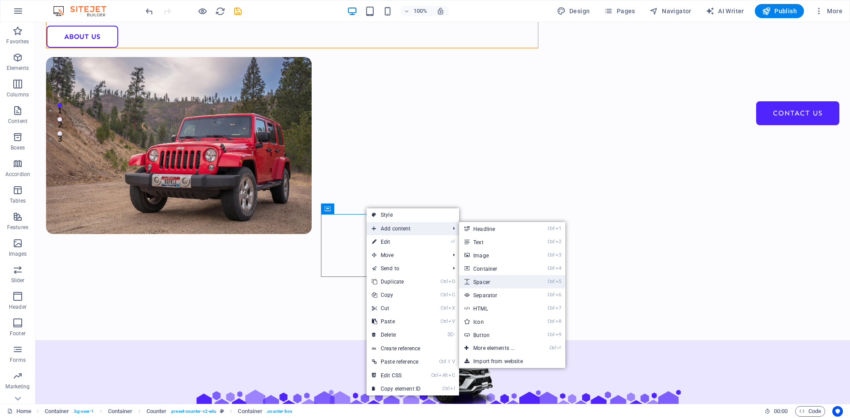
click at [478, 280] on link "Ctrl 5 Spacer" at bounding box center [495, 281] width 73 height 13
select select "px"
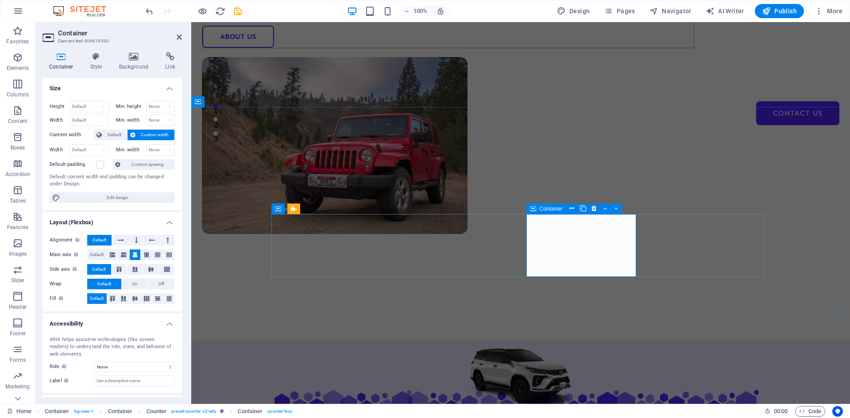
click at [572, 209] on icon at bounding box center [571, 208] width 5 height 9
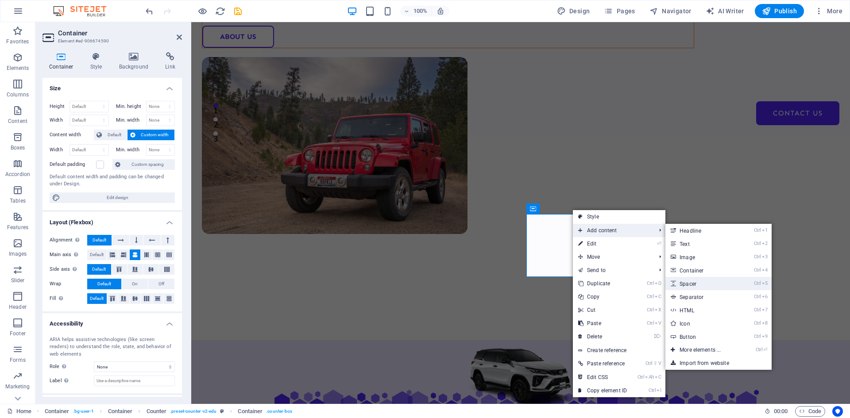
click at [688, 281] on link "Ctrl 5 Spacer" at bounding box center [701, 283] width 73 height 13
select select "px"
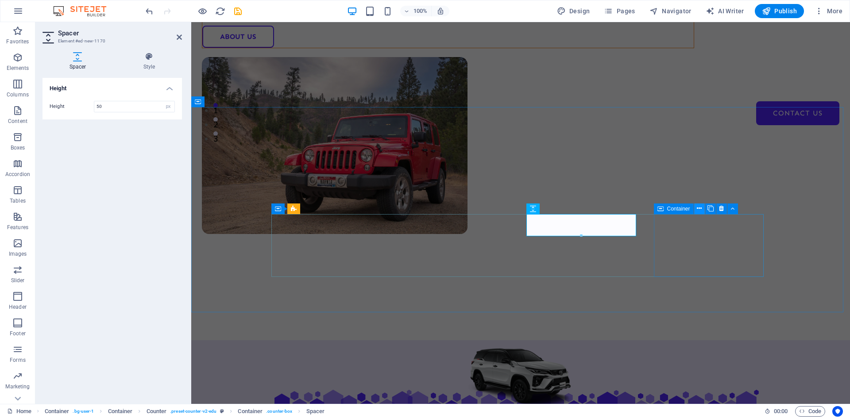
click at [700, 209] on icon at bounding box center [698, 208] width 5 height 9
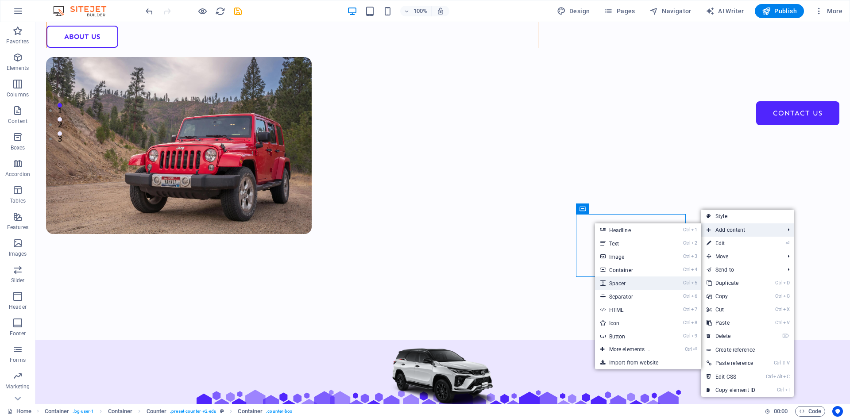
click at [629, 279] on link "Ctrl 5 Spacer" at bounding box center [631, 283] width 73 height 13
select select "px"
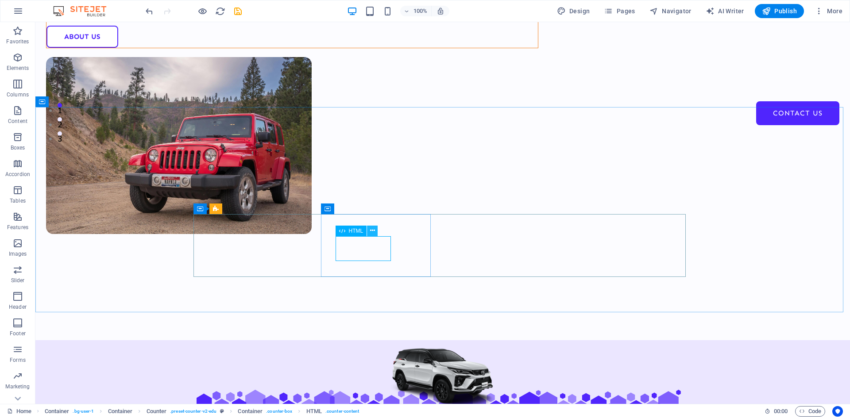
click at [372, 227] on icon at bounding box center [372, 230] width 5 height 9
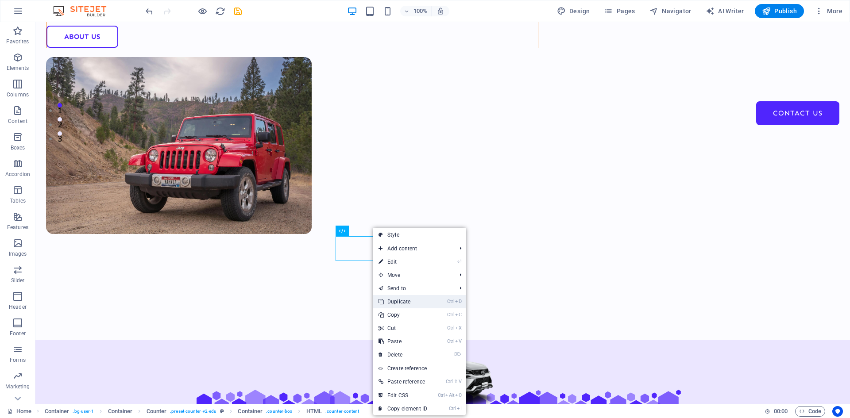
click at [405, 300] on link "Ctrl D Duplicate" at bounding box center [402, 301] width 59 height 13
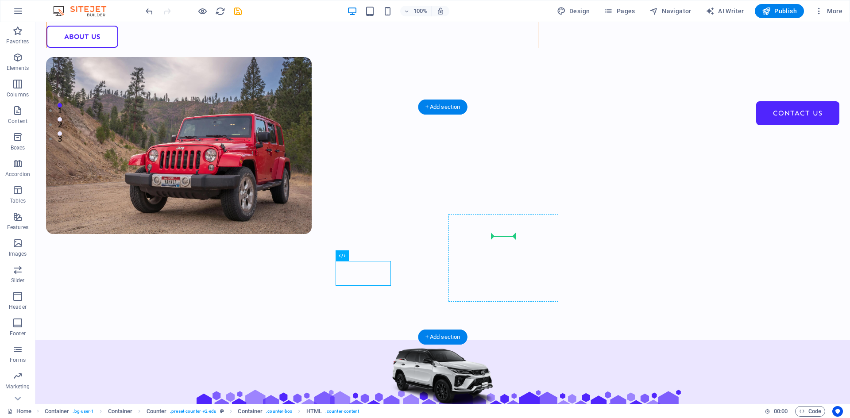
drag, startPoint x: 367, startPoint y: 271, endPoint x: 501, endPoint y: 240, distance: 137.7
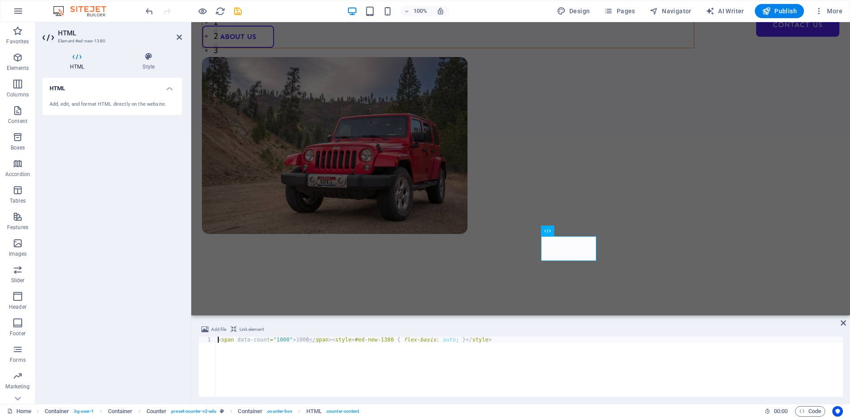
click at [275, 344] on div "< span data-count = "1000" > 1000 </ span > < style > #ed-new-1380 { flex-basis…" at bounding box center [529, 373] width 627 height 73
click at [276, 342] on div "< span data-count = "1000" > 20 </ span > < style > #ed-new-1380 { flex-basis :…" at bounding box center [529, 373] width 627 height 73
type textarea "<span data-count="20">20</span><style>#ed-new-1380 { flex-basis: auto; }</style>"
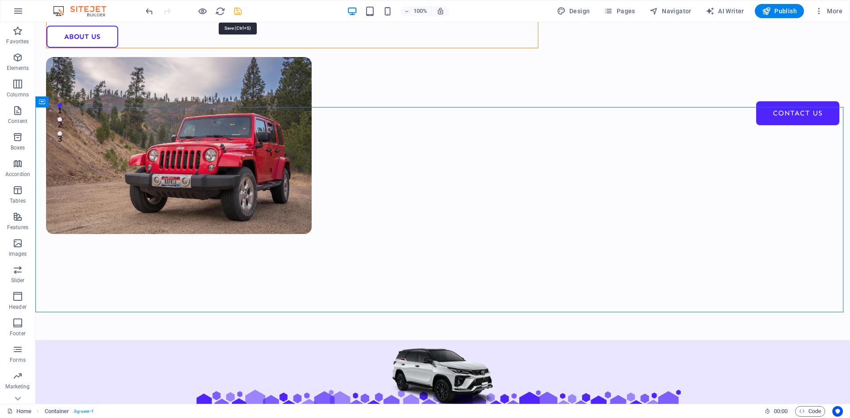
click at [237, 13] on icon "save" at bounding box center [238, 11] width 10 height 10
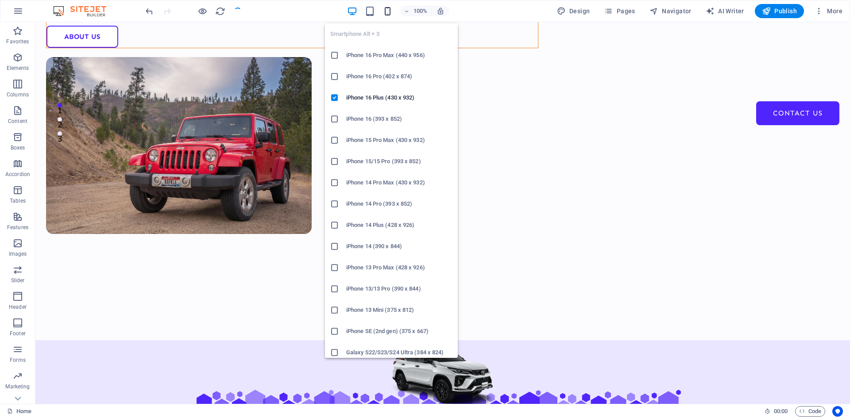
click at [388, 12] on icon "button" at bounding box center [387, 11] width 10 height 10
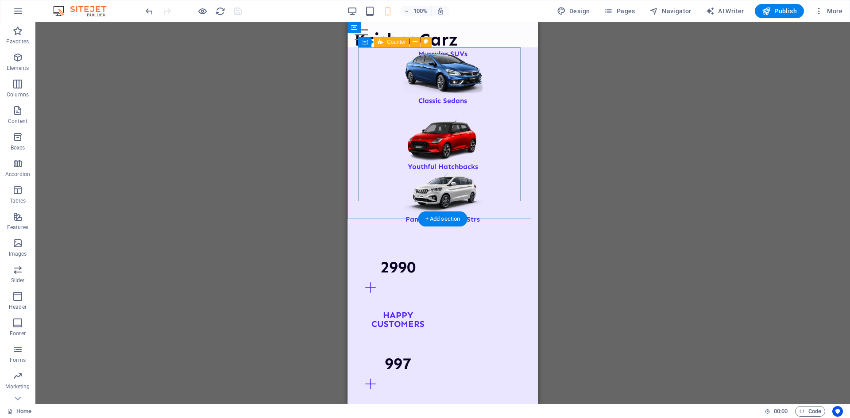
scroll to position [491, 0]
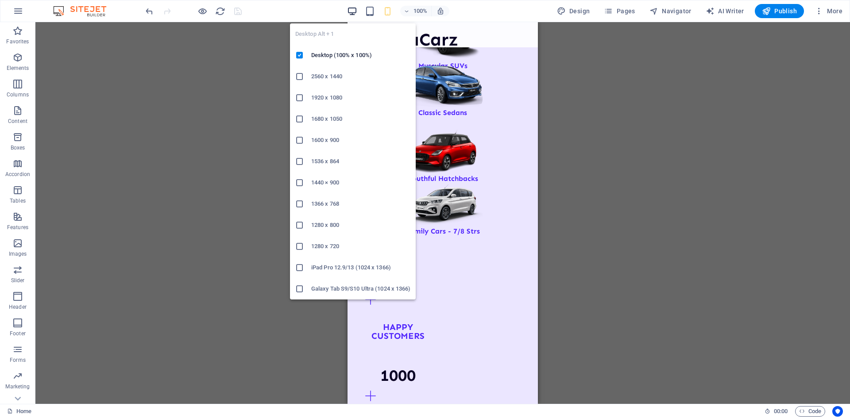
click at [354, 12] on icon "button" at bounding box center [352, 11] width 10 height 10
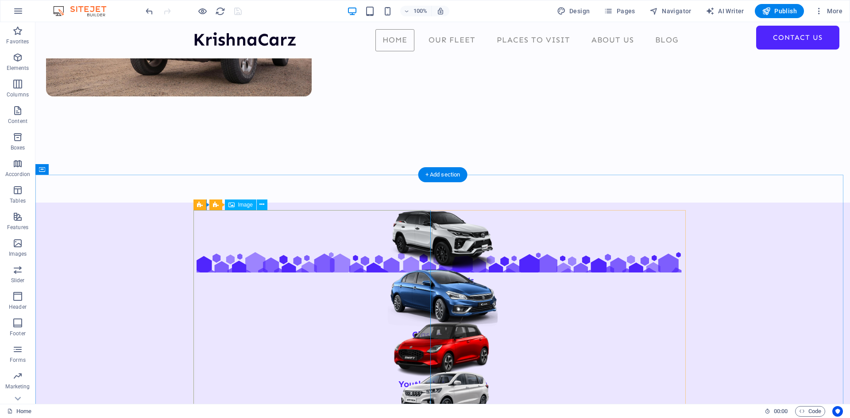
scroll to position [354, 0]
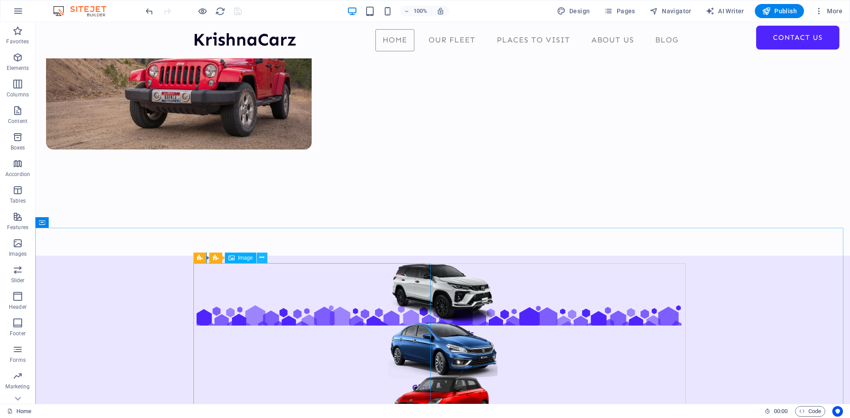
click at [262, 256] on icon at bounding box center [261, 257] width 5 height 9
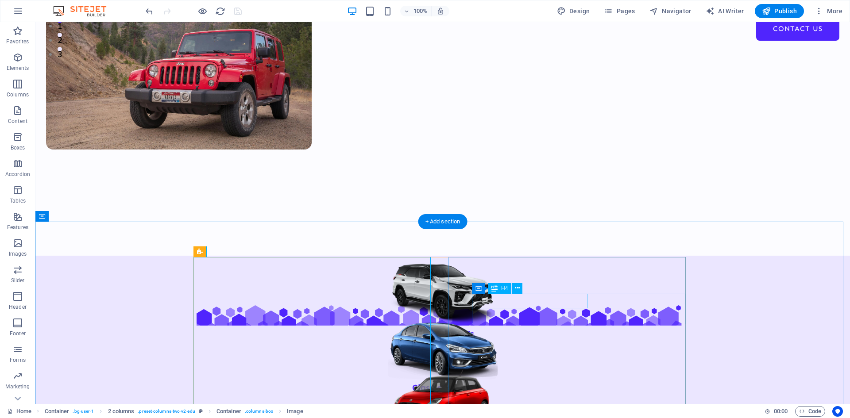
scroll to position [487, 0]
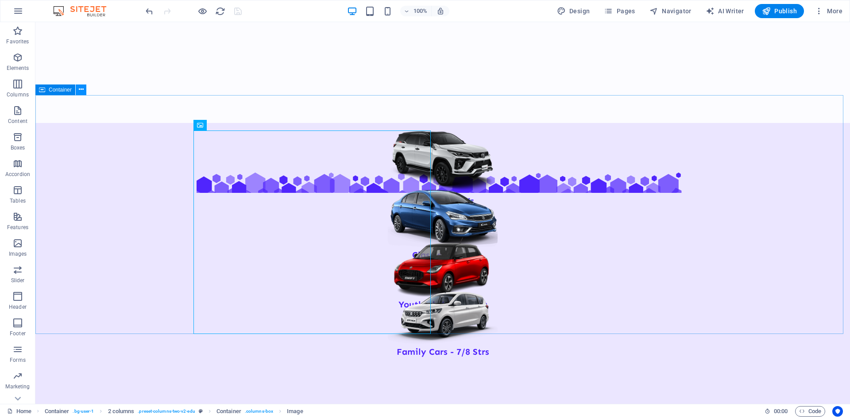
click at [82, 90] on icon at bounding box center [81, 89] width 5 height 9
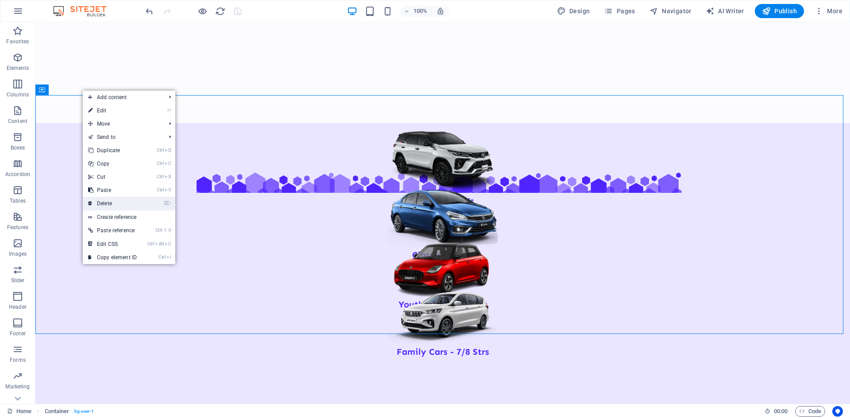
click at [144, 203] on li "⌦ Delete" at bounding box center [129, 204] width 92 height 14
click at [112, 202] on link "⌦ Delete" at bounding box center [112, 203] width 59 height 13
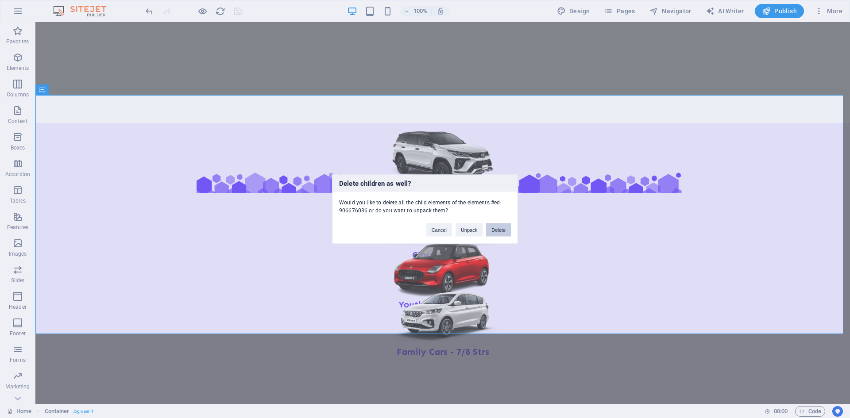
click at [495, 234] on button "Delete" at bounding box center [498, 229] width 25 height 13
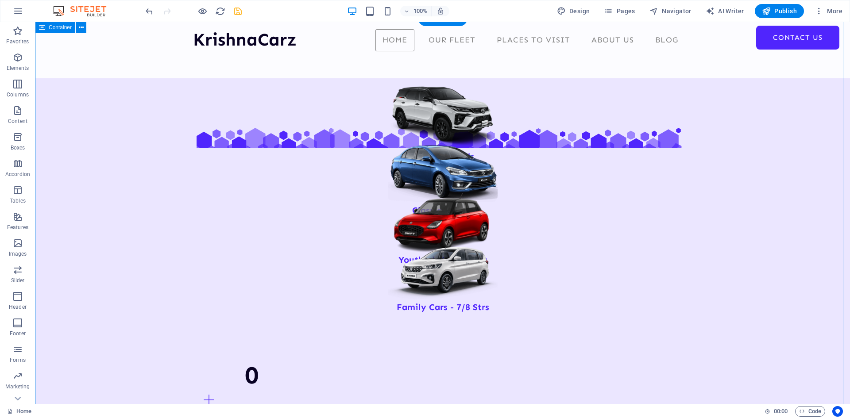
scroll to position [531, 0]
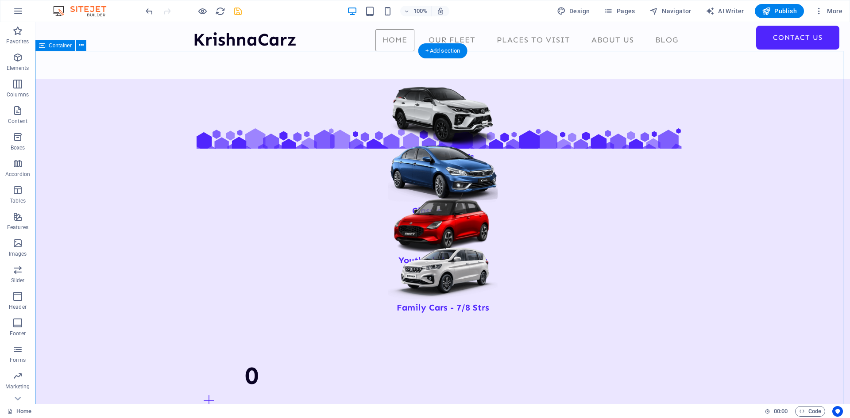
click at [82, 44] on icon at bounding box center [81, 45] width 5 height 9
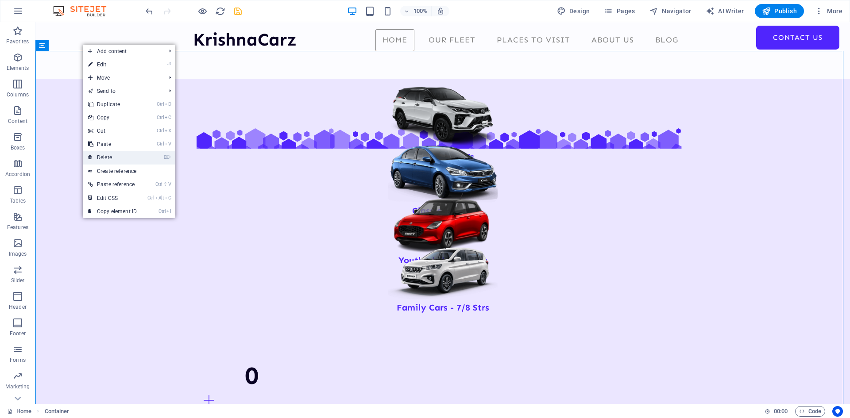
click at [148, 158] on li "⌦ Delete" at bounding box center [129, 158] width 92 height 14
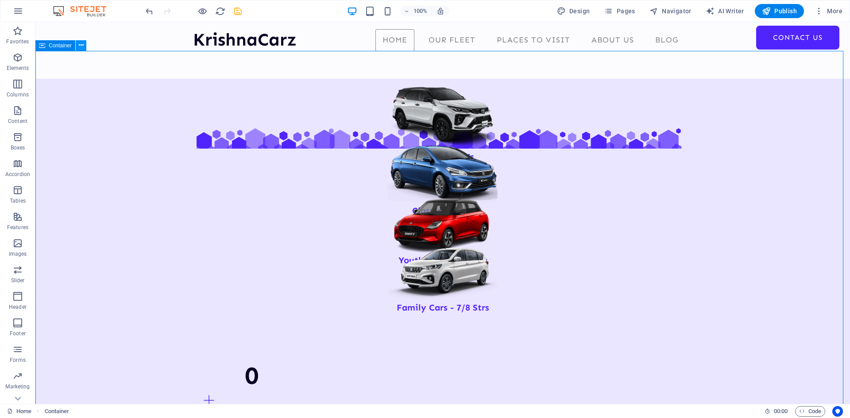
click at [81, 45] on icon at bounding box center [81, 45] width 5 height 9
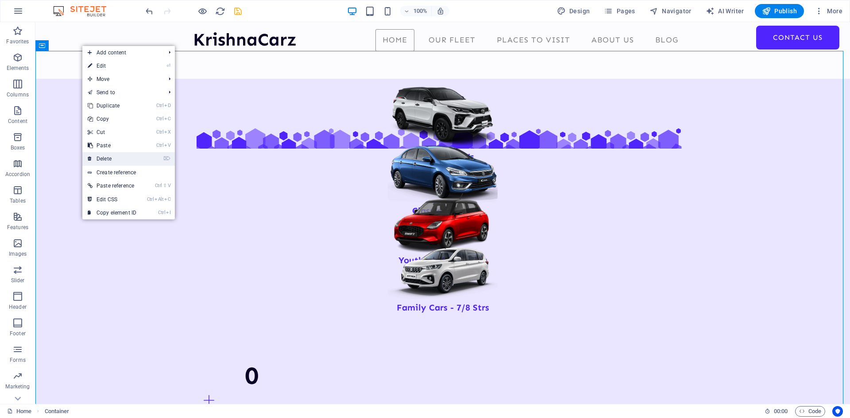
click at [150, 158] on li "⌦ Delete" at bounding box center [128, 159] width 92 height 14
click at [106, 159] on link "⌦ Delete" at bounding box center [111, 158] width 59 height 13
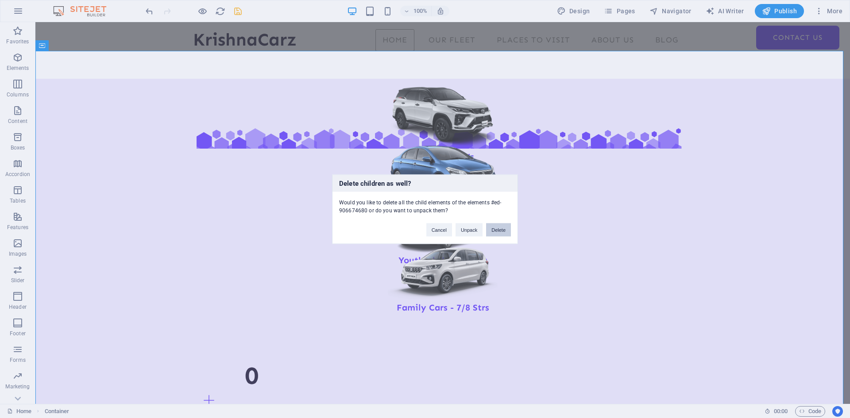
click at [497, 229] on button "Delete" at bounding box center [498, 229] width 25 height 13
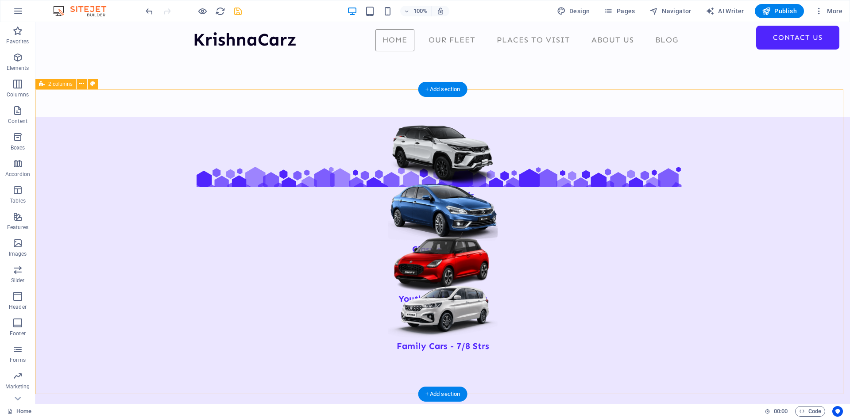
scroll to position [443, 0]
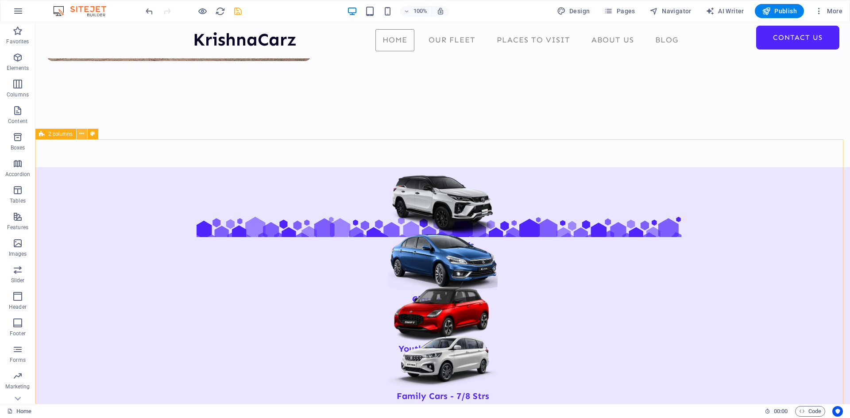
click at [82, 135] on icon at bounding box center [81, 133] width 5 height 9
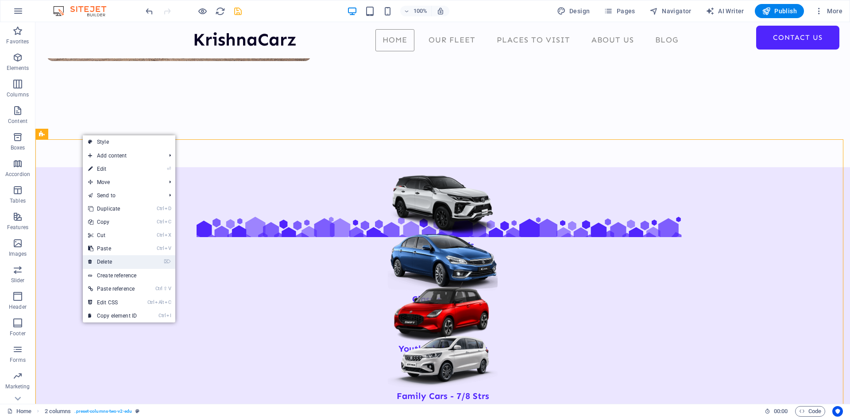
click at [148, 261] on li "⌦ Delete" at bounding box center [129, 262] width 92 height 14
click at [113, 259] on link "⌦ Delete" at bounding box center [112, 261] width 59 height 13
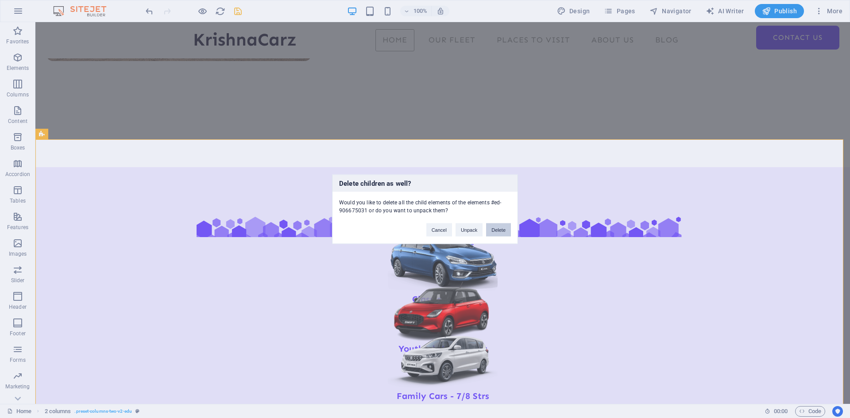
click at [500, 231] on button "Delete" at bounding box center [498, 229] width 25 height 13
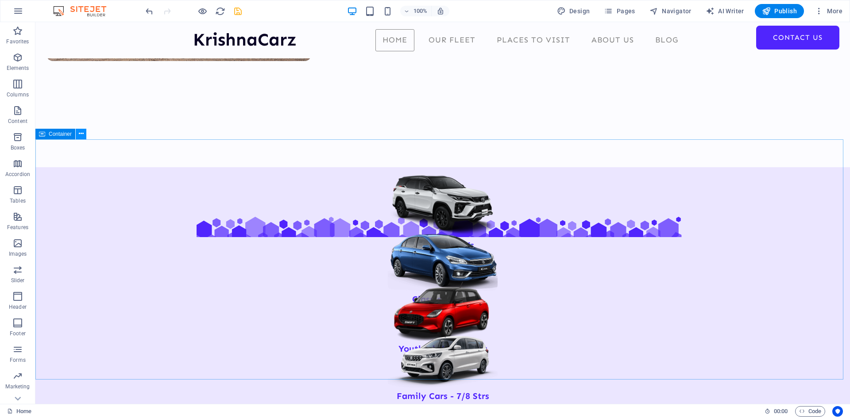
click at [80, 132] on icon at bounding box center [81, 133] width 5 height 9
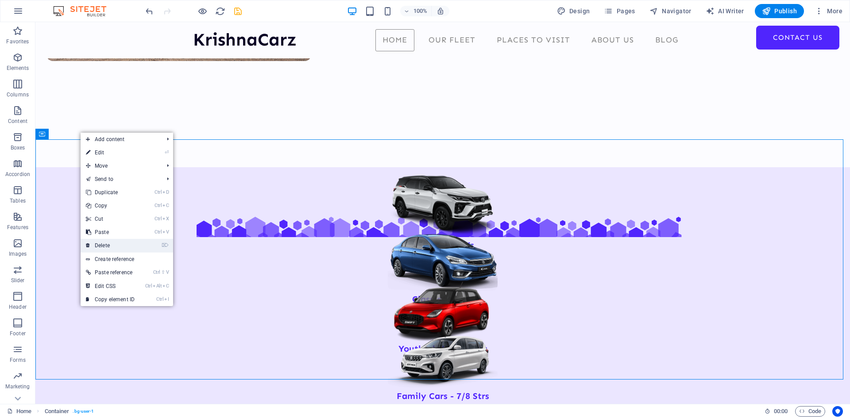
click at [99, 245] on link "⌦ Delete" at bounding box center [110, 245] width 59 height 13
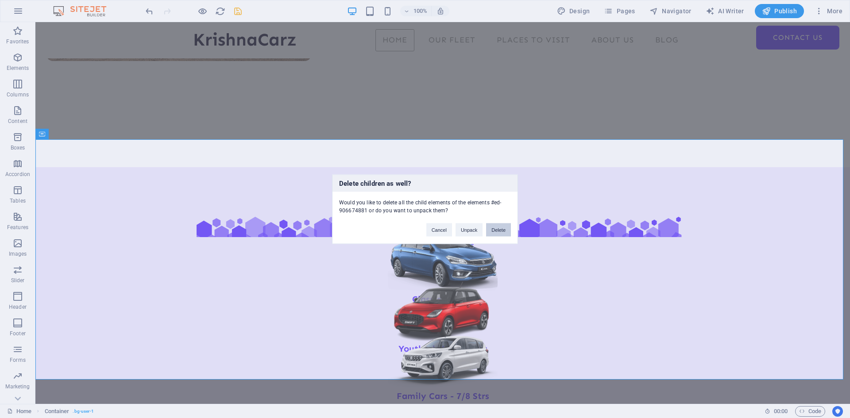
click at [500, 228] on button "Delete" at bounding box center [498, 229] width 25 height 13
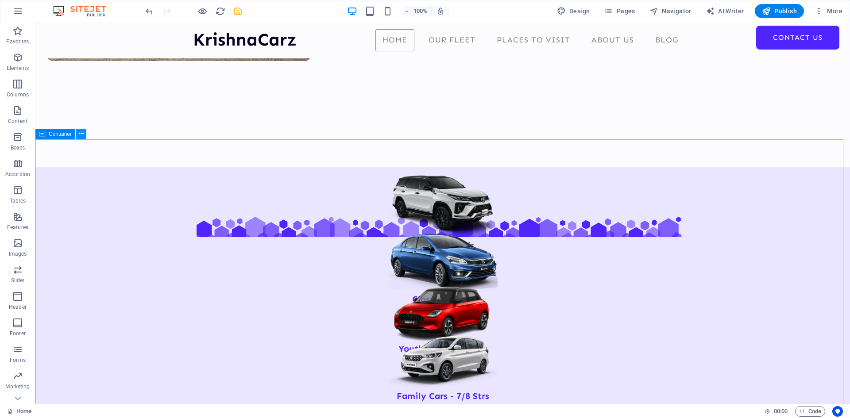
click at [80, 135] on icon at bounding box center [81, 133] width 5 height 9
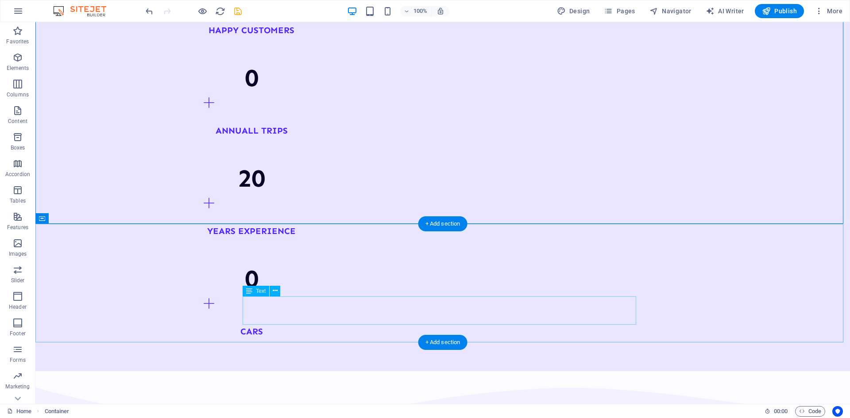
scroll to position [1062, 0]
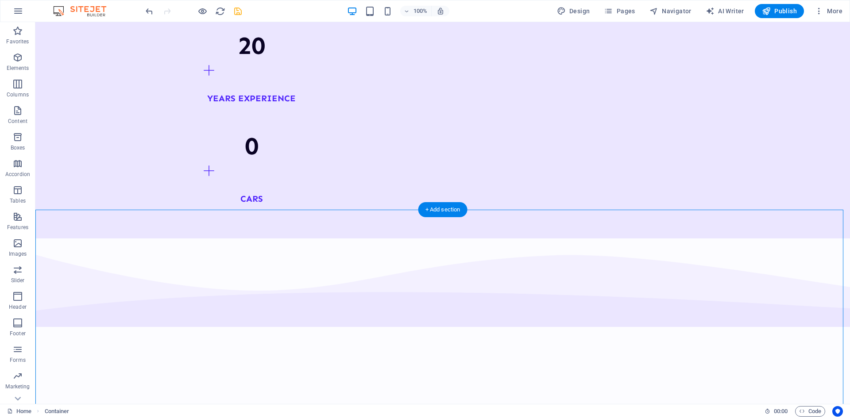
drag, startPoint x: 496, startPoint y: 316, endPoint x: 193, endPoint y: 322, distance: 303.1
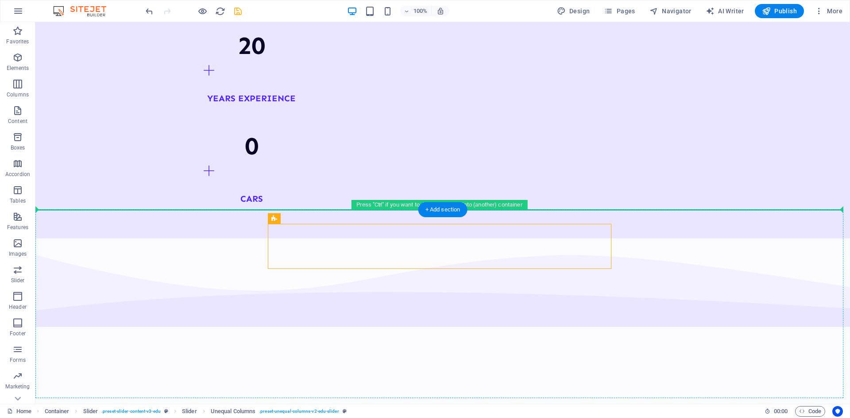
drag, startPoint x: 301, startPoint y: 252, endPoint x: 197, endPoint y: 258, distance: 103.7
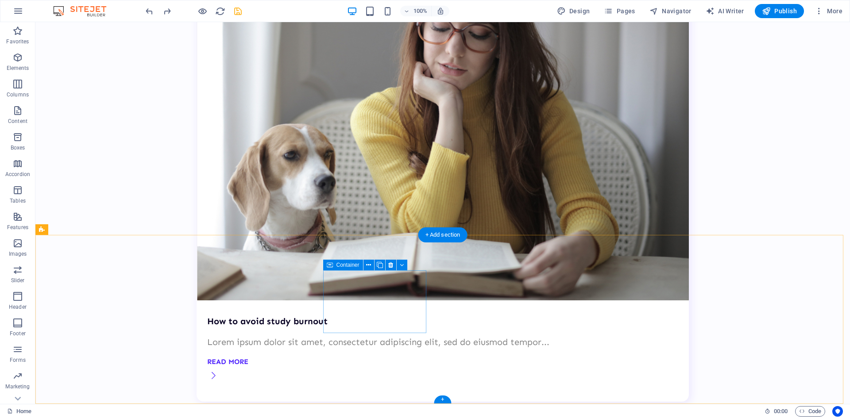
scroll to position [2141, 0]
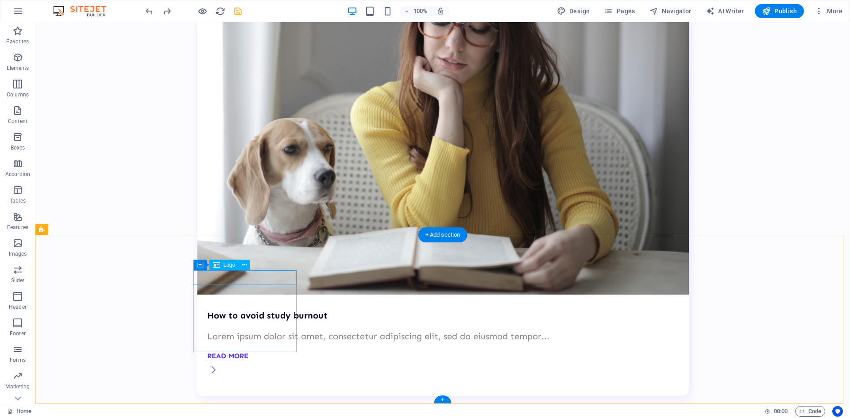
click at [227, 268] on span "Logo" at bounding box center [229, 264] width 12 height 5
click at [230, 264] on span "Logo" at bounding box center [229, 264] width 12 height 5
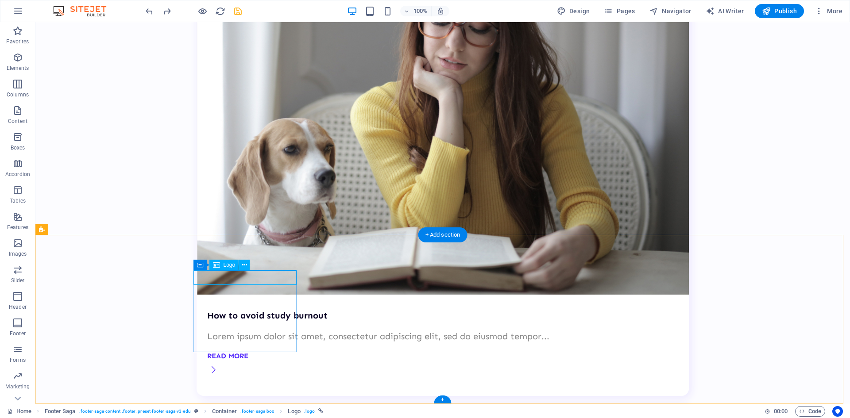
select select "px"
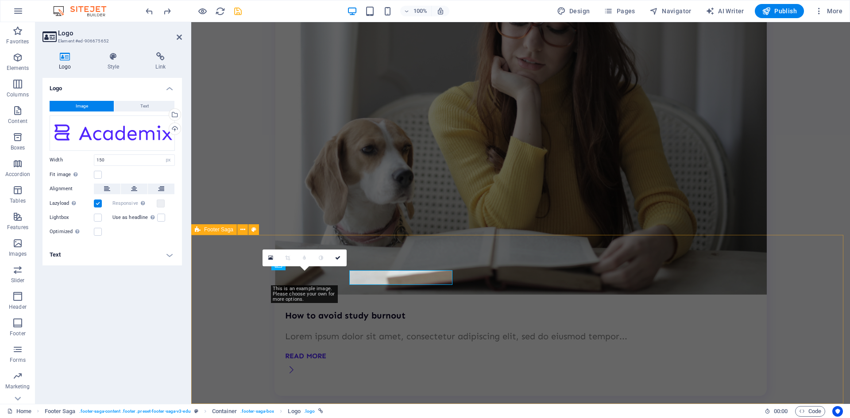
scroll to position [2156, 0]
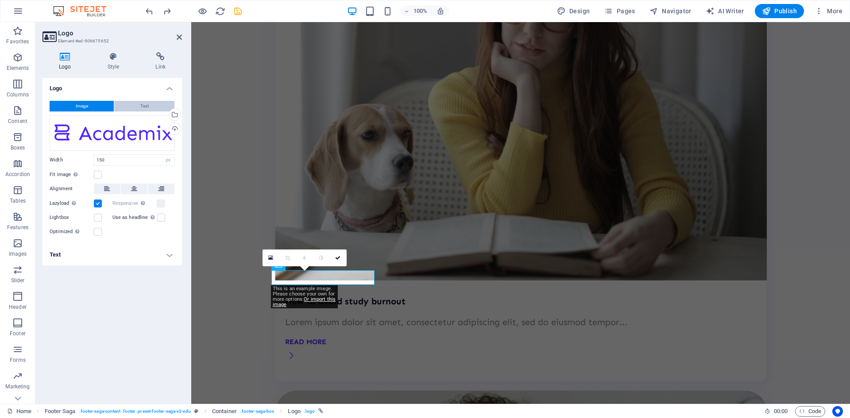
click at [138, 103] on button "Text" at bounding box center [144, 106] width 60 height 11
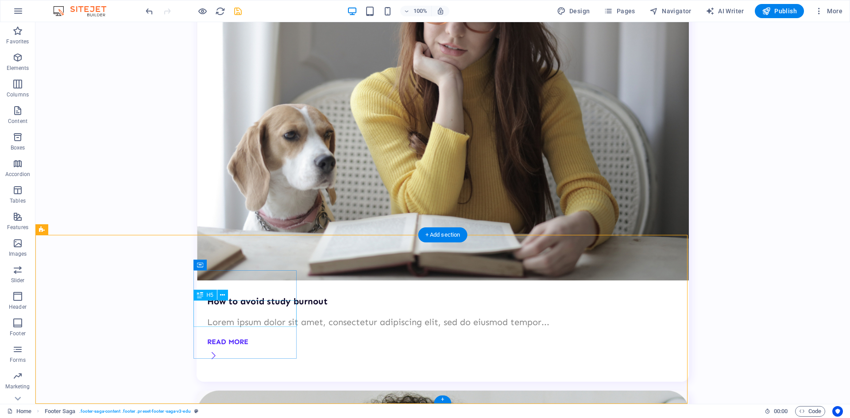
scroll to position [2141, 0]
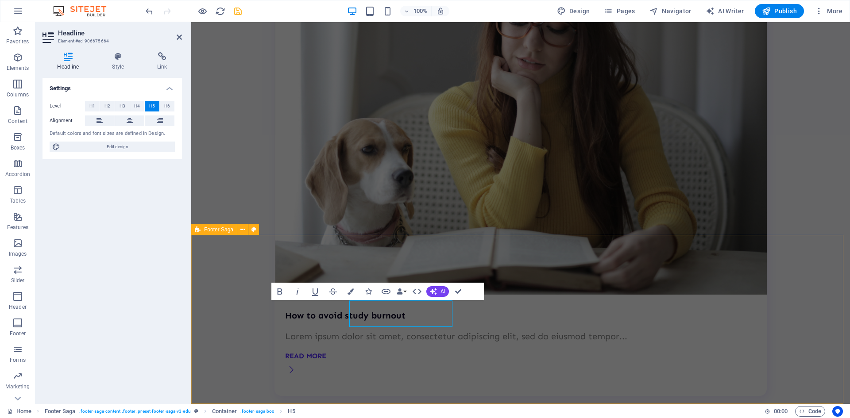
scroll to position [2156, 0]
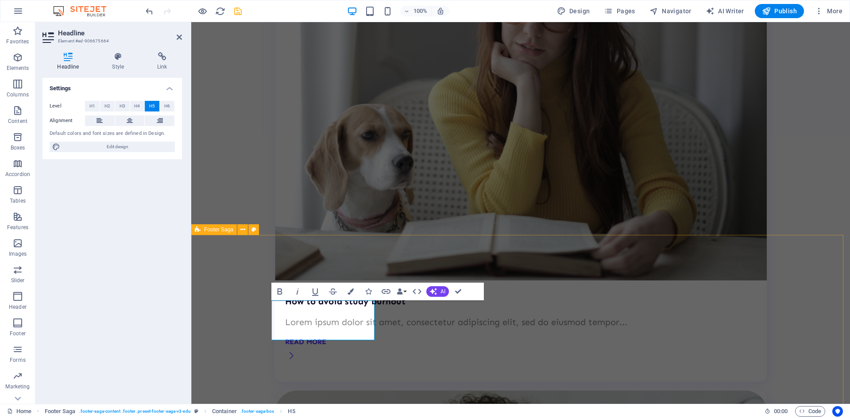
select select "footer"
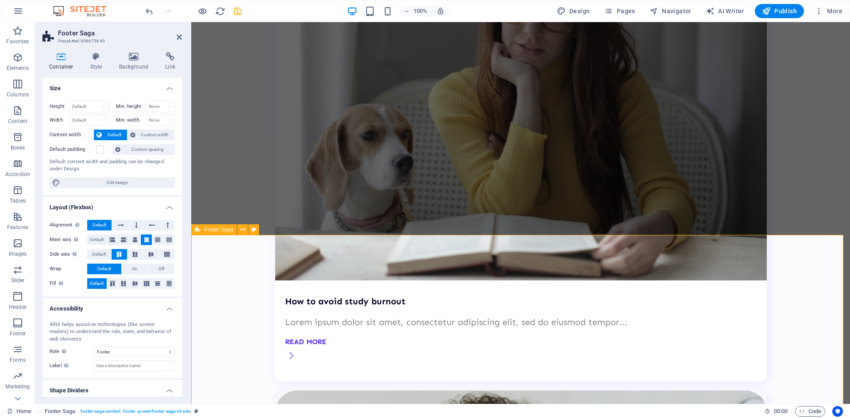
click at [240, 13] on icon "save" at bounding box center [238, 11] width 10 height 10
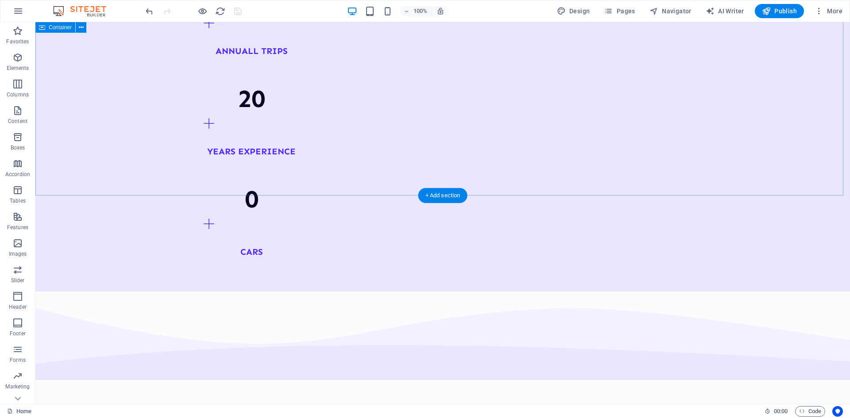
scroll to position [1035, 0]
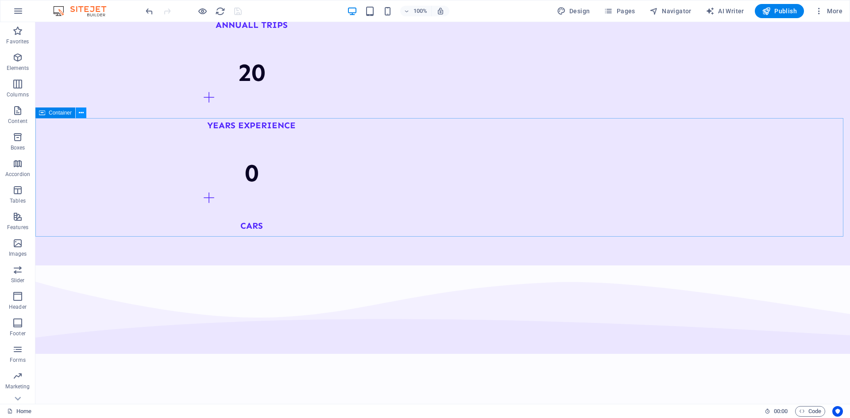
click at [79, 113] on icon at bounding box center [81, 112] width 5 height 9
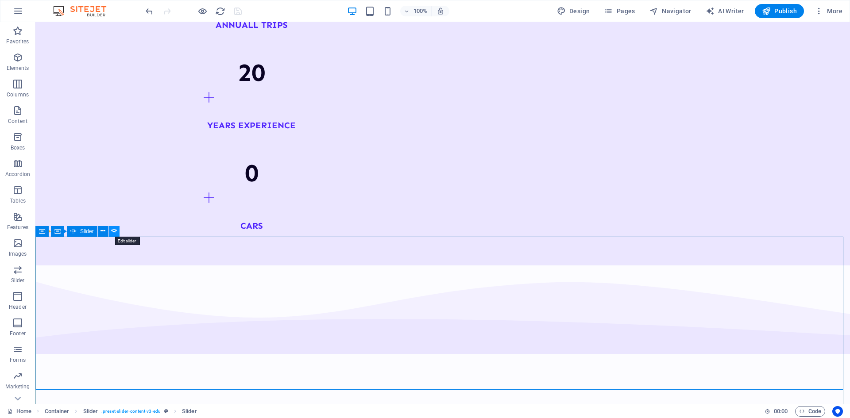
click at [114, 231] on icon at bounding box center [114, 231] width 6 height 9
select select "%"
select select "ms"
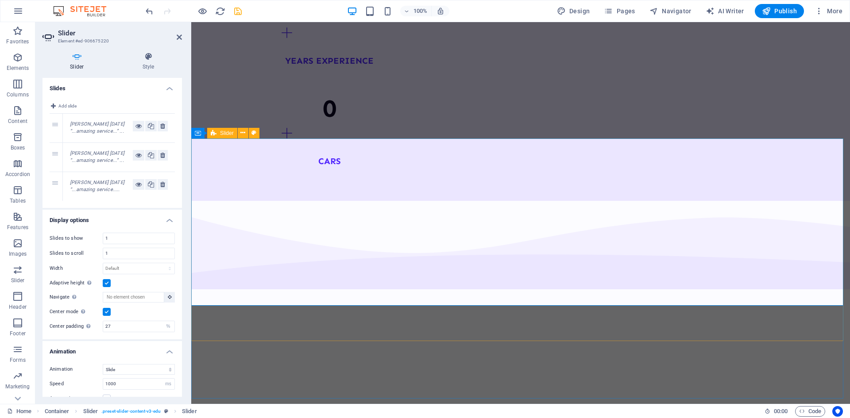
scroll to position [1168, 0]
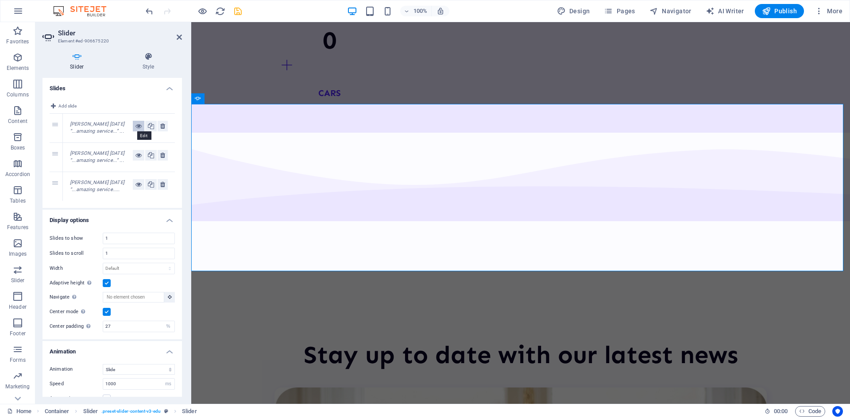
click at [136, 127] on icon at bounding box center [138, 126] width 6 height 11
click at [57, 125] on div "1" at bounding box center [56, 128] width 13 height 29
click at [86, 124] on em "Jane Smith 1 day ago “...amazing service...” ..." at bounding box center [97, 127] width 54 height 13
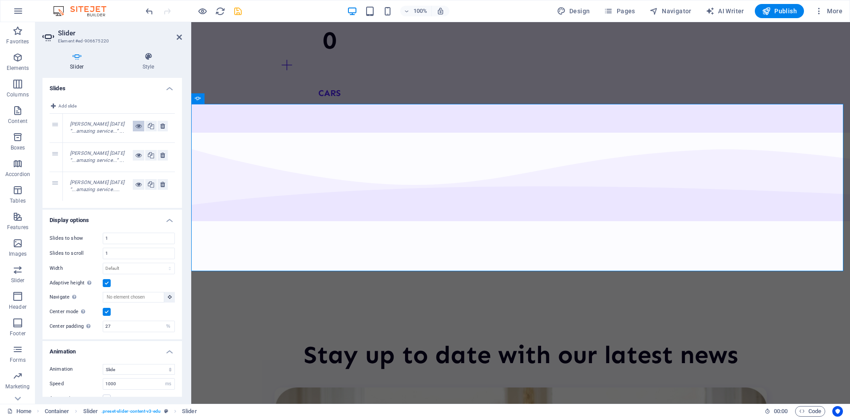
click at [137, 126] on icon at bounding box center [138, 126] width 6 height 11
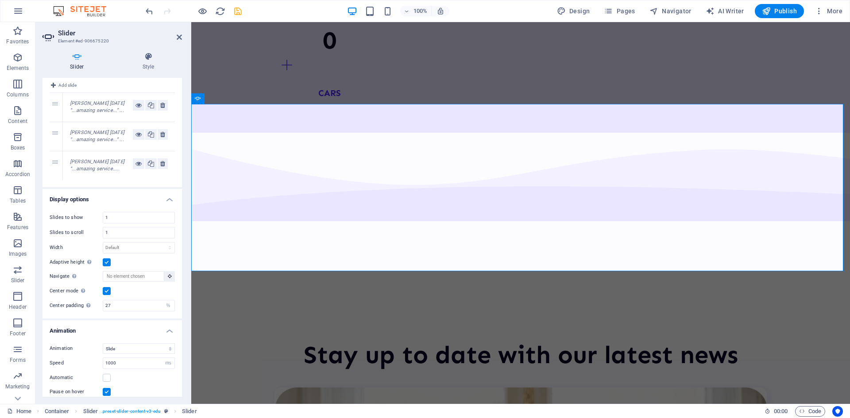
scroll to position [0, 0]
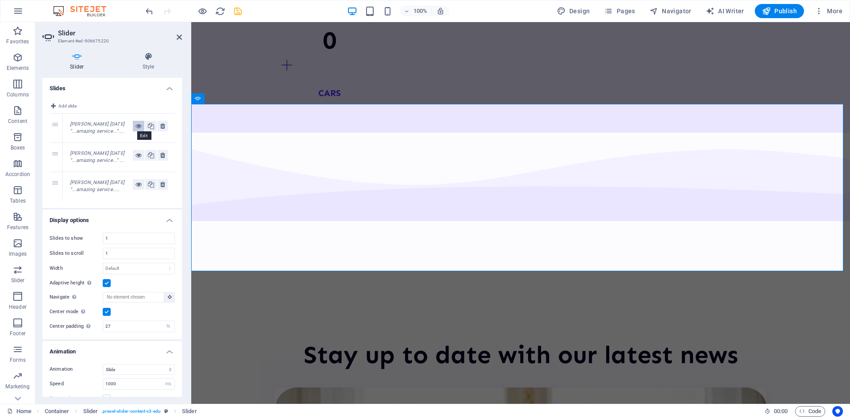
click at [138, 123] on icon at bounding box center [138, 126] width 6 height 11
click at [102, 158] on em "Rob Jones 3 days ago “...amazing service...” ..." at bounding box center [97, 156] width 54 height 13
click at [95, 153] on em "Rob Jones 3 days ago “...amazing service...” ..." at bounding box center [97, 156] width 54 height 13
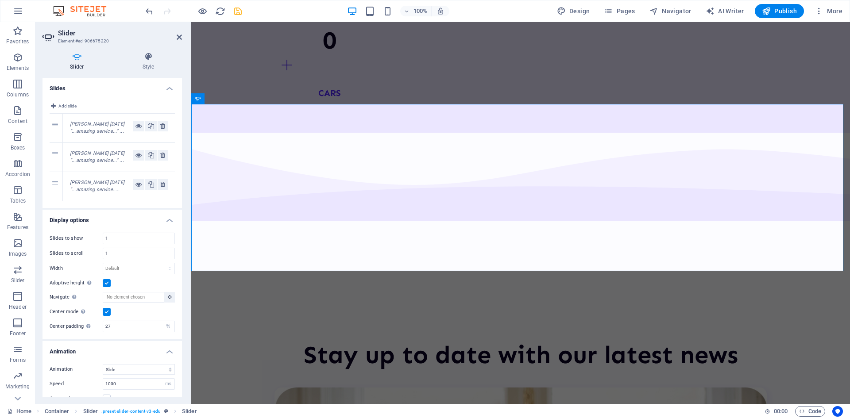
click at [95, 153] on em "Rob Jones 3 days ago “...amazing service...” ..." at bounding box center [97, 156] width 54 height 13
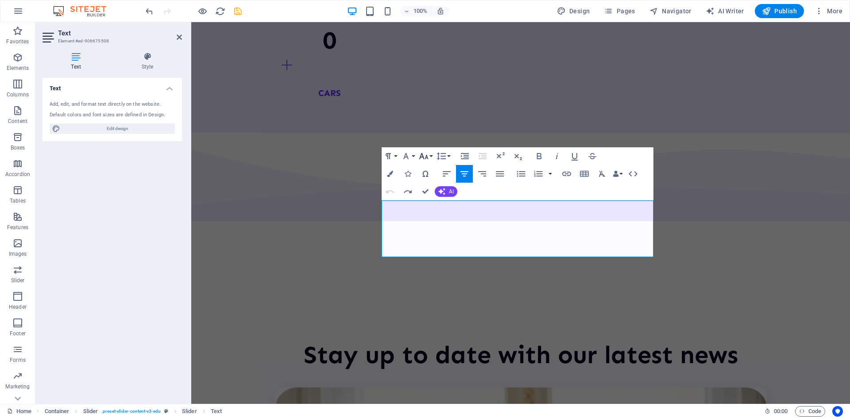
click at [427, 156] on icon "button" at bounding box center [423, 156] width 11 height 11
click at [426, 169] on link "14" at bounding box center [433, 168] width 32 height 13
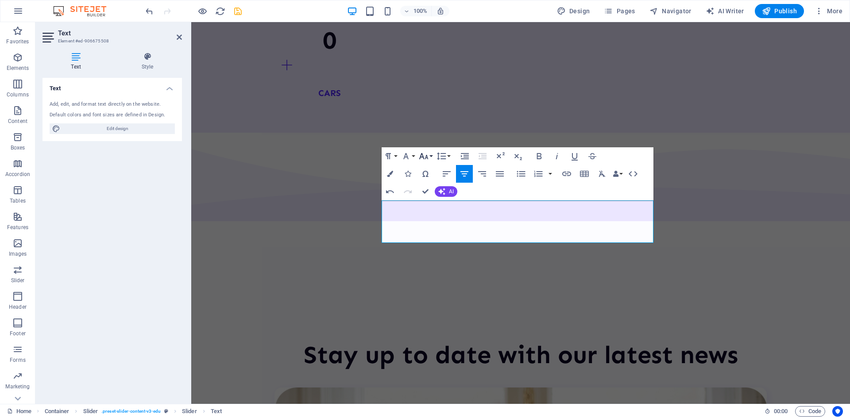
click at [424, 156] on icon "button" at bounding box center [423, 156] width 11 height 11
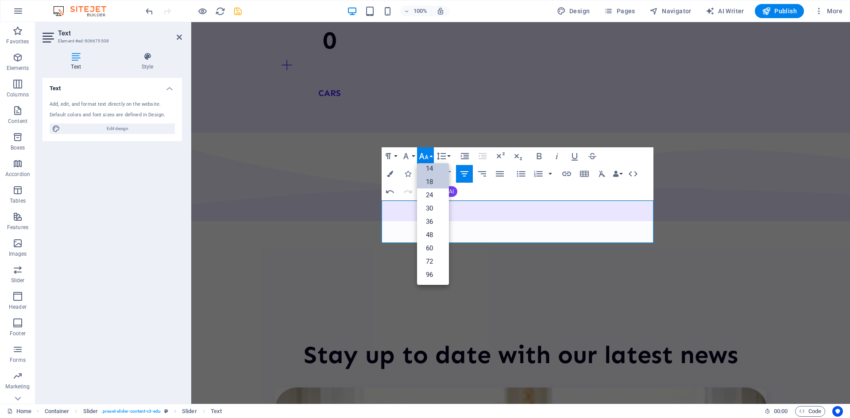
click at [432, 181] on link "18" at bounding box center [433, 181] width 32 height 13
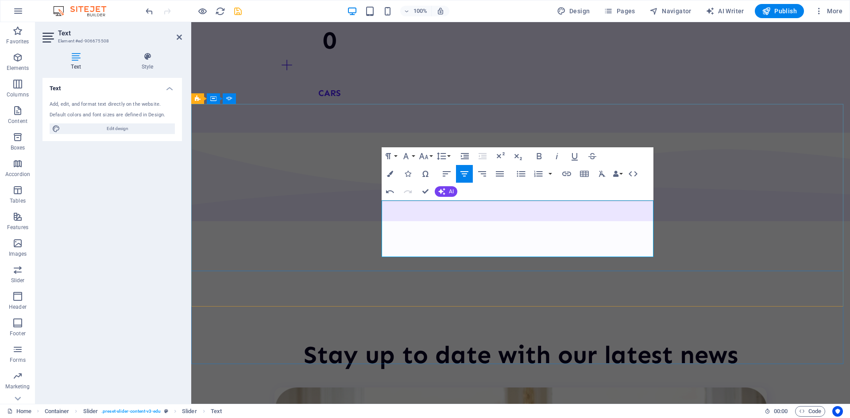
scroll to position [2458, 2]
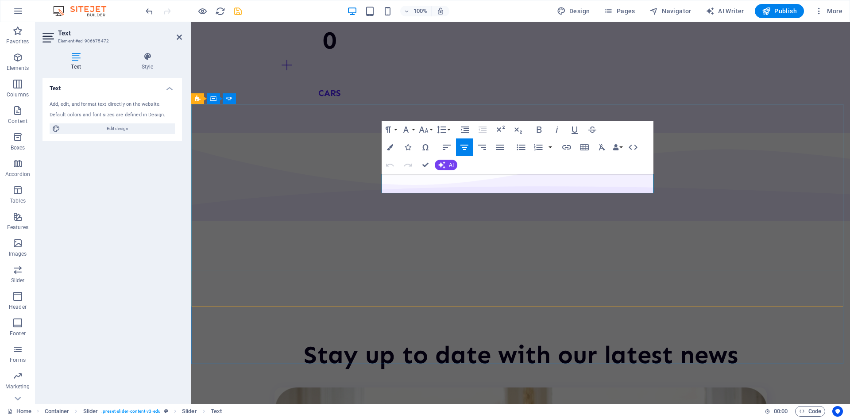
drag, startPoint x: 464, startPoint y: 186, endPoint x: 572, endPoint y: 182, distance: 107.6
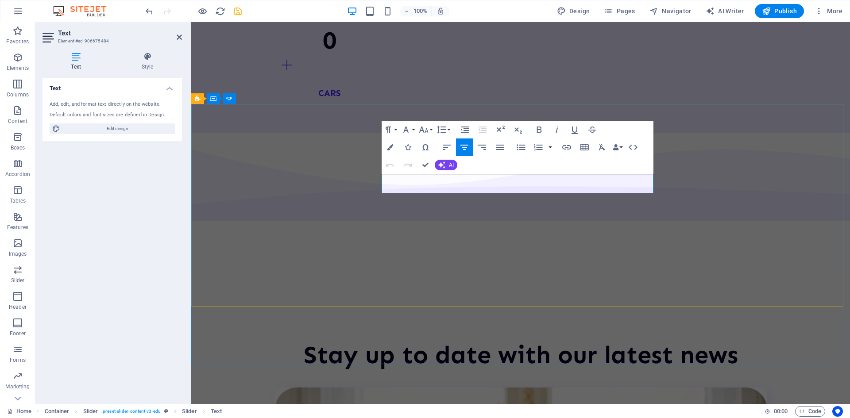
drag, startPoint x: 461, startPoint y: 185, endPoint x: 572, endPoint y: 187, distance: 110.2
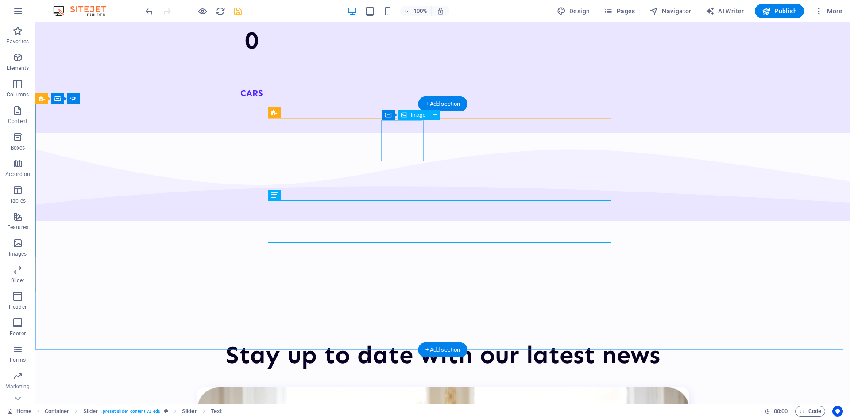
select select "%"
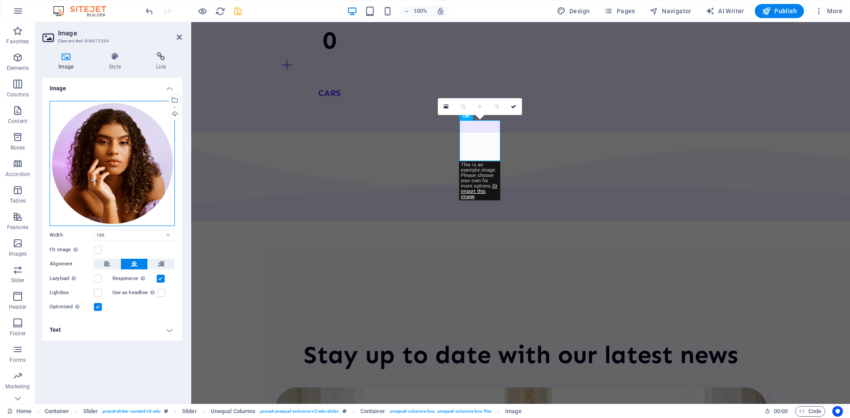
click at [136, 163] on div "Drag files here, click to choose files or select files from Files or our free s…" at bounding box center [112, 163] width 125 height 125
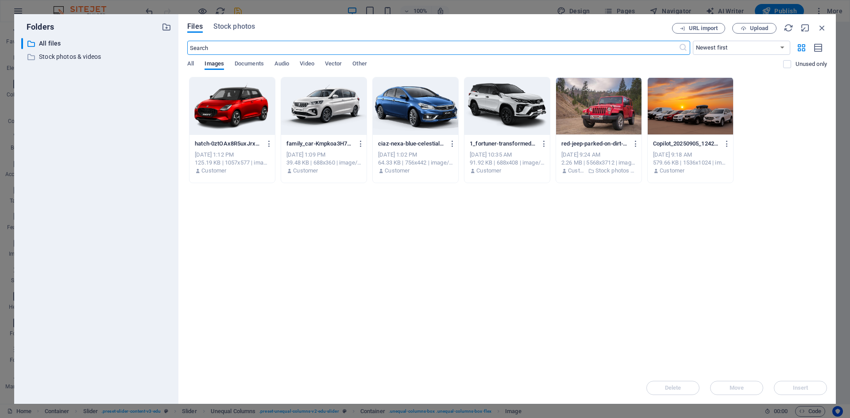
scroll to position [1189, 0]
click at [754, 33] on button "Upload" at bounding box center [754, 28] width 44 height 11
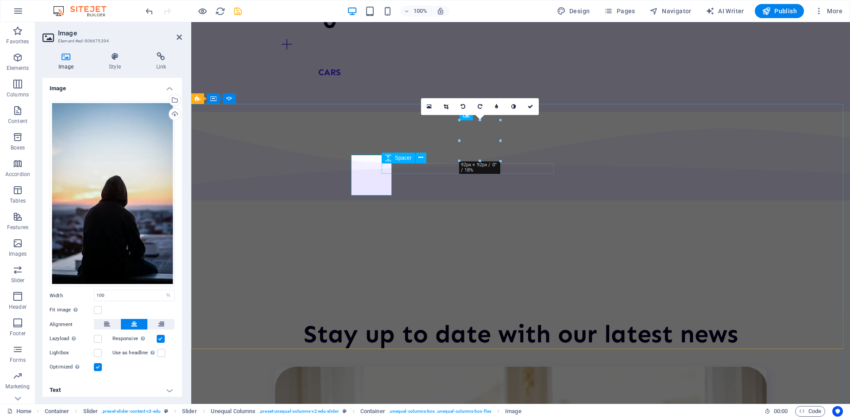
scroll to position [1168, 0]
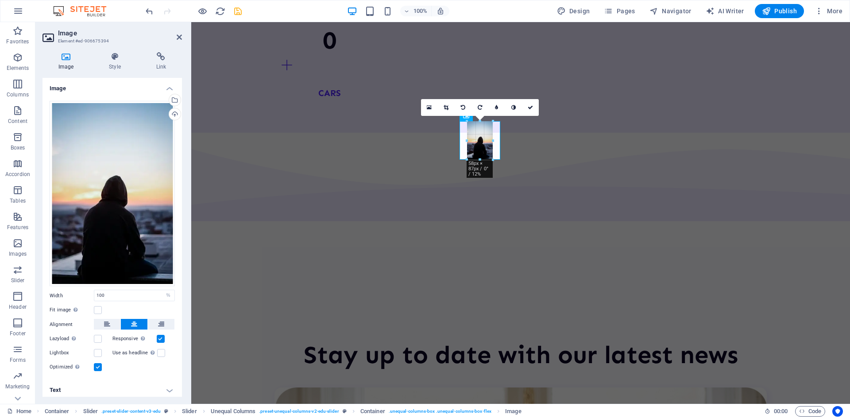
drag, startPoint x: 480, startPoint y: 180, endPoint x: 288, endPoint y: 134, distance: 196.5
type input "57"
select select "px"
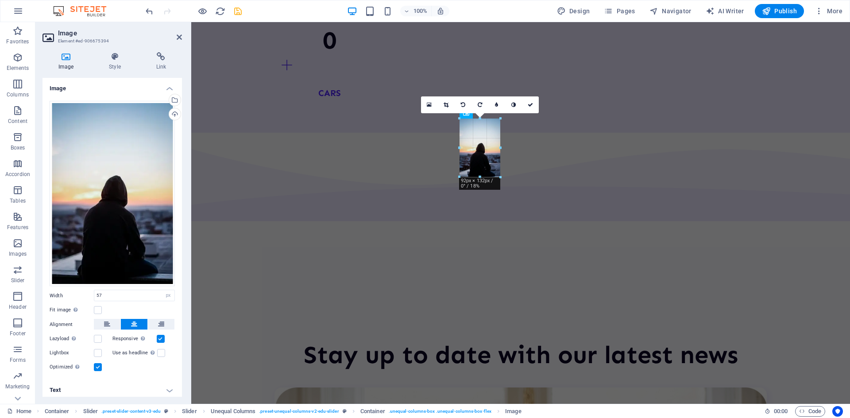
drag, startPoint x: 492, startPoint y: 138, endPoint x: 511, endPoint y: 140, distance: 18.7
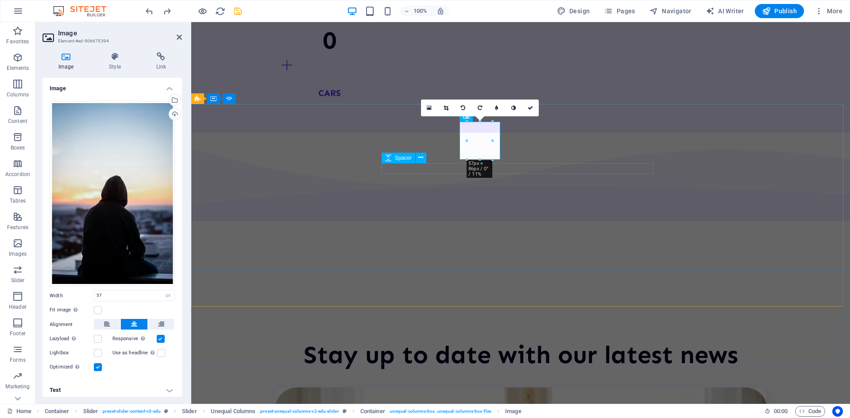
type input "100"
select select "%"
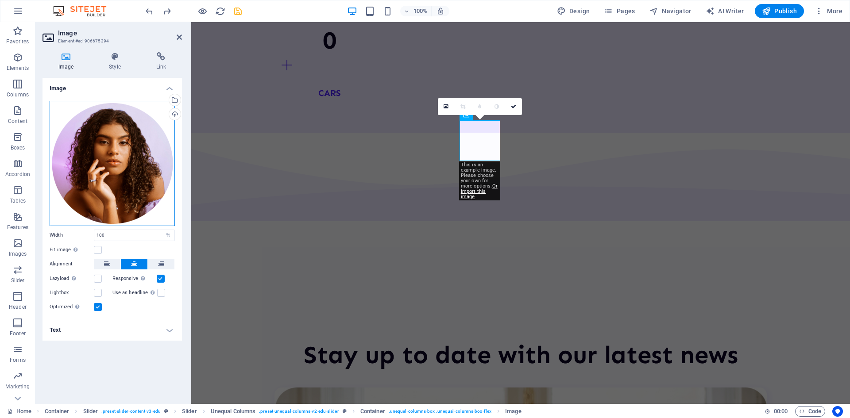
click at [120, 152] on div "Drag files here, click to choose files or select files from Files or our free s…" at bounding box center [112, 163] width 125 height 125
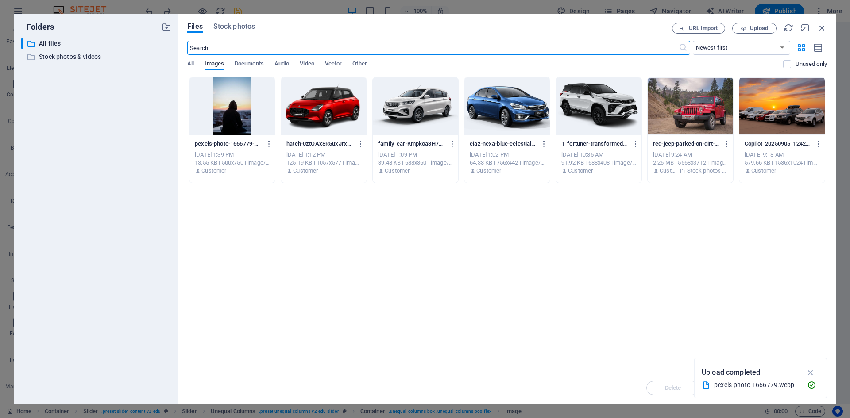
scroll to position [1189, 0]
click at [760, 31] on span "Upload" at bounding box center [759, 28] width 18 height 5
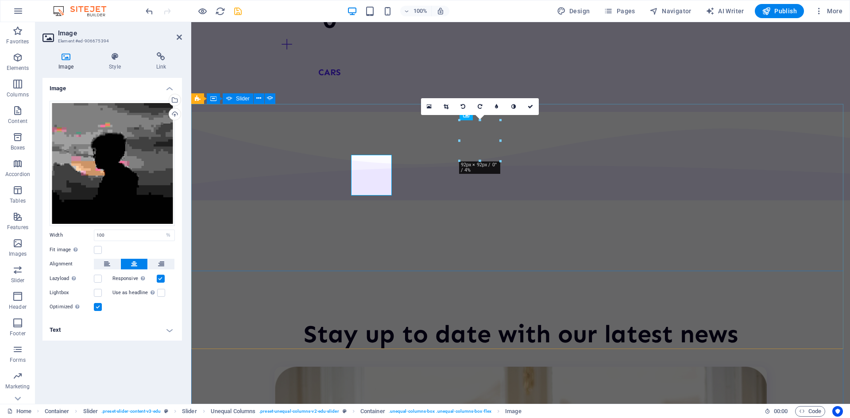
scroll to position [1168, 0]
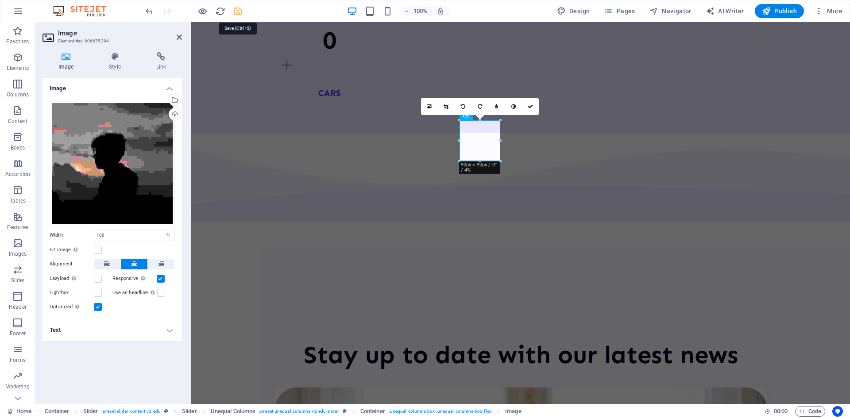
click at [239, 10] on icon "save" at bounding box center [238, 11] width 10 height 10
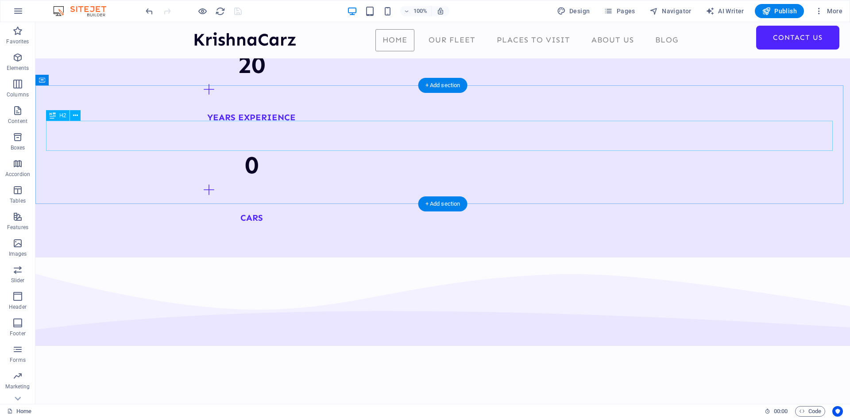
scroll to position [1035, 0]
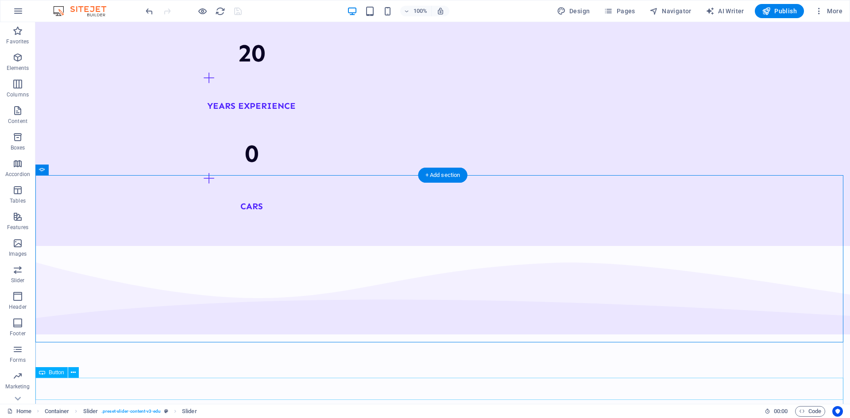
scroll to position [1124, 0]
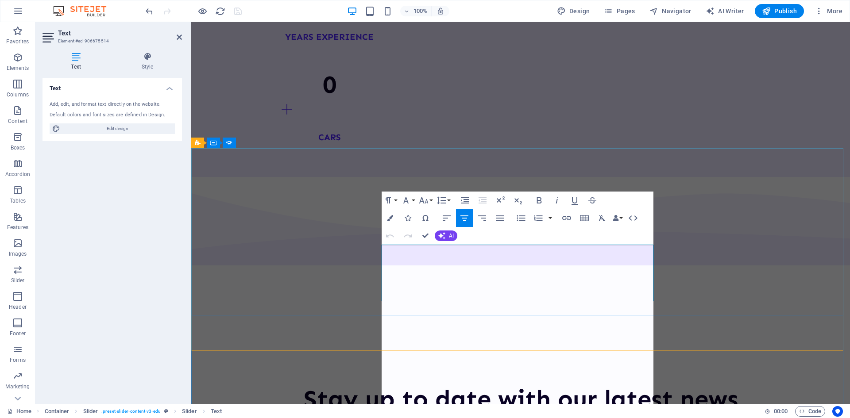
scroll to position [14472, 7]
select select "%"
select select "ms"
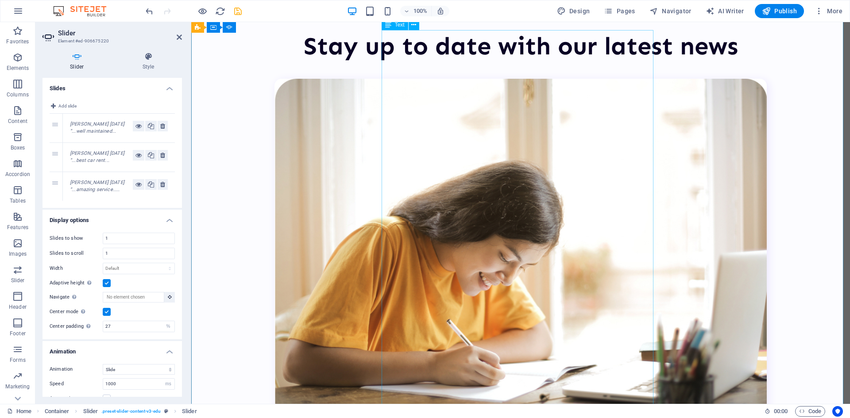
scroll to position [1478, 0]
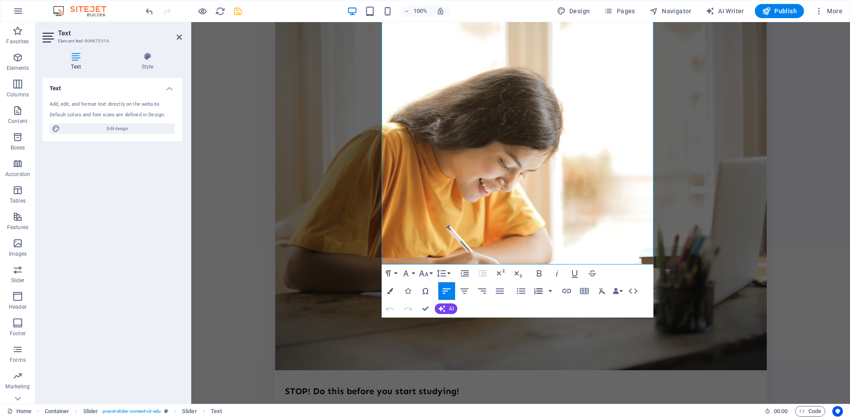
scroll to position [1598, 0]
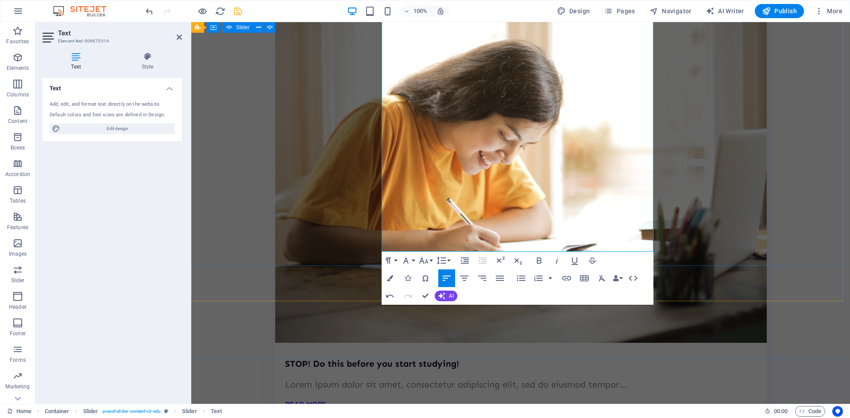
select select "%"
select select "ms"
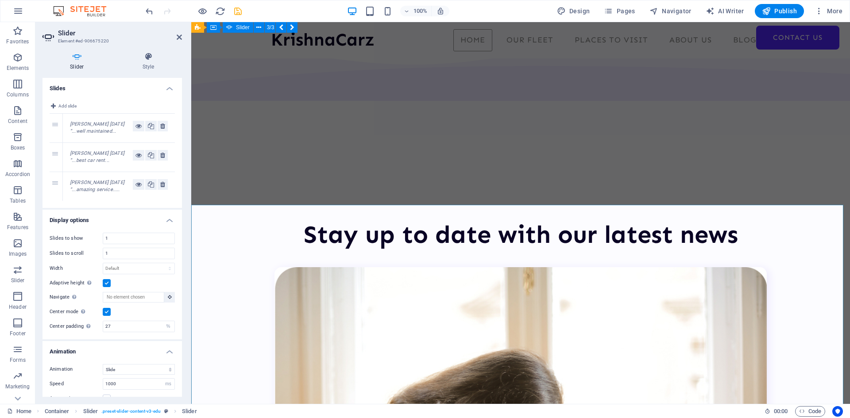
scroll to position [1067, 0]
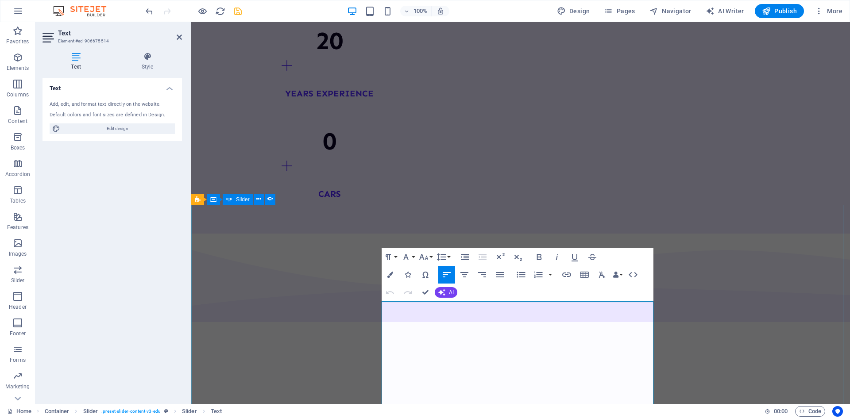
select select "%"
select select "ms"
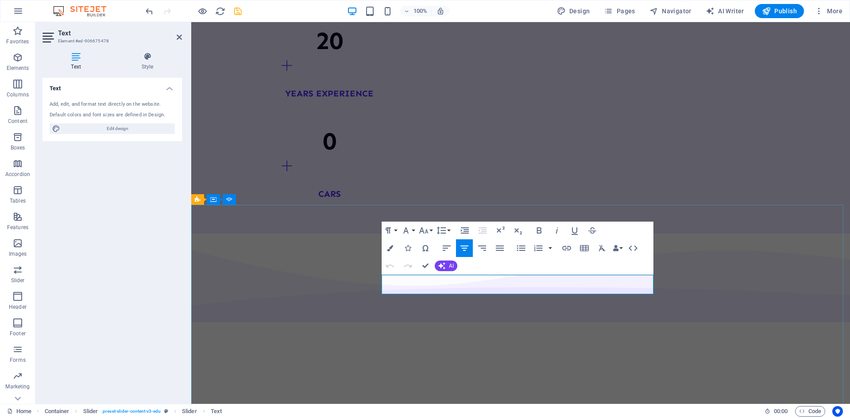
drag, startPoint x: 464, startPoint y: 286, endPoint x: 571, endPoint y: 284, distance: 107.5
select select "%"
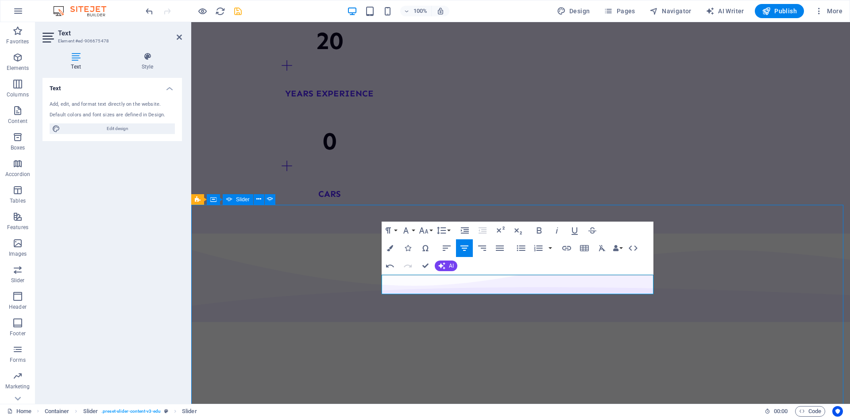
select select "ms"
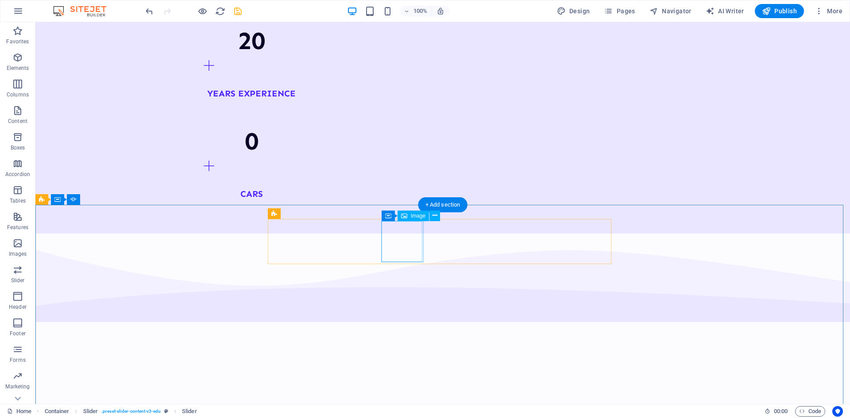
select select "%"
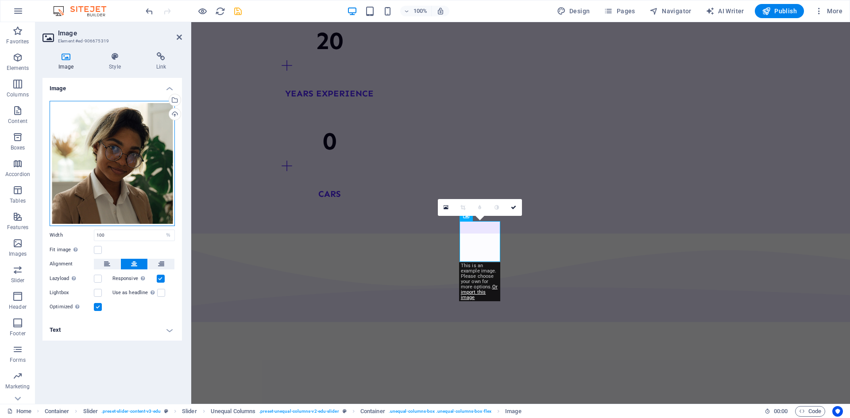
click at [118, 156] on div "Drag files here, click to choose files or select files from Files or our free s…" at bounding box center [112, 163] width 125 height 125
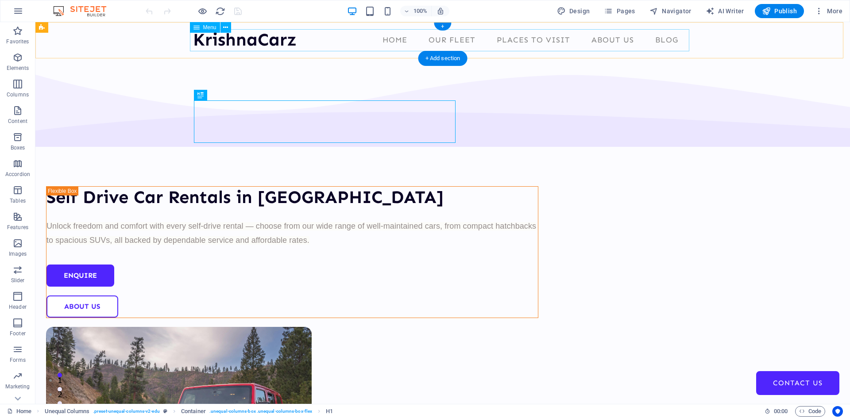
click at [326, 46] on nav "Home Our Fleet Places to Visit About Us Blog Contact Us" at bounding box center [442, 40] width 499 height 22
select select
select select "1"
select select
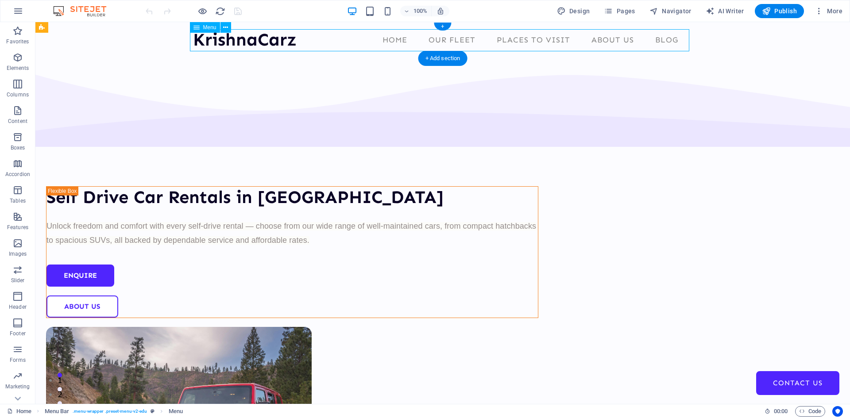
select select "2"
select select
select select "3"
select select
select select "4"
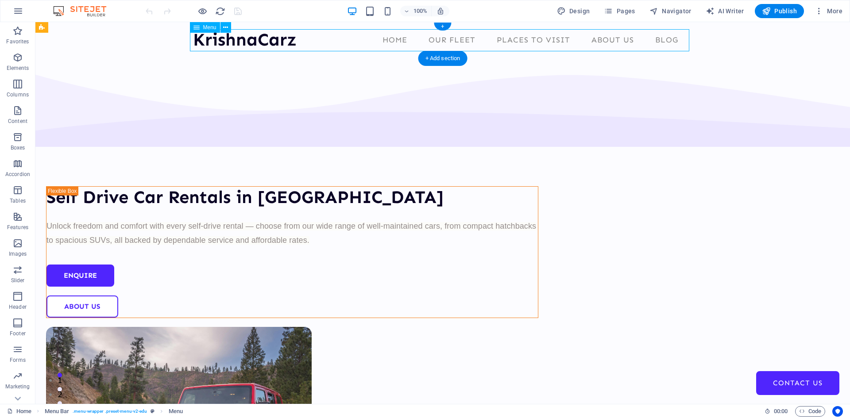
select select
select select "5"
select select
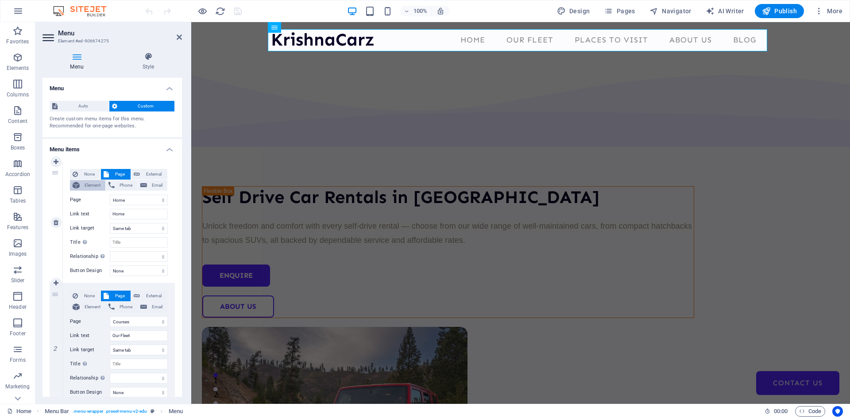
click at [96, 185] on span "Element" at bounding box center [92, 185] width 20 height 11
select select
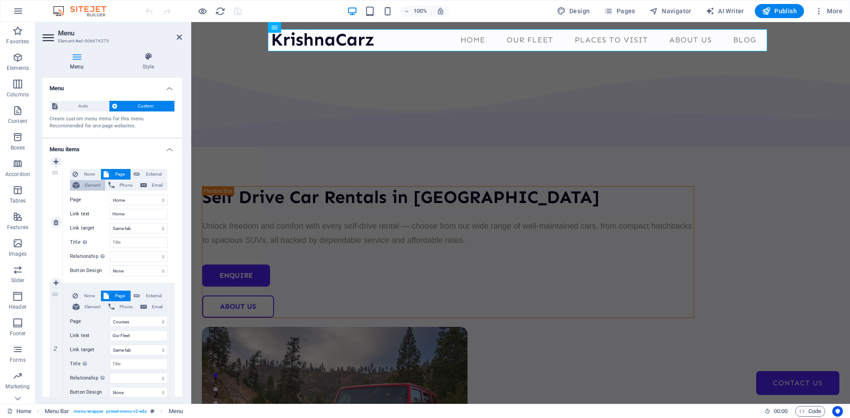
select select
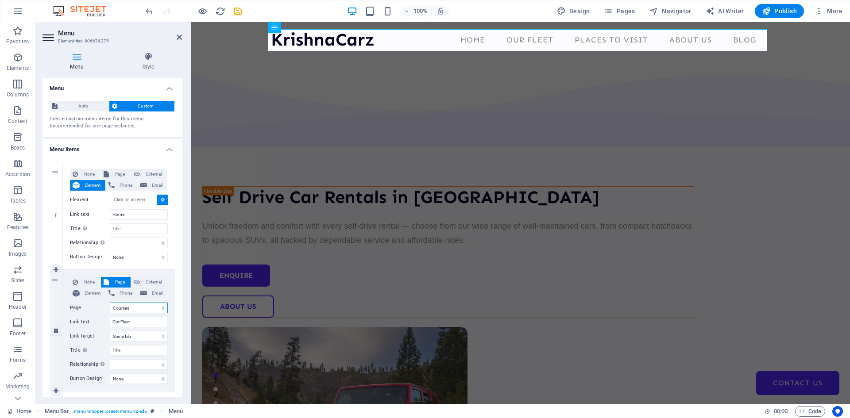
click at [121, 308] on select "Home Courses Teachers About Blog Contact Us Legal Notice Privacy Home Home Home…" at bounding box center [139, 308] width 58 height 11
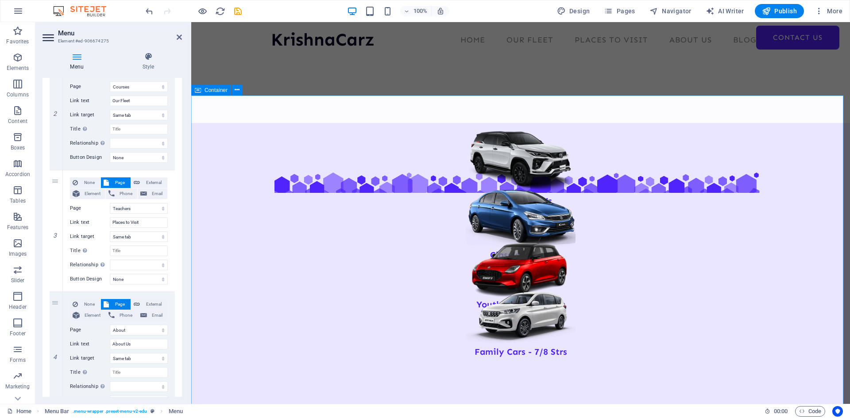
scroll to position [487, 0]
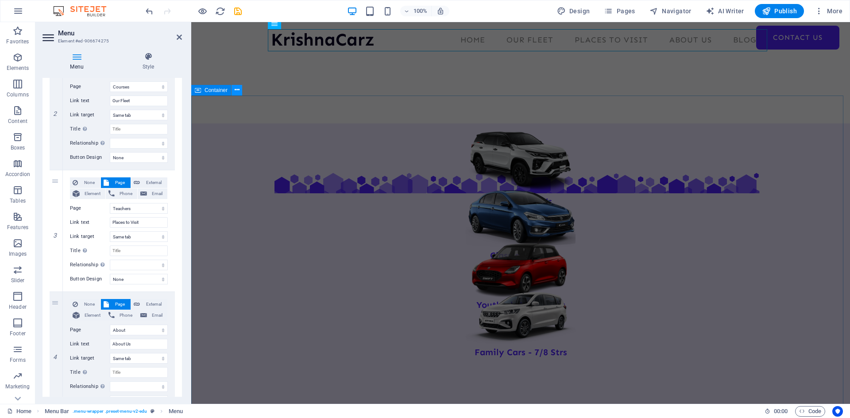
click at [238, 94] on icon at bounding box center [237, 89] width 5 height 9
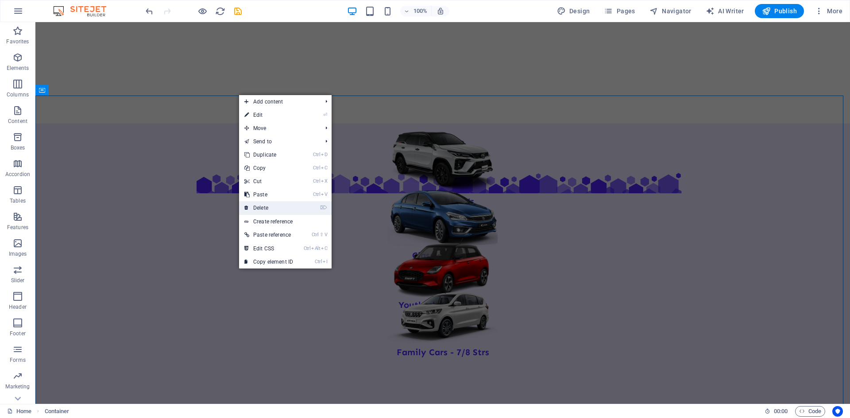
click at [258, 208] on link "⌦ Delete" at bounding box center [268, 207] width 59 height 13
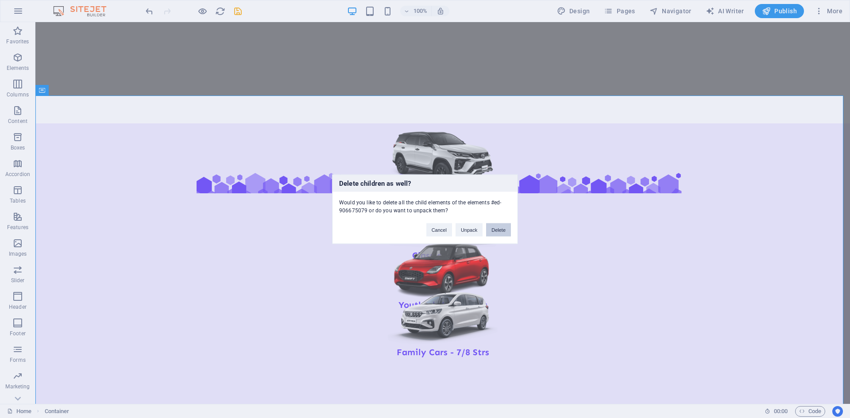
click at [499, 234] on button "Delete" at bounding box center [498, 229] width 25 height 13
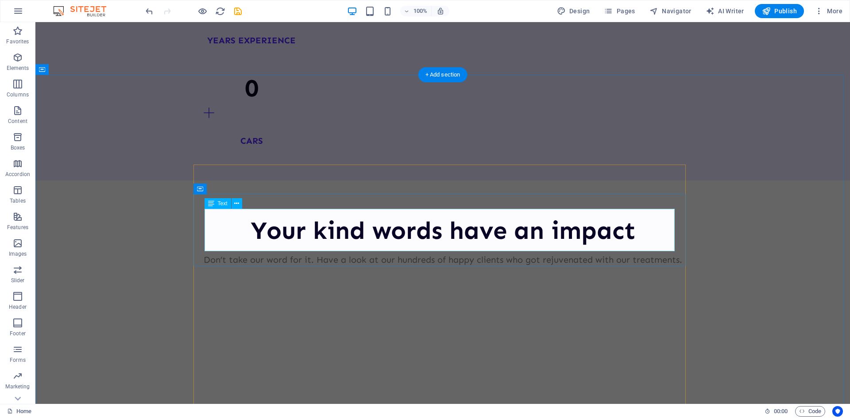
scroll to position [1150, 0]
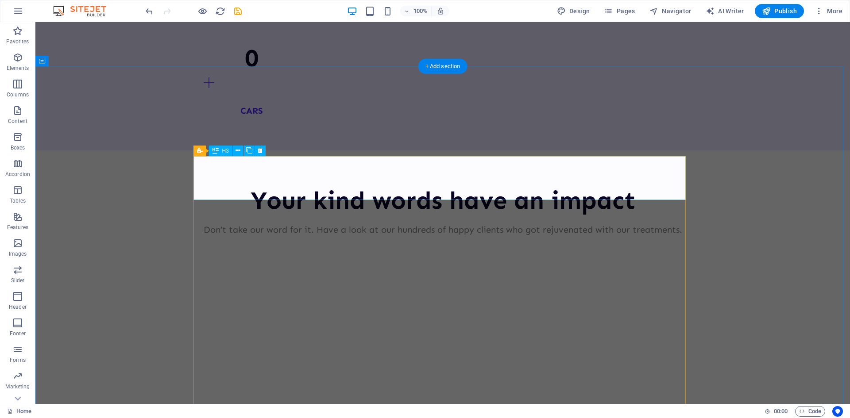
click at [293, 178] on div "KrishnaCarz Home Our Fleet Places to Visit About Us Blog Contact Us Self Drive …" at bounding box center [442, 373] width 814 height 3003
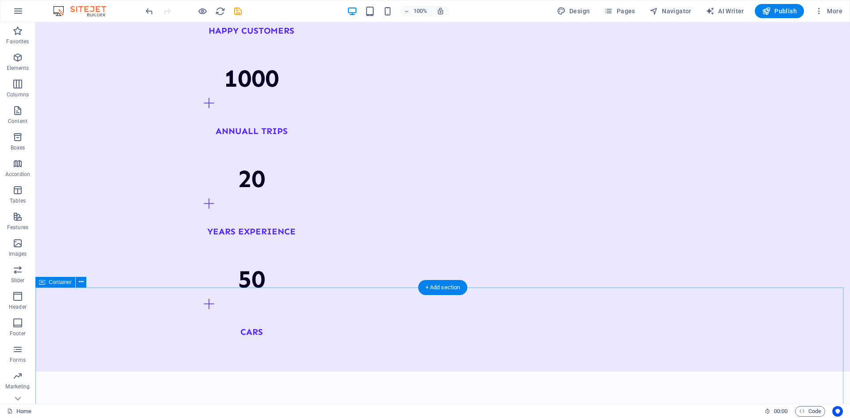
scroll to position [1239, 0]
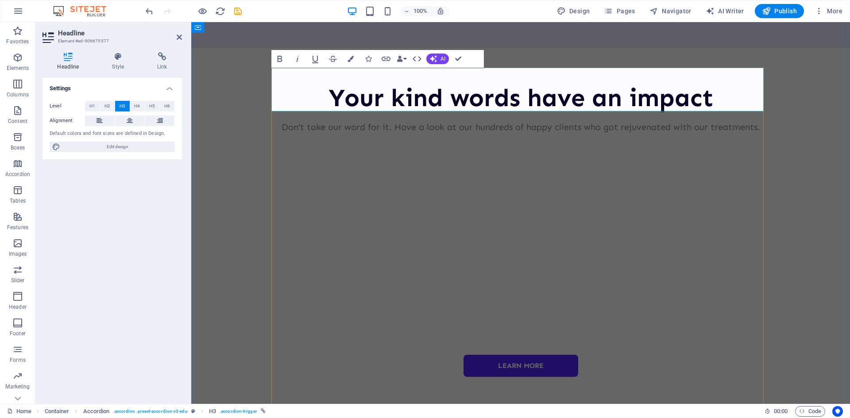
scroll to position [14, 4]
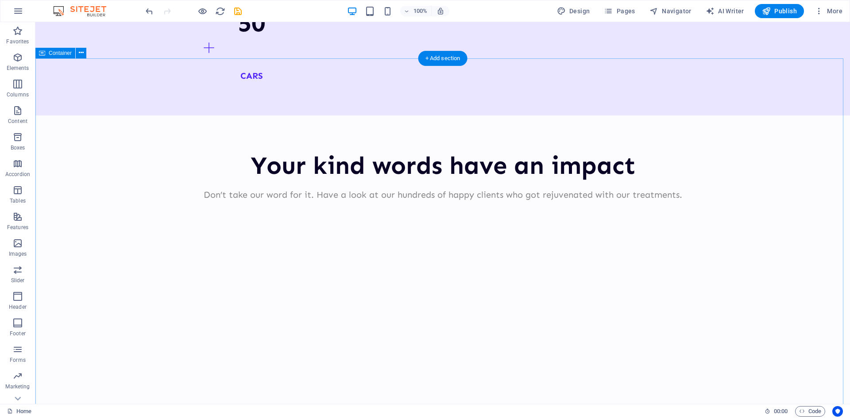
scroll to position [1195, 0]
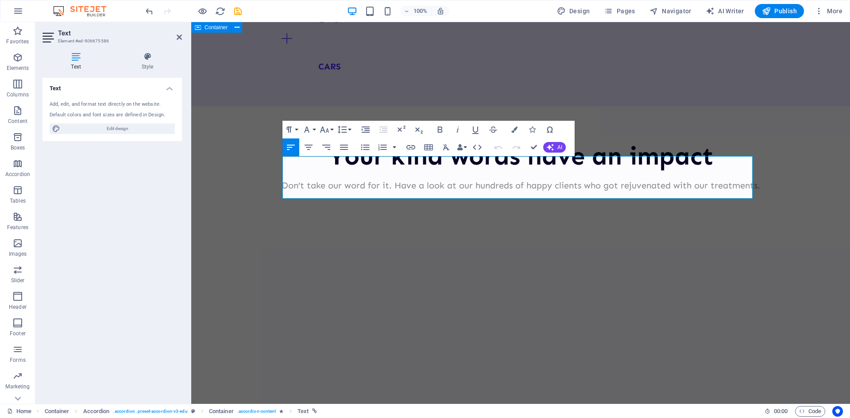
scroll to position [1209, 0]
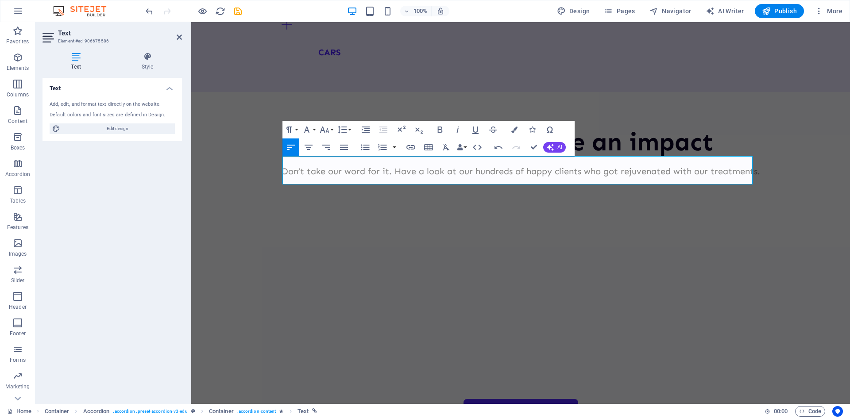
scroll to position [1414, 2]
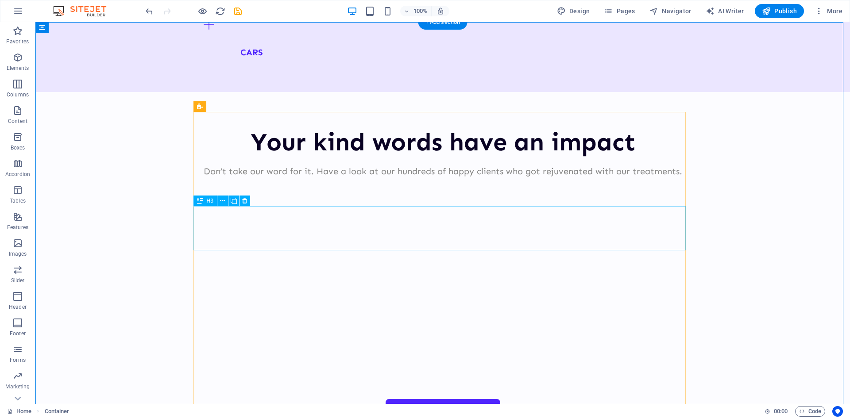
scroll to position [1195, 0]
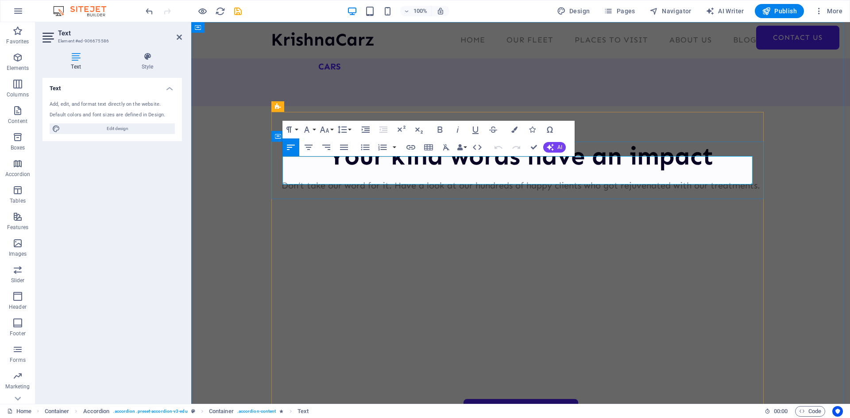
scroll to position [1209, 0]
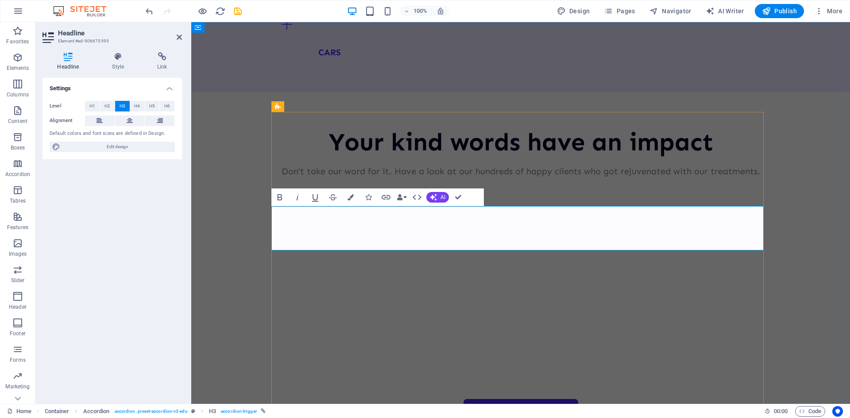
scroll to position [88, 0]
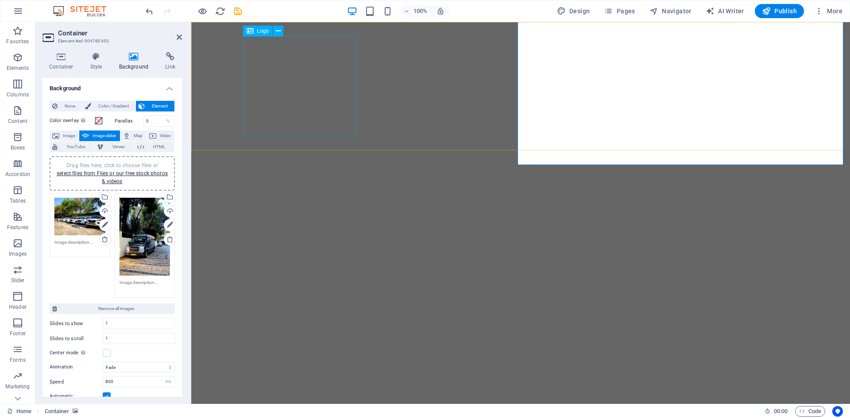
select select "fade"
select select "ms"
select select "s"
select select "progressive"
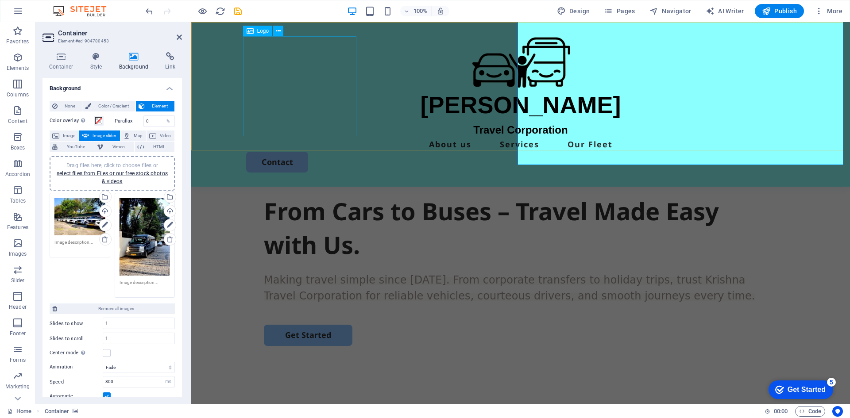
scroll to position [221, 0]
